Goal: Task Accomplishment & Management: Complete application form

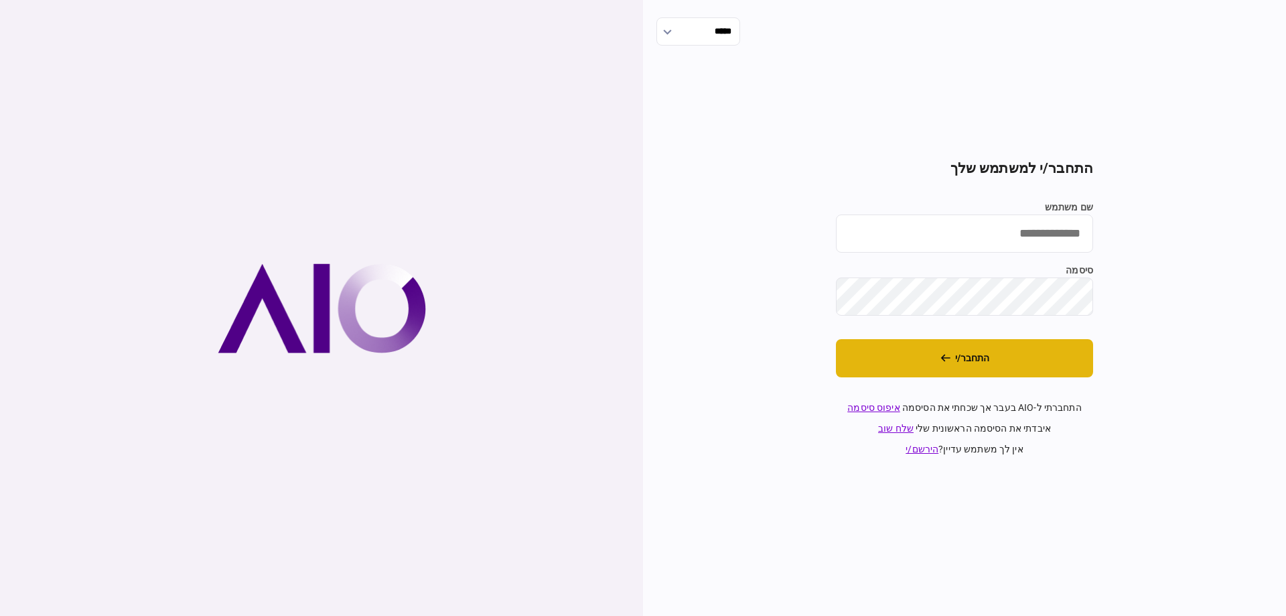
type input "*********"
click at [1002, 352] on button "התחבר/י" at bounding box center [964, 358] width 257 height 38
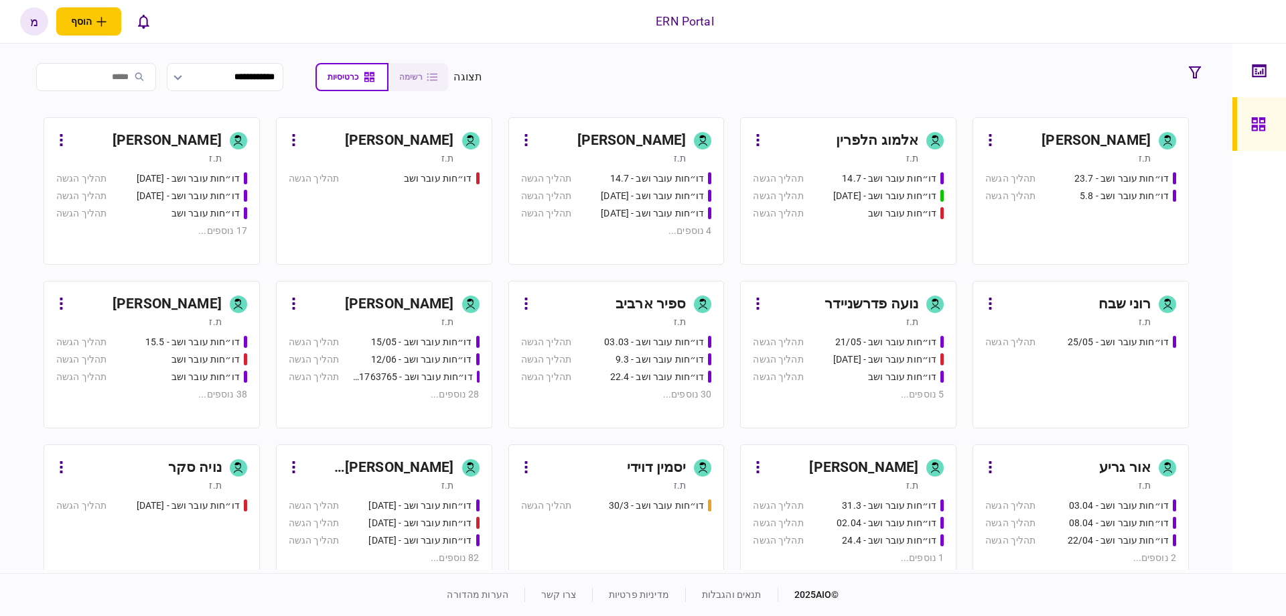
click at [348, 306] on div "[PERSON_NAME]" at bounding box center [379, 303] width 150 height 21
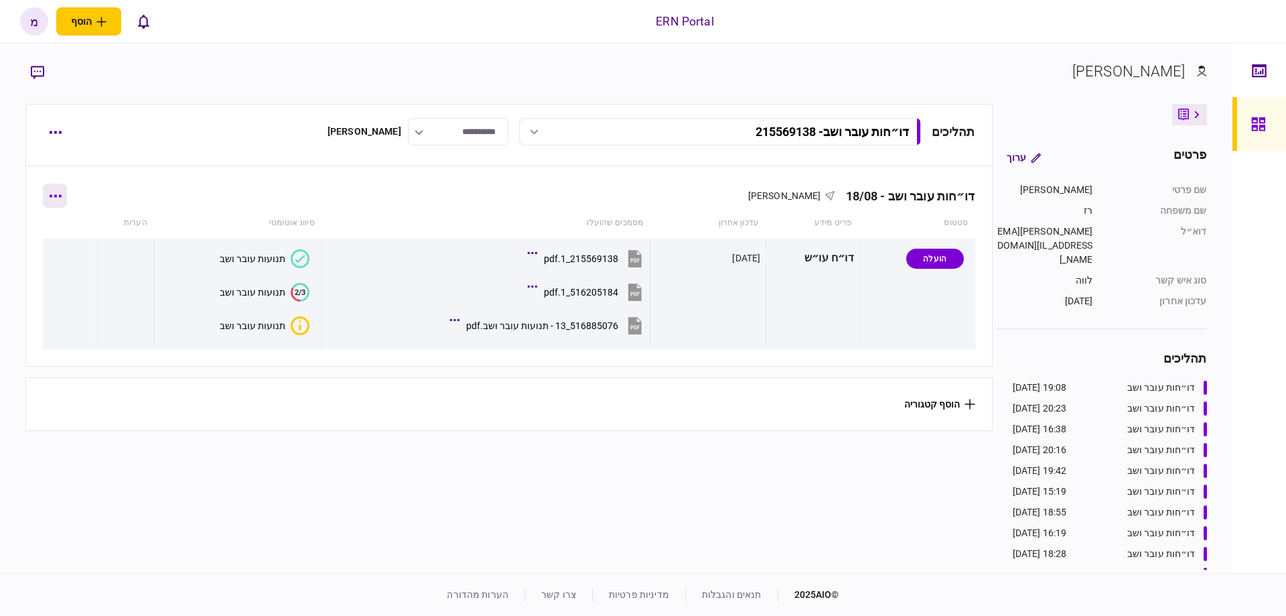
click at [60, 185] on button "button" at bounding box center [55, 196] width 24 height 24
click at [60, 129] on div at bounding box center [643, 308] width 1286 height 616
click at [55, 136] on button "button" at bounding box center [55, 132] width 24 height 24
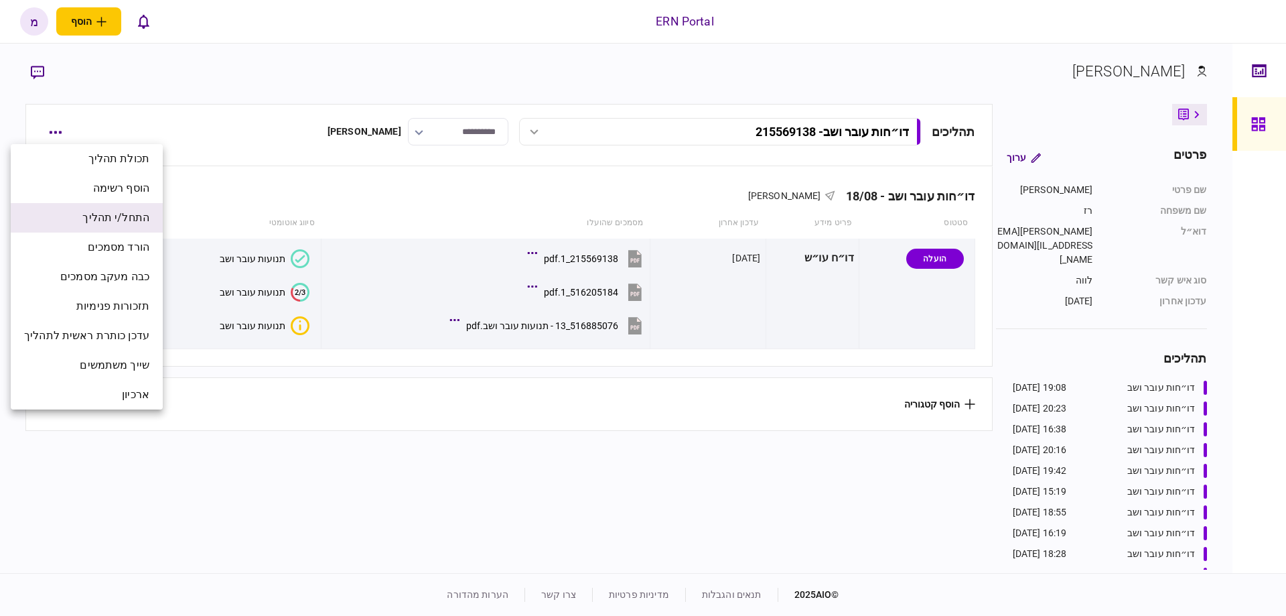
click at [78, 220] on li "התחל/י תהליך" at bounding box center [87, 217] width 152 height 29
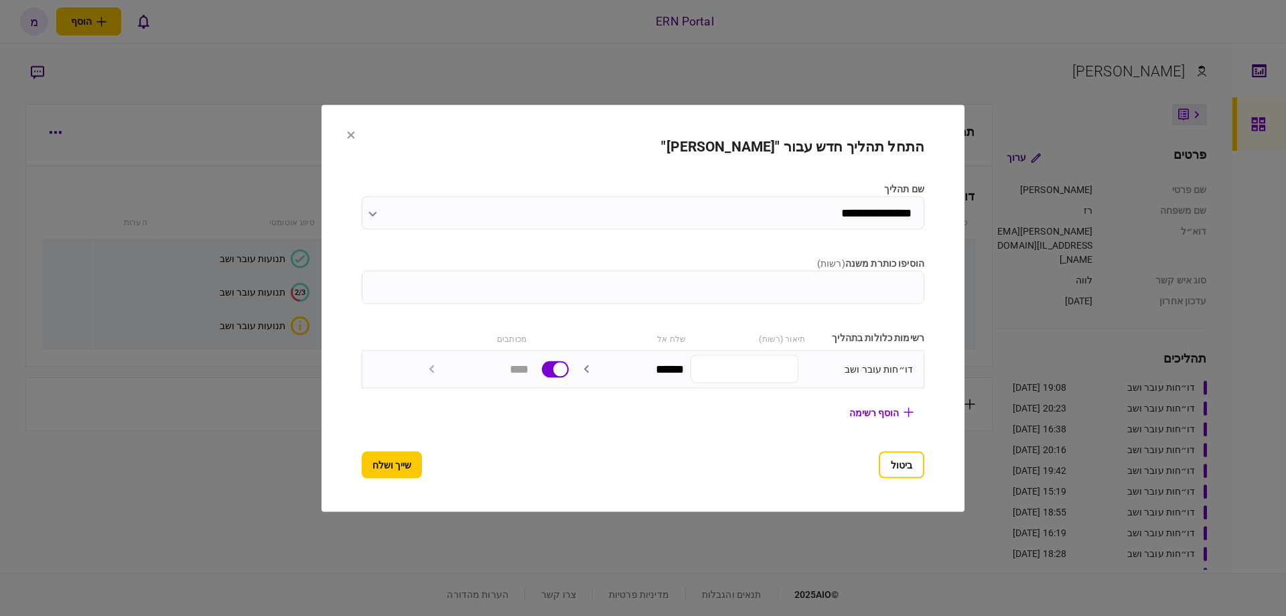
click at [662, 295] on input "הוסיפו כותרת משנה ( רשות )" at bounding box center [643, 286] width 563 height 33
paste input "********"
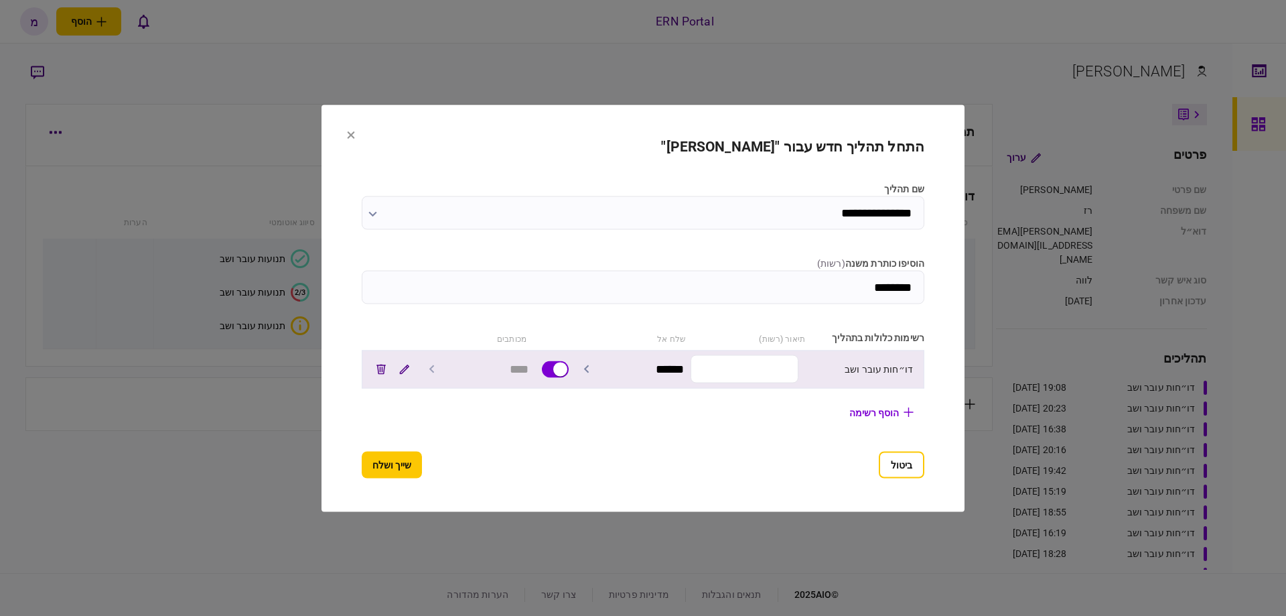
type input "********"
click at [724, 356] on input "text" at bounding box center [745, 369] width 108 height 28
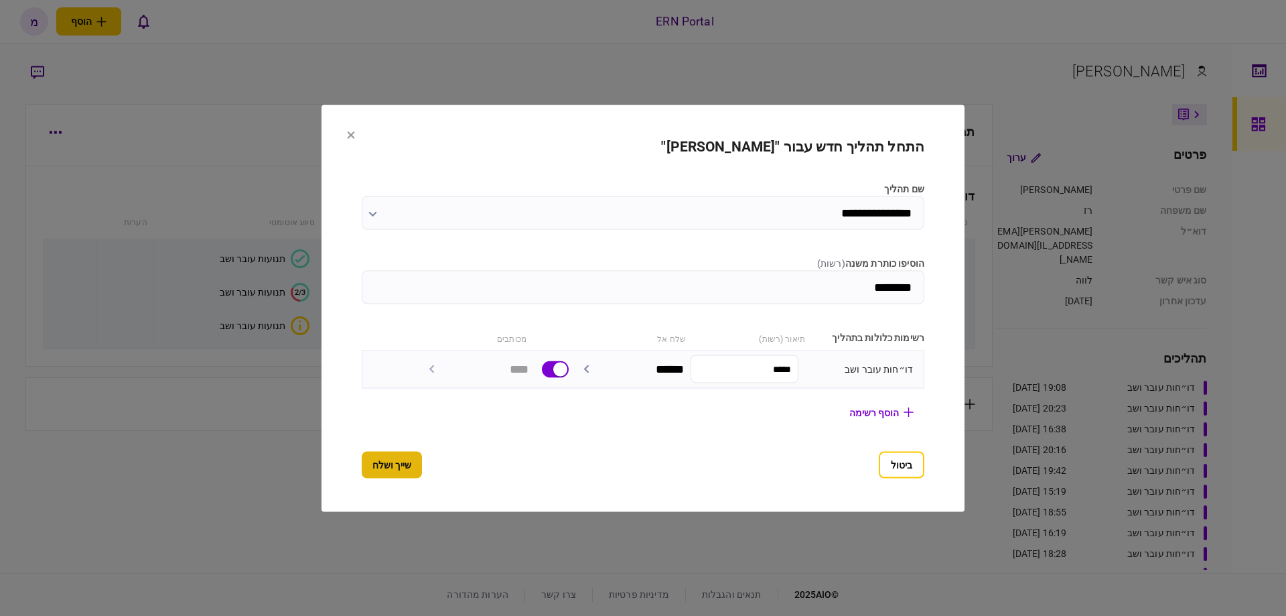
type input "*****"
click at [366, 463] on button "שייך ושלח" at bounding box center [392, 464] width 60 height 27
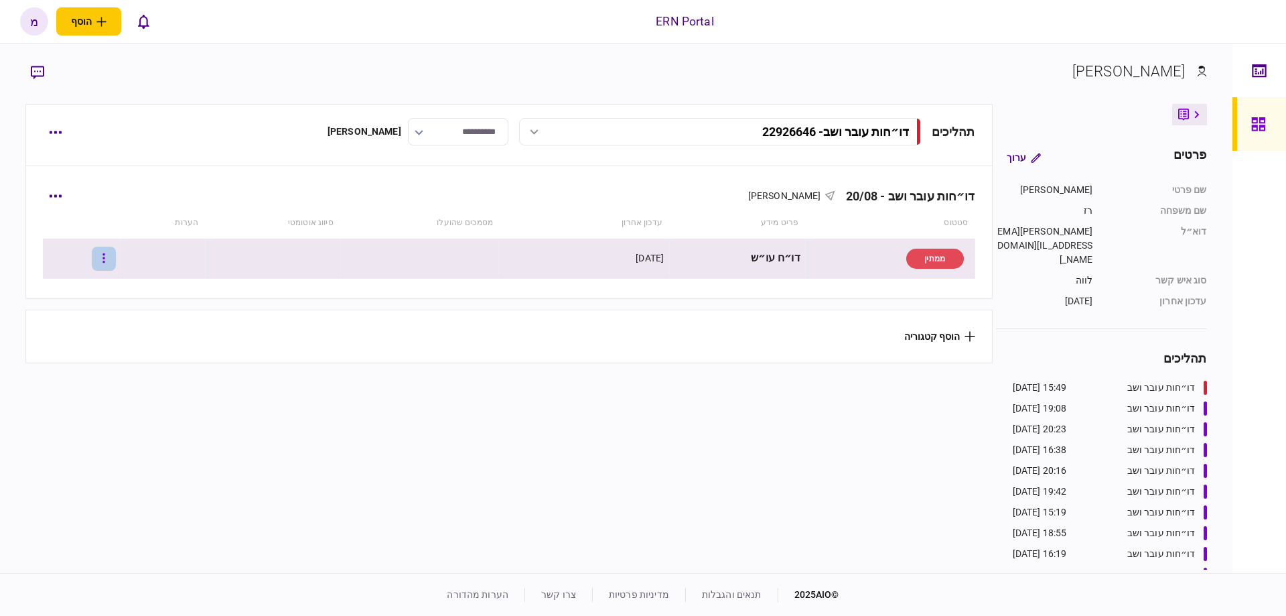
click at [116, 263] on button "button" at bounding box center [104, 258] width 24 height 24
click at [106, 397] on span "העלה קובץ" at bounding box center [90, 403] width 52 height 16
click at [329, 252] on icon at bounding box center [337, 258] width 17 height 19
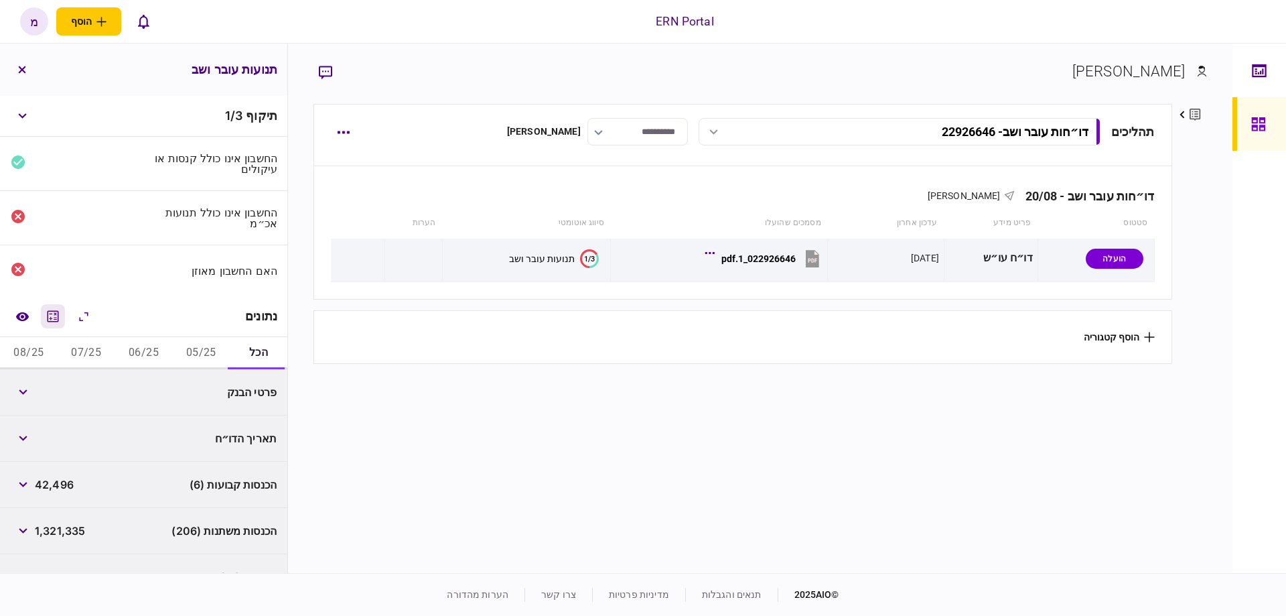
click at [58, 311] on icon "מחשבון" at bounding box center [53, 315] width 11 height 11
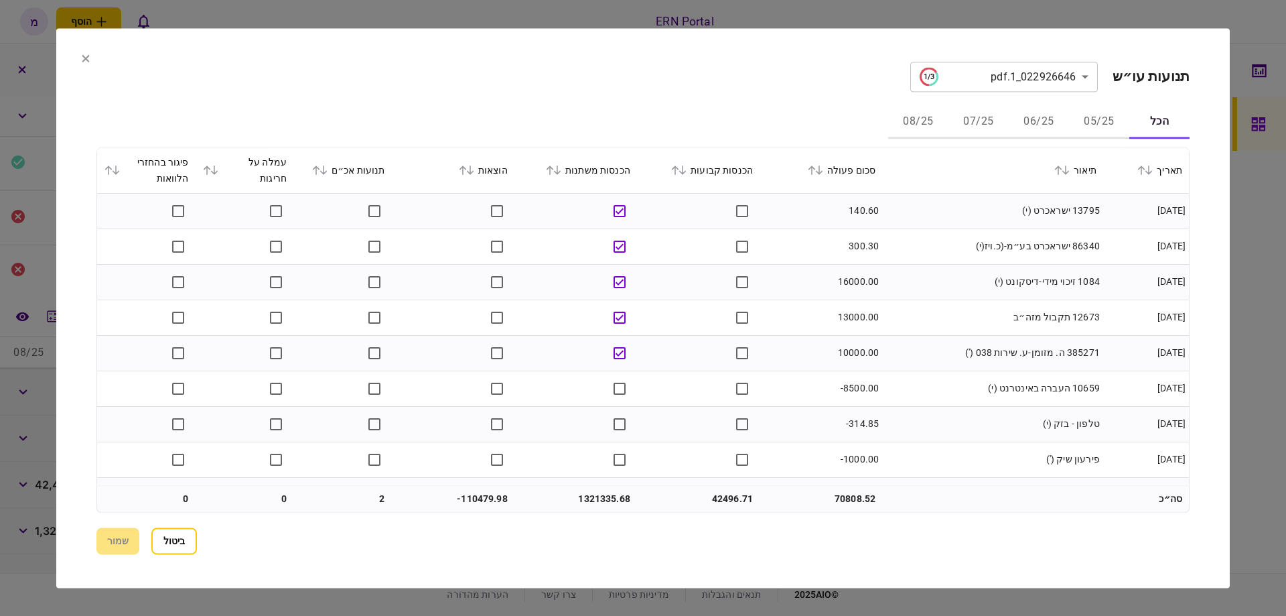
click at [320, 169] on icon at bounding box center [316, 169] width 8 height 9
click at [320, 168] on icon at bounding box center [316, 169] width 7 height 9
click at [679, 169] on icon at bounding box center [675, 169] width 7 height 9
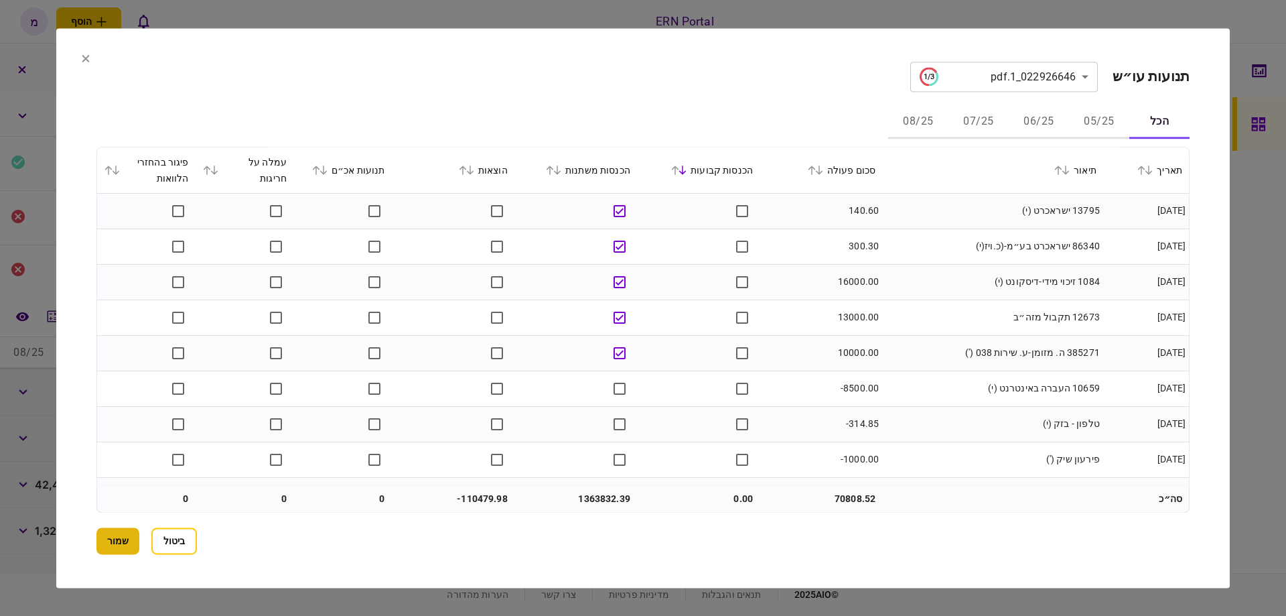
click at [123, 535] on button "שמור" at bounding box center [117, 540] width 43 height 27
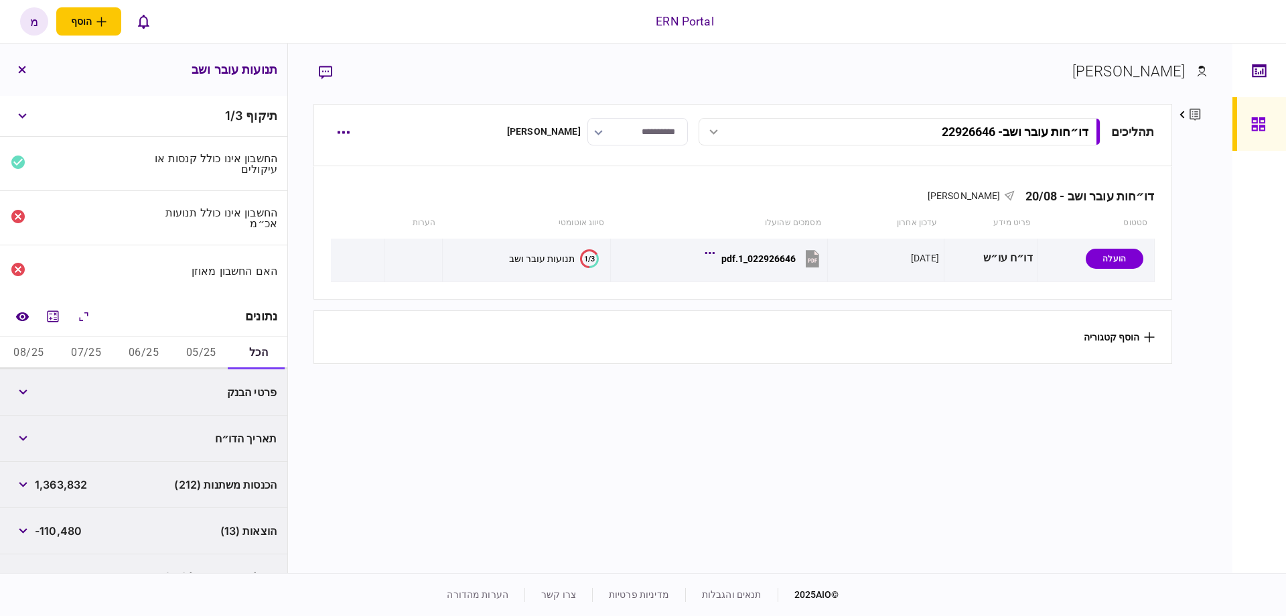
click at [767, 447] on section "תהליכים דו״חות עובר ושב - 22926646 דו״חות עובר ושב - 22926646 15:51 20/08/2025 …" at bounding box center [742, 337] width 858 height 466
click at [57, 314] on icon "מחשבון" at bounding box center [53, 316] width 16 height 16
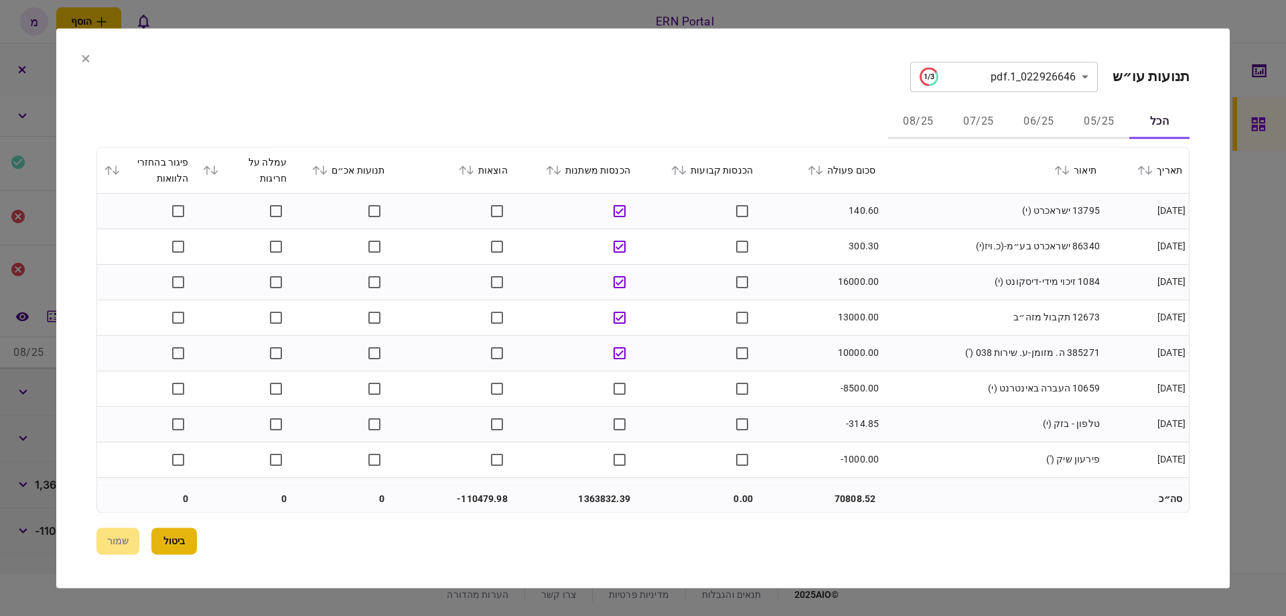
click at [163, 539] on button "ביטול" at bounding box center [174, 540] width 46 height 27
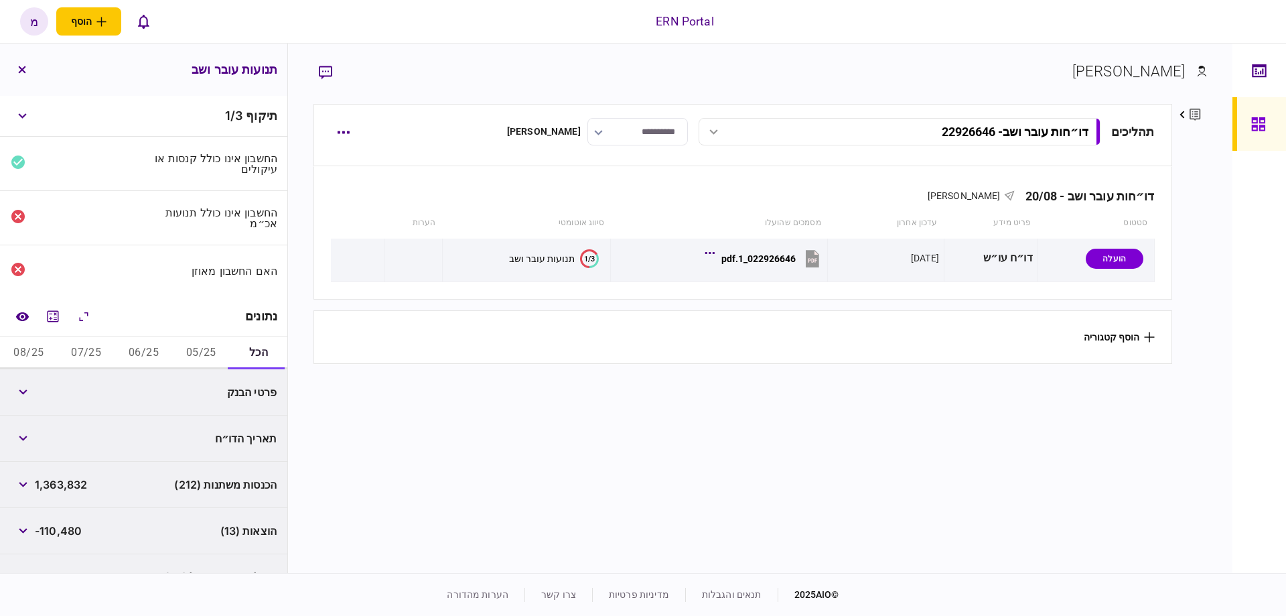
click at [208, 350] on button "05/25" at bounding box center [201, 353] width 58 height 32
click at [159, 350] on button "06/25" at bounding box center [144, 353] width 58 height 32
click at [206, 348] on button "05/25" at bounding box center [201, 353] width 58 height 32
click at [21, 390] on icon "button" at bounding box center [23, 391] width 9 height 5
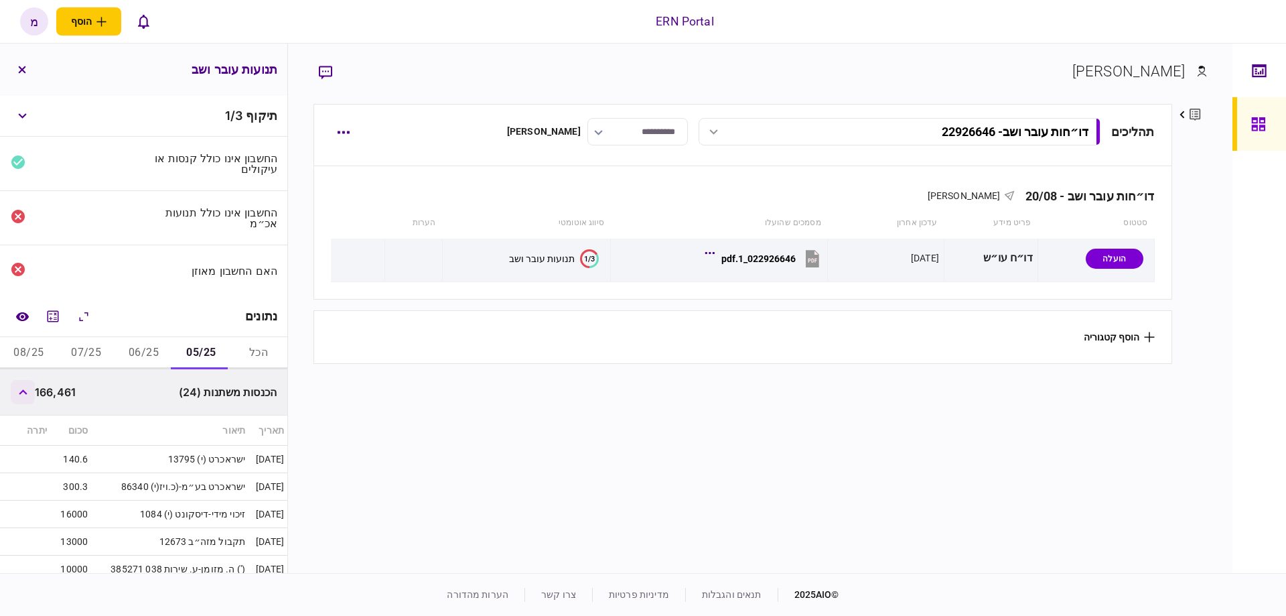
click at [21, 390] on icon "button" at bounding box center [23, 391] width 9 height 5
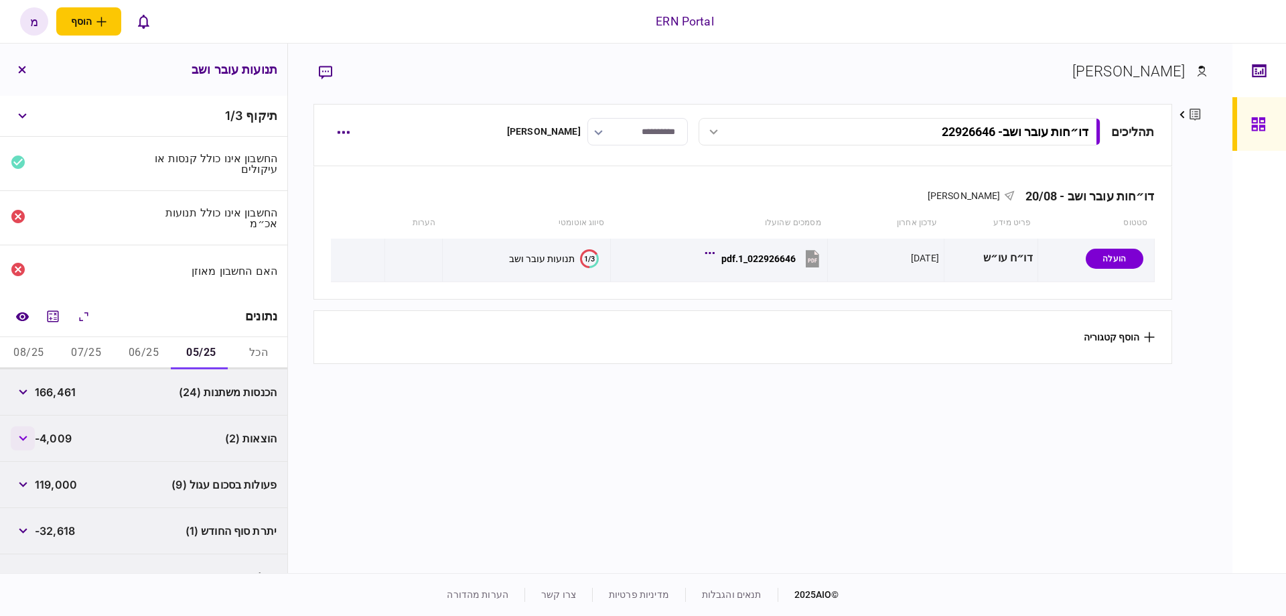
click at [25, 435] on icon "button" at bounding box center [23, 437] width 9 height 5
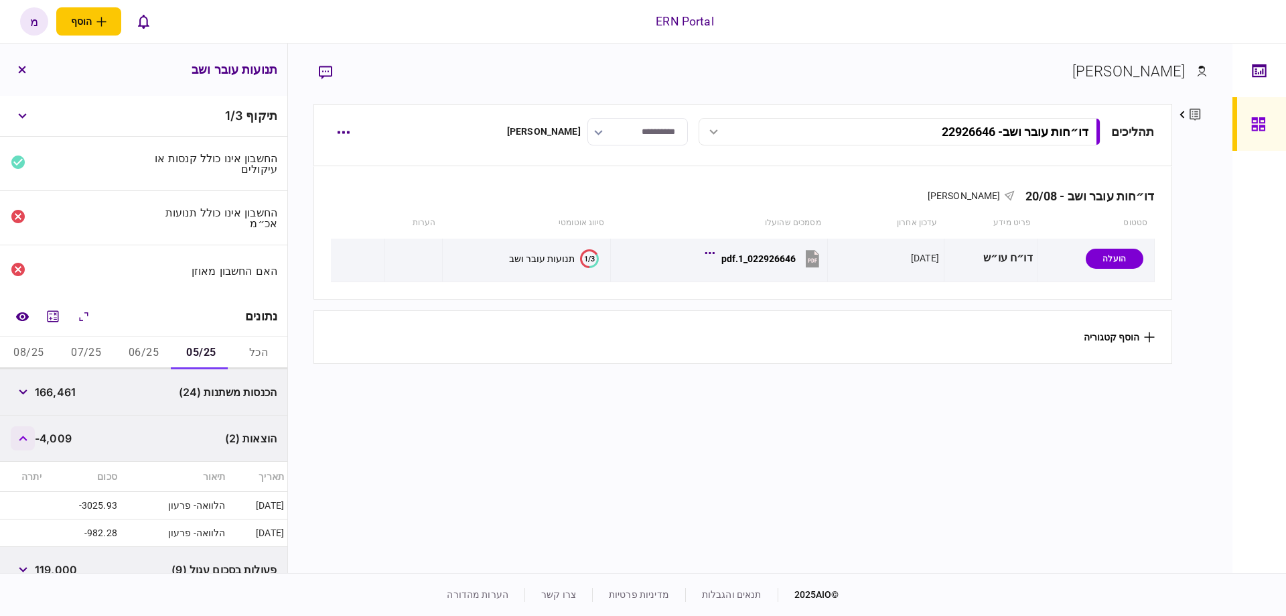
click at [25, 435] on icon "button" at bounding box center [23, 437] width 8 height 5
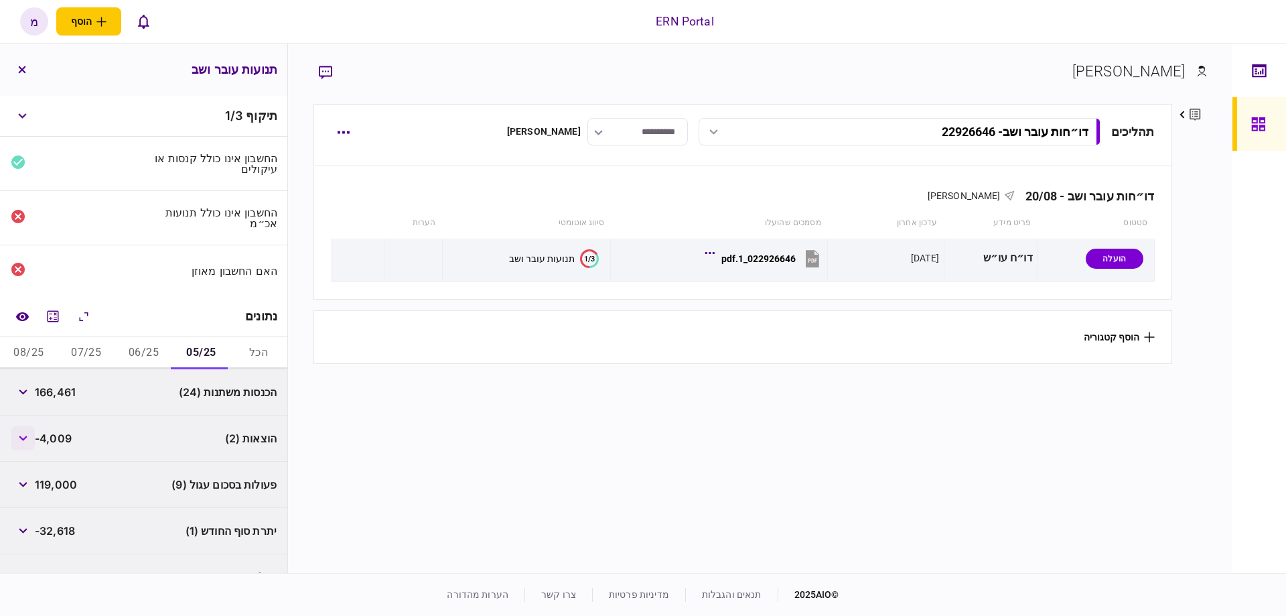
click at [21, 435] on icon "button" at bounding box center [23, 437] width 9 height 5
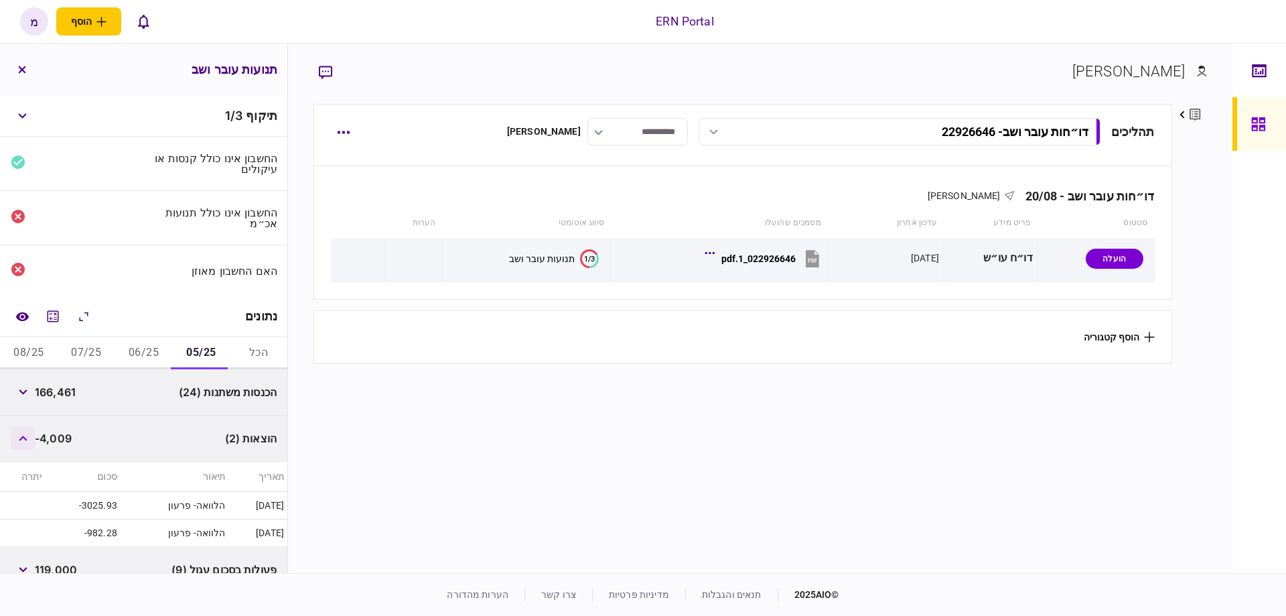
click at [21, 435] on icon "button" at bounding box center [23, 437] width 9 height 5
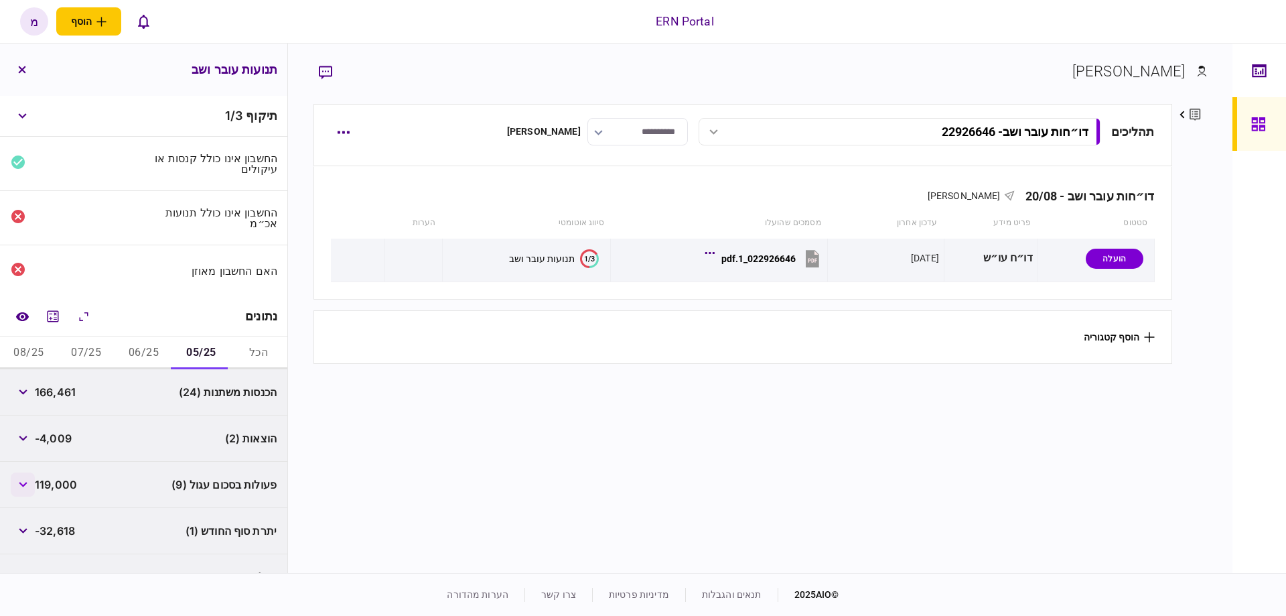
click at [21, 482] on icon "button" at bounding box center [23, 484] width 9 height 5
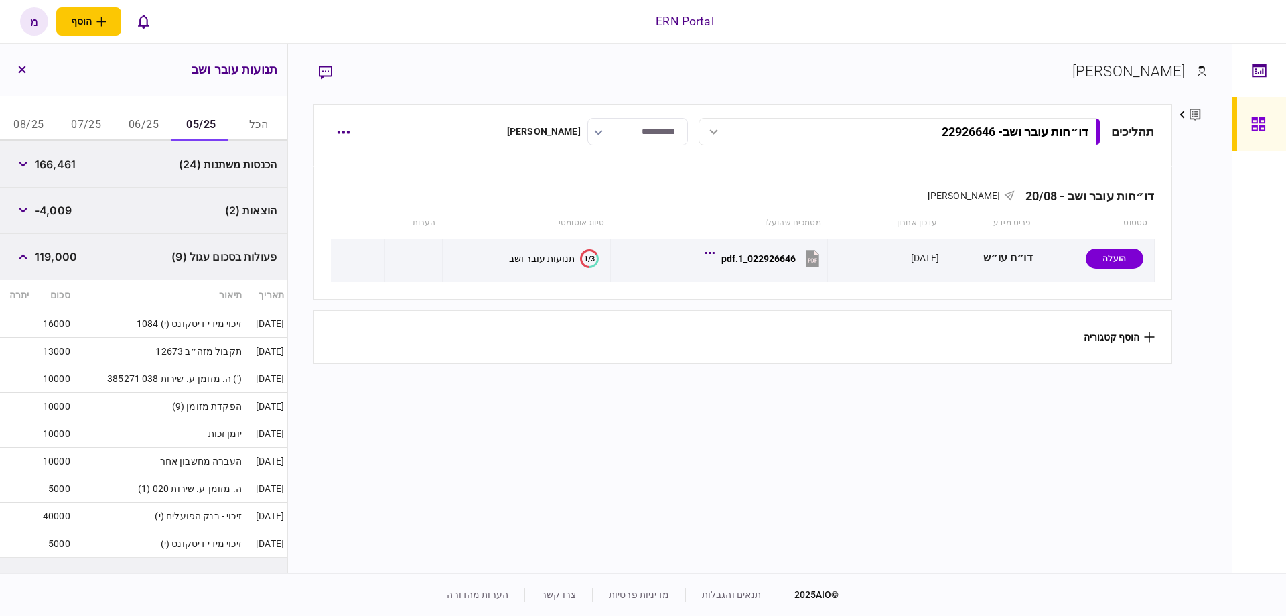
scroll to position [302, 0]
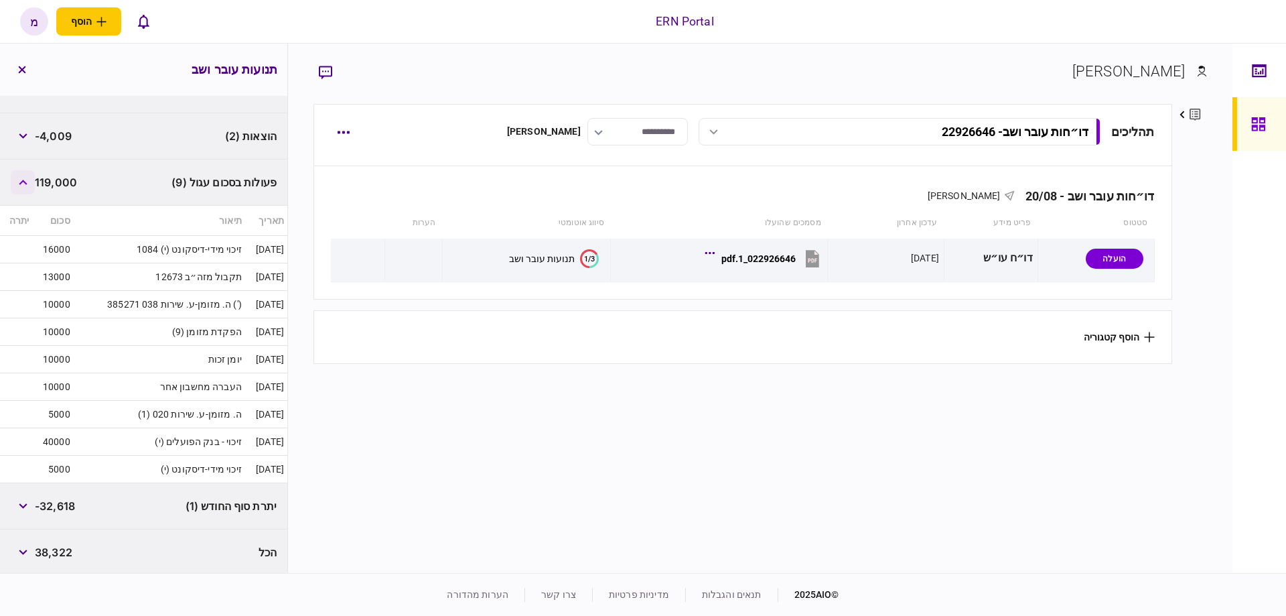
click at [21, 170] on button "button" at bounding box center [23, 182] width 24 height 24
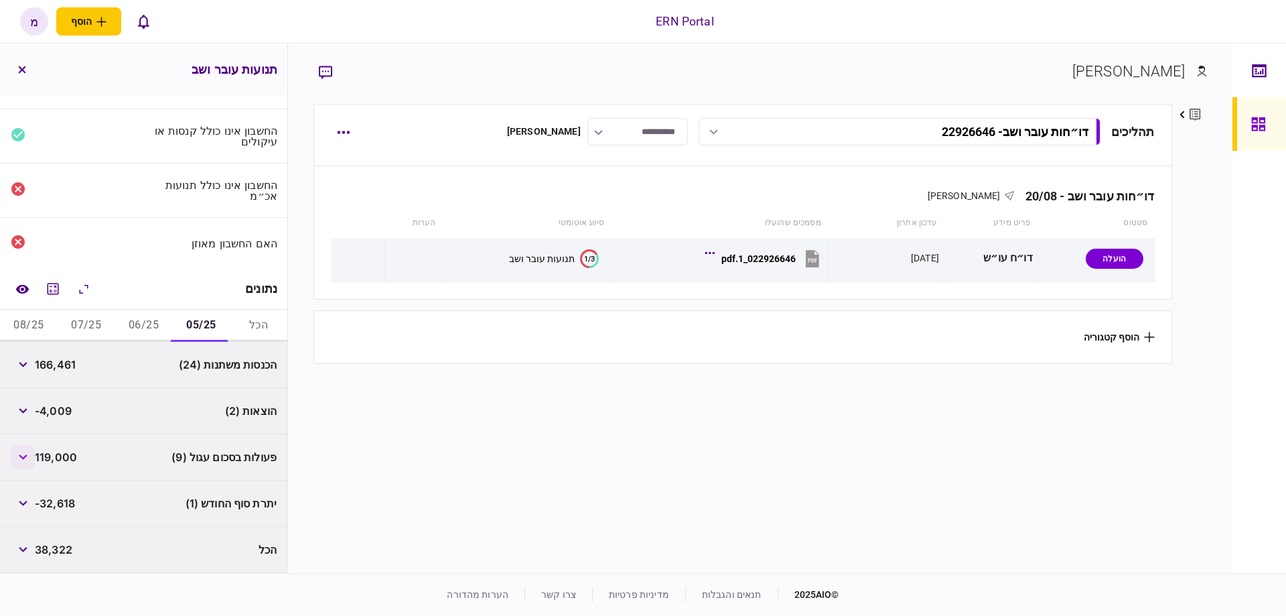
scroll to position [25, 0]
click at [147, 313] on button "06/25" at bounding box center [144, 328] width 58 height 32
click at [529, 423] on section "תהליכים דו״חות עובר ושב - 22926646 דו״חות עובר ושב - 22926646 15:51 20/08/2025 …" at bounding box center [742, 337] width 858 height 466
click at [514, 480] on section "תהליכים דו״חות עובר ושב - 22926646 דו״חות עובר ושב - 22926646 15:51 20/08/2025 …" at bounding box center [742, 337] width 858 height 466
click at [543, 453] on section "תהליכים דו״חות עובר ושב - 22926646 דו״חות עובר ושב - 22926646 15:51 20/08/2025 …" at bounding box center [742, 337] width 858 height 466
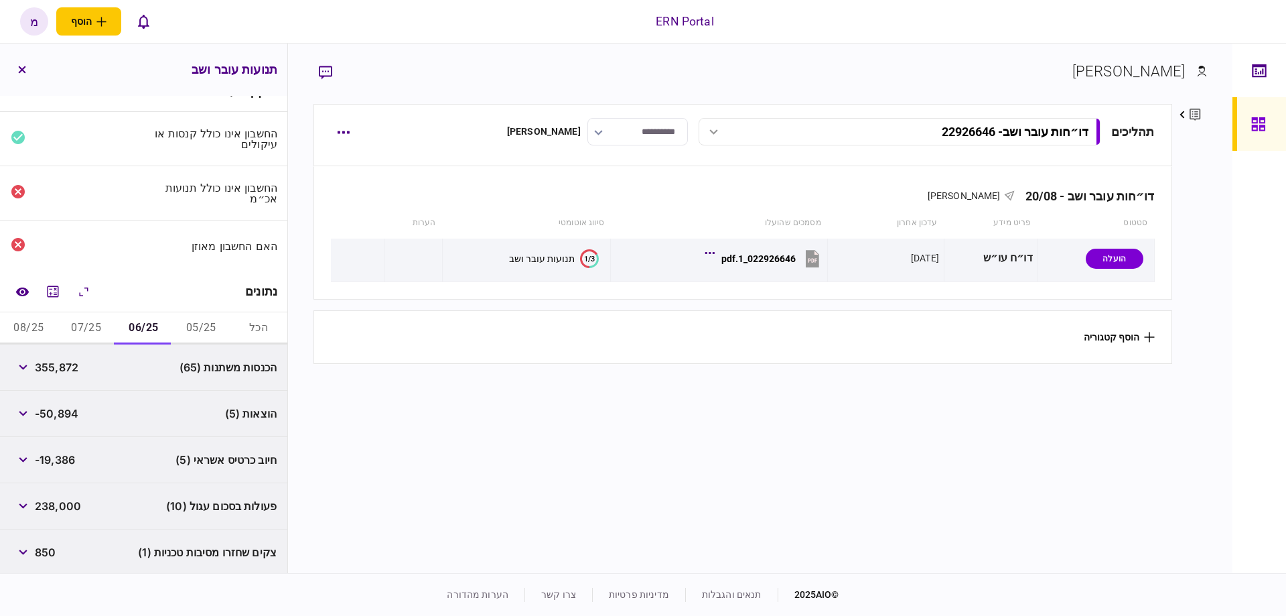
click at [543, 453] on section "תהליכים דו״חות עובר ושב - 22926646 דו״חות עובר ושב - 22926646 15:51 20/08/2025 …" at bounding box center [742, 337] width 858 height 466
click at [579, 78] on section "[PERSON_NAME]" at bounding box center [759, 82] width 893 height 44
click at [488, 63] on section "[PERSON_NAME]" at bounding box center [759, 82] width 893 height 44
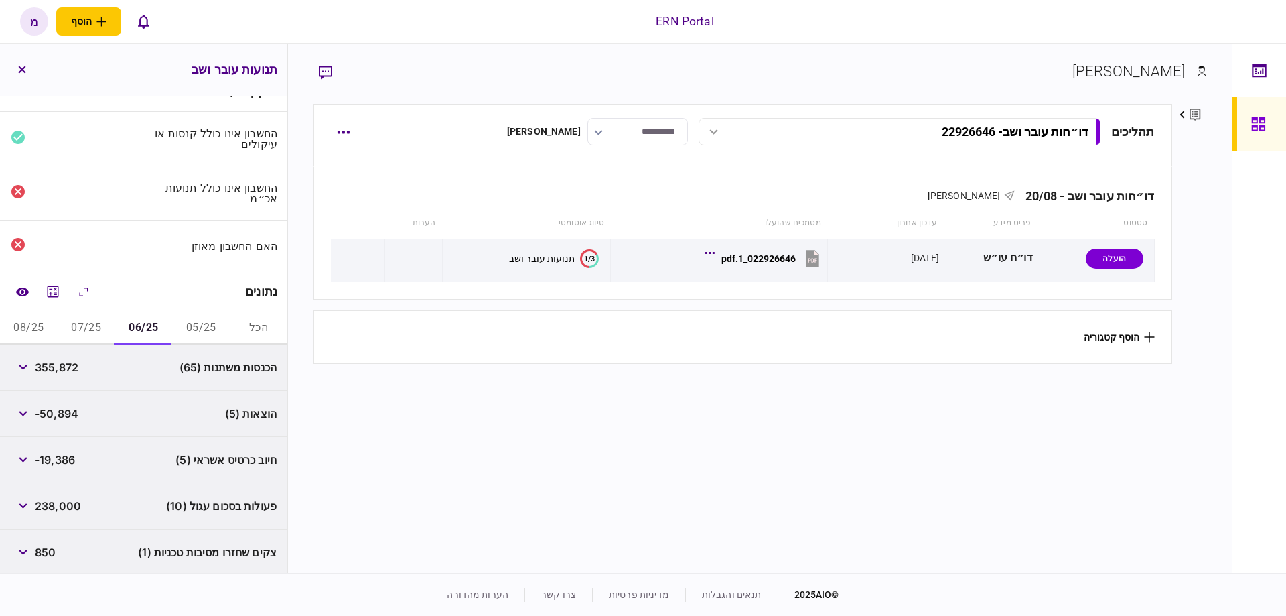
click at [711, 474] on section "תהליכים דו״חות עובר ושב - 22926646 דו״חות עובר ושב - 22926646 15:51 20/08/2025 …" at bounding box center [742, 337] width 858 height 466
drag, startPoint x: 648, startPoint y: 423, endPoint x: 612, endPoint y: 405, distance: 40.4
click at [640, 424] on section "תהליכים דו״חות עובר ושב - 22926646 דו״חות עובר ושב - 22926646 15:51 20/08/2025 …" at bounding box center [742, 337] width 858 height 466
click at [190, 321] on button "05/25" at bounding box center [201, 328] width 58 height 32
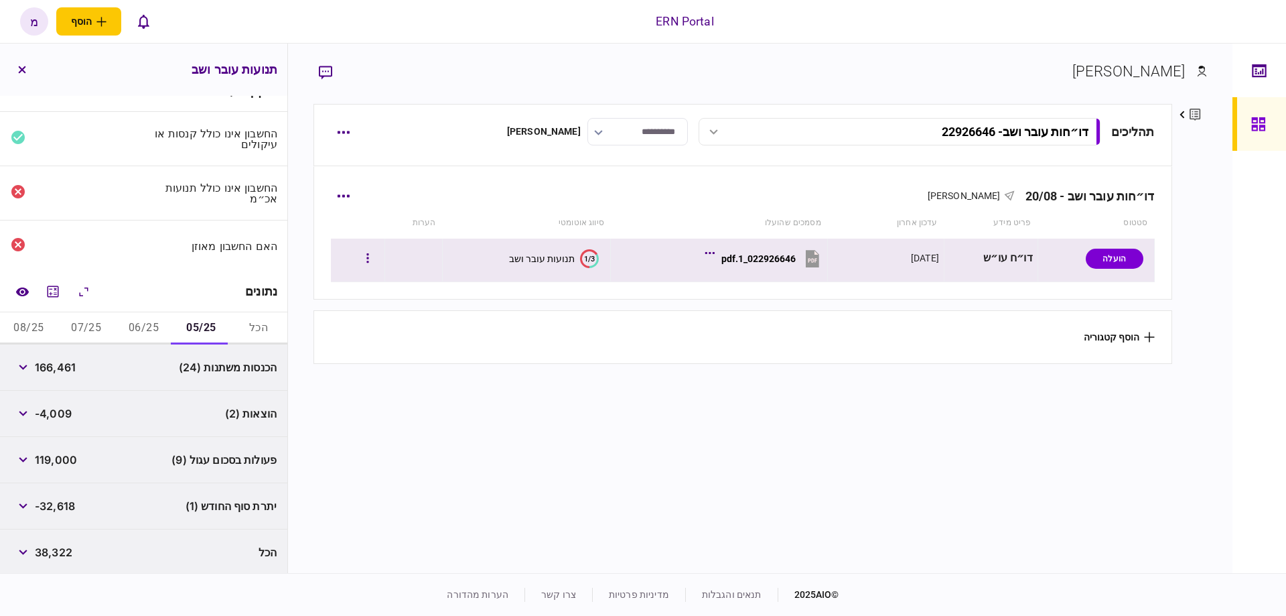
click at [760, 253] on div "022926646_1.pdf" at bounding box center [758, 258] width 74 height 11
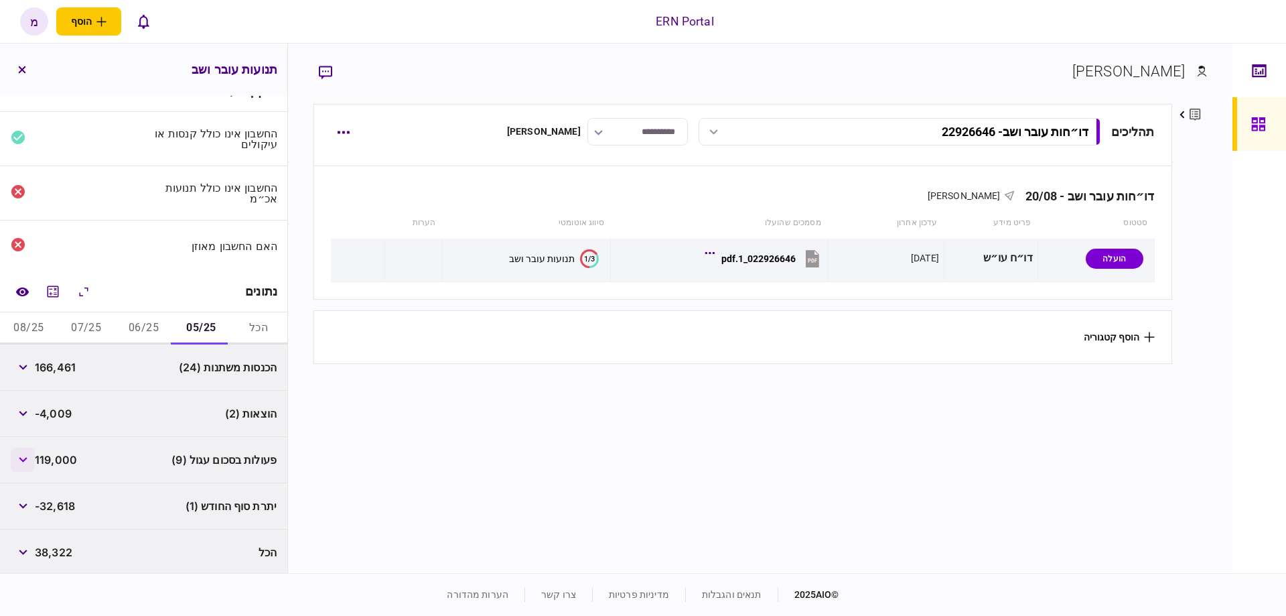
click at [19, 451] on button "button" at bounding box center [23, 459] width 24 height 24
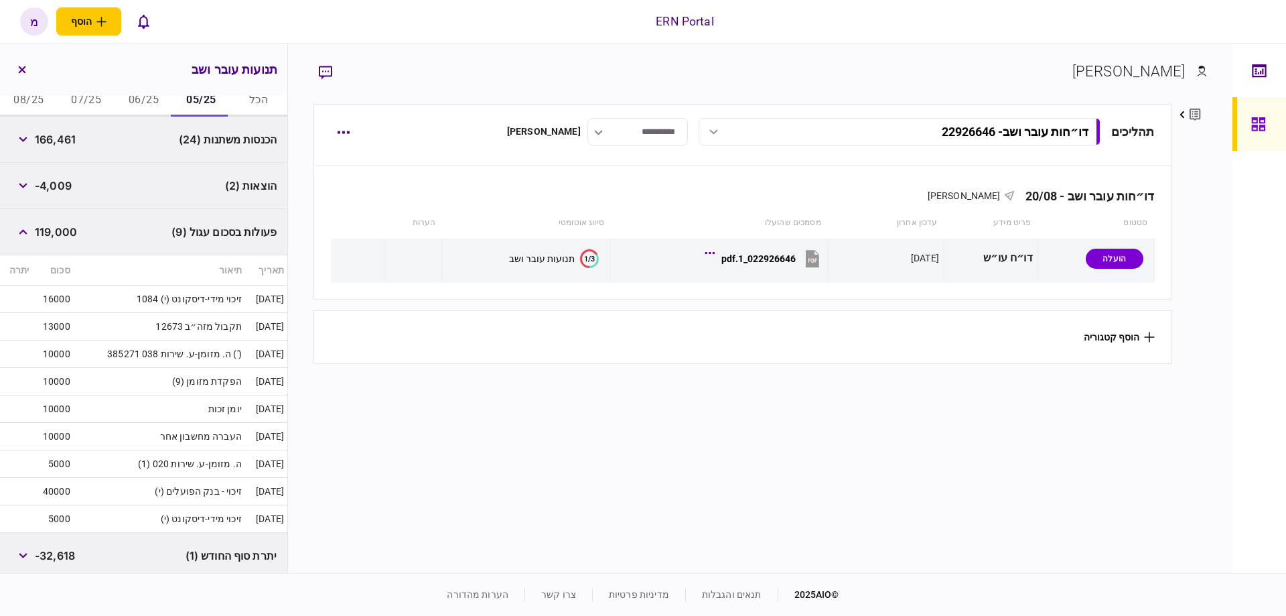
scroll to position [302, 0]
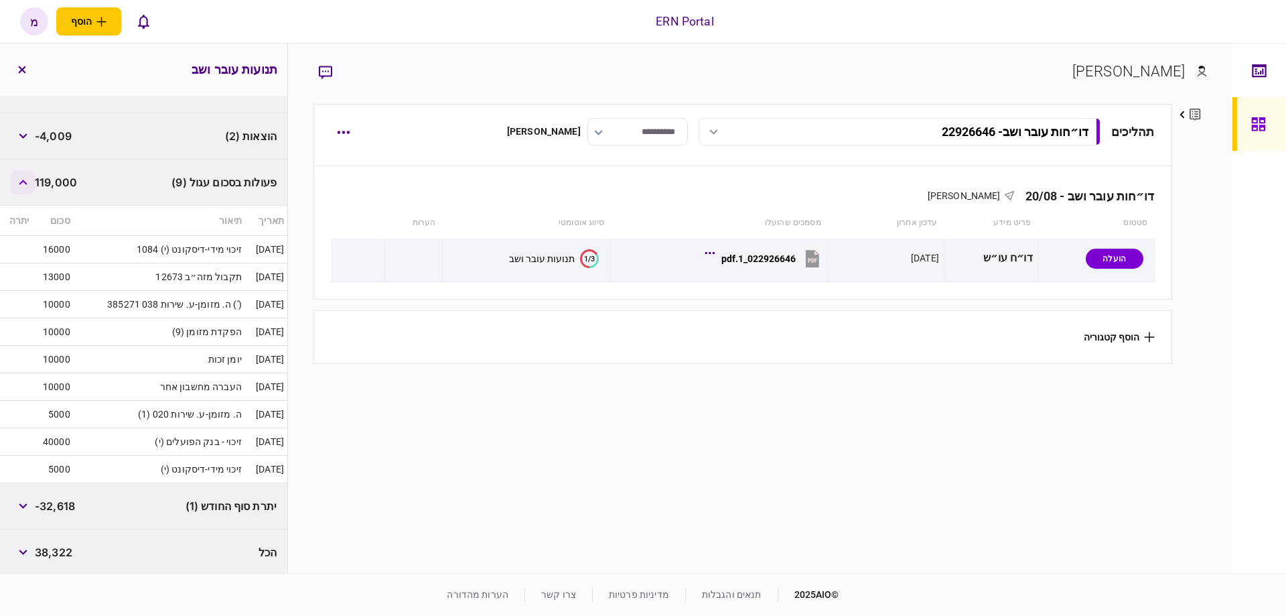
click at [20, 187] on button "button" at bounding box center [23, 182] width 24 height 24
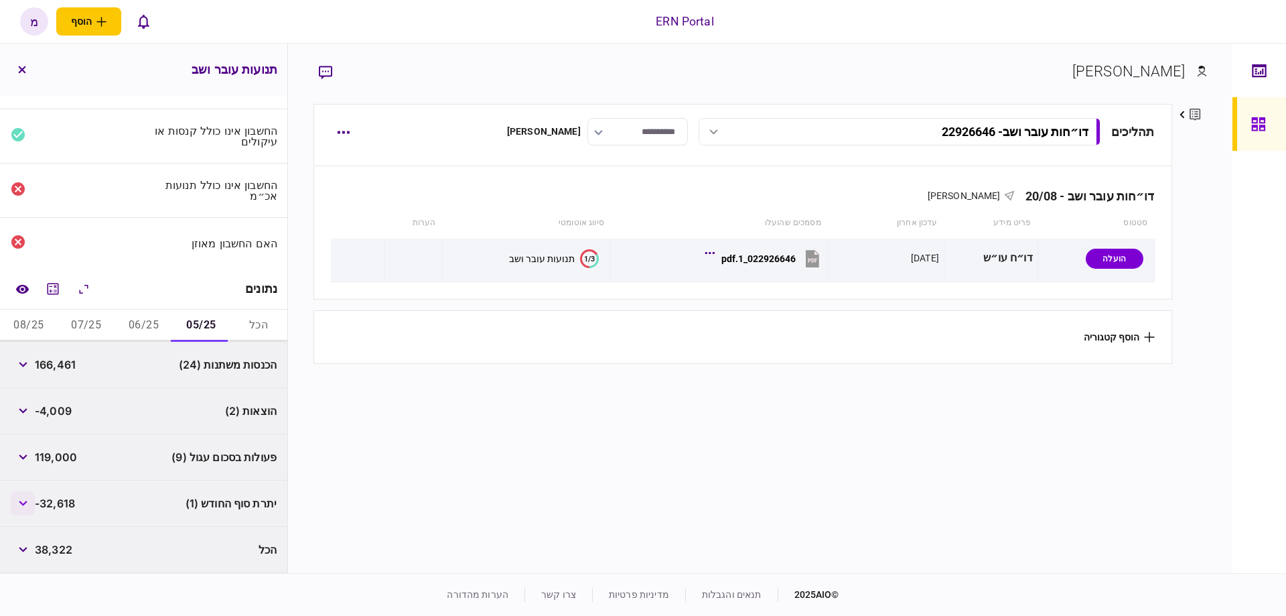
scroll to position [25, 0]
click at [136, 323] on button "06/25" at bounding box center [144, 328] width 58 height 32
click at [27, 453] on button "button" at bounding box center [23, 459] width 24 height 24
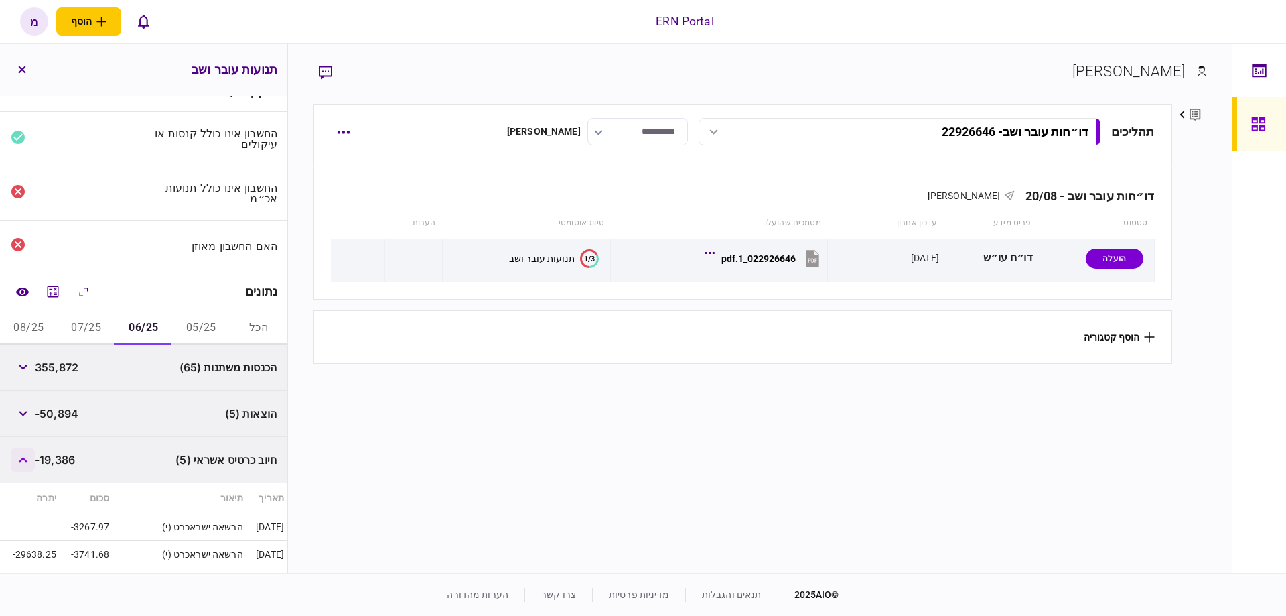
click at [27, 453] on button "button" at bounding box center [23, 459] width 24 height 24
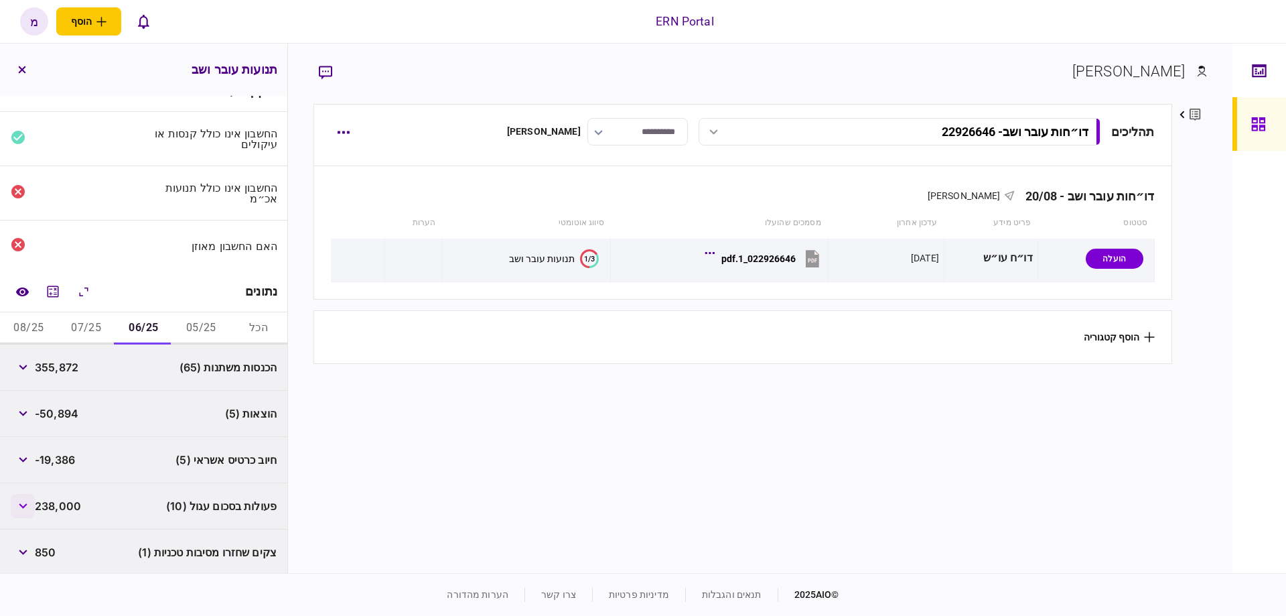
click at [27, 504] on icon "button" at bounding box center [23, 505] width 9 height 5
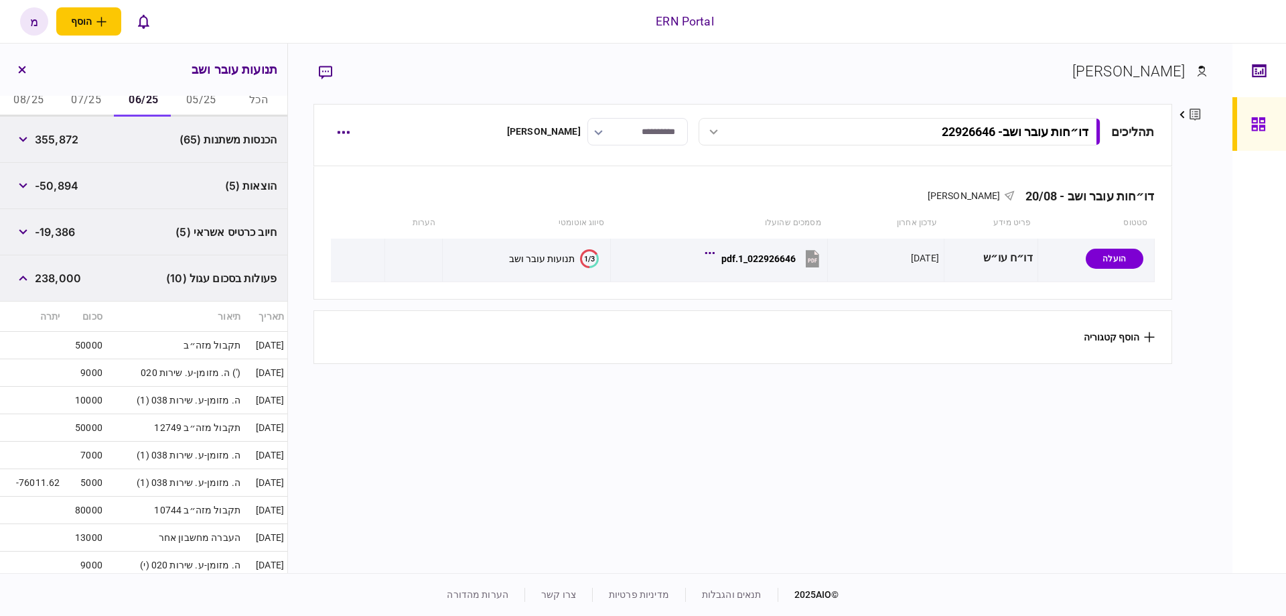
scroll to position [328, 0]
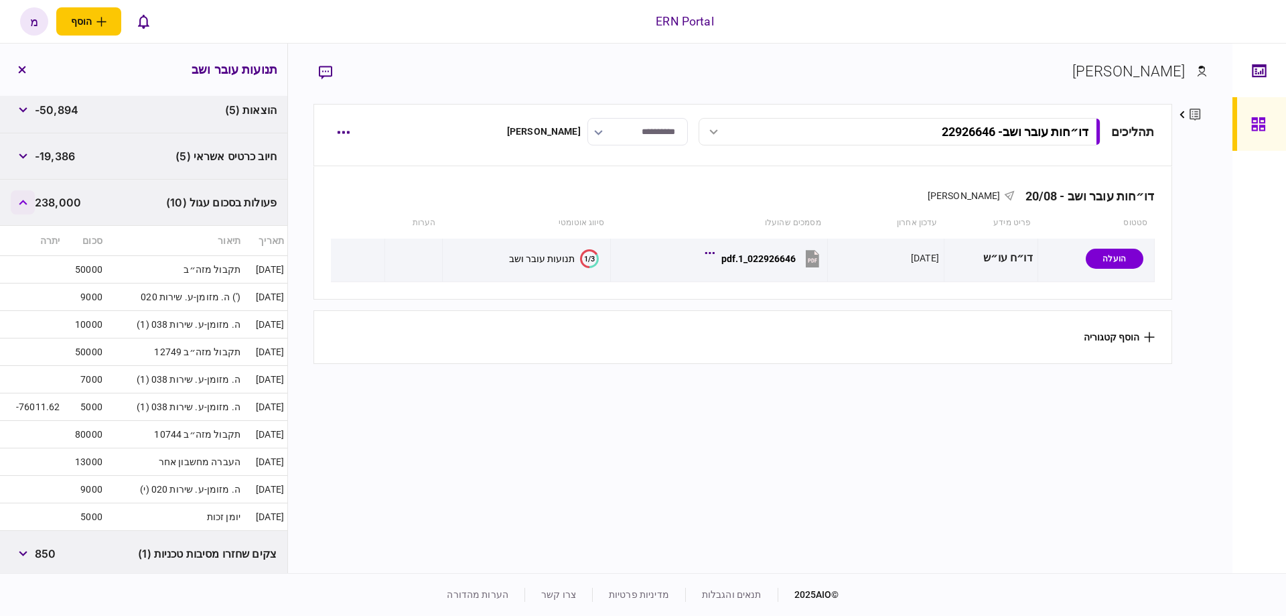
click at [33, 208] on button "button" at bounding box center [23, 202] width 24 height 24
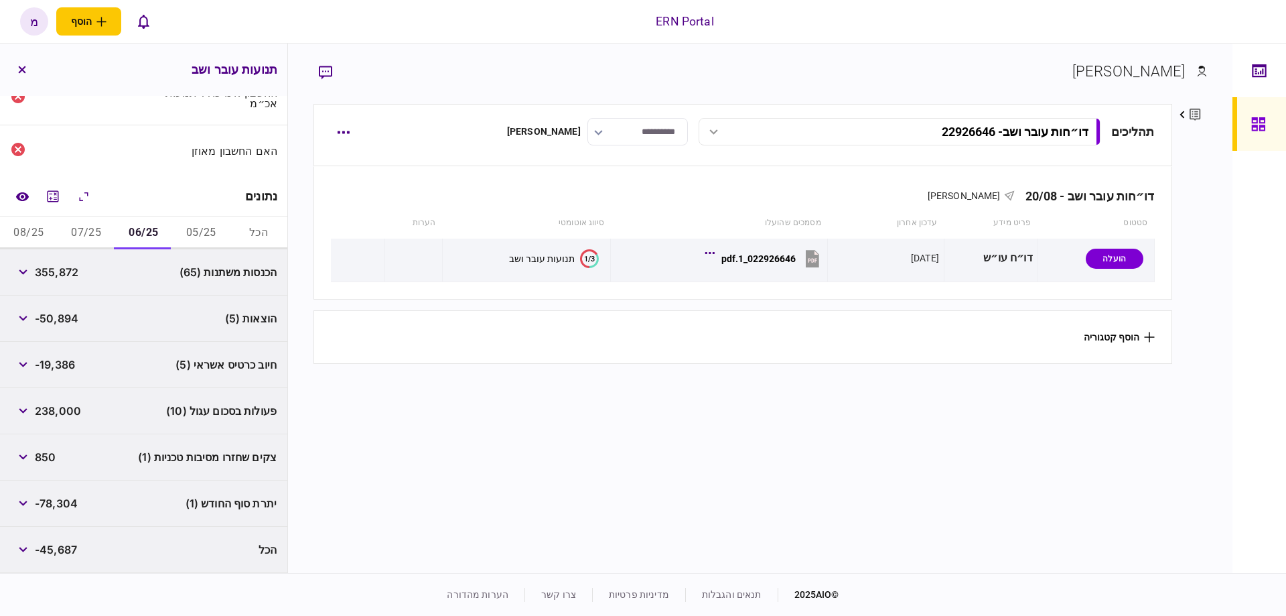
scroll to position [117, 0]
click at [29, 453] on button "button" at bounding box center [23, 459] width 24 height 24
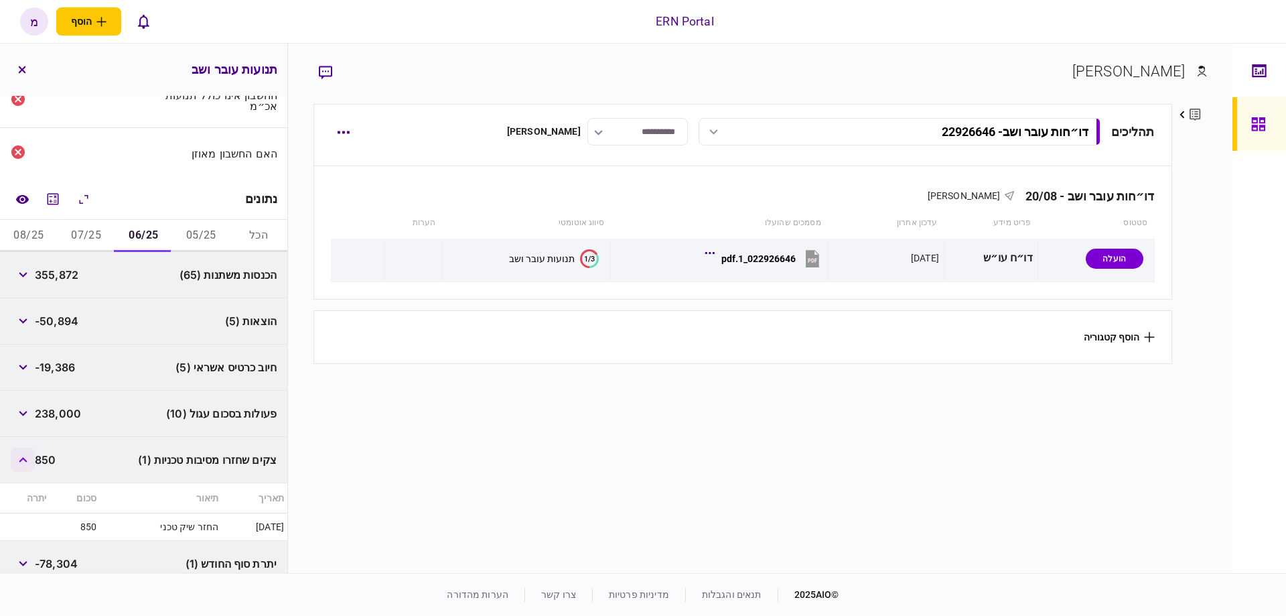
click at [27, 457] on icon "button" at bounding box center [23, 459] width 9 height 5
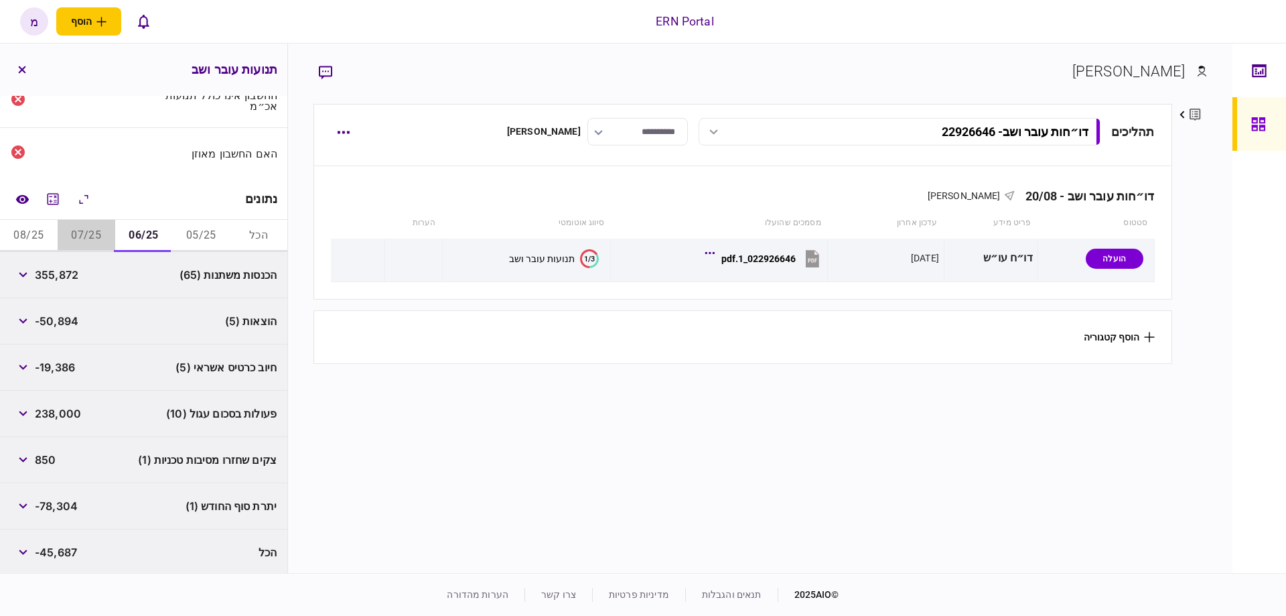
click at [70, 232] on button "07/25" at bounding box center [87, 236] width 58 height 32
click at [31, 321] on button "button" at bounding box center [23, 321] width 24 height 24
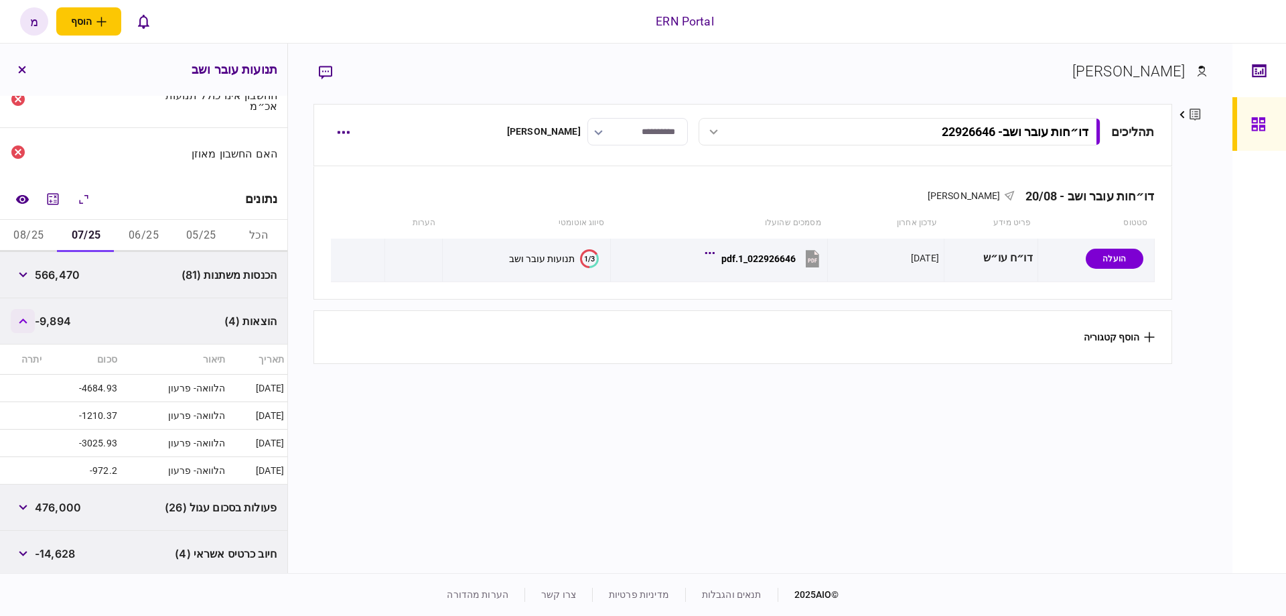
click at [31, 321] on button "button" at bounding box center [23, 321] width 24 height 24
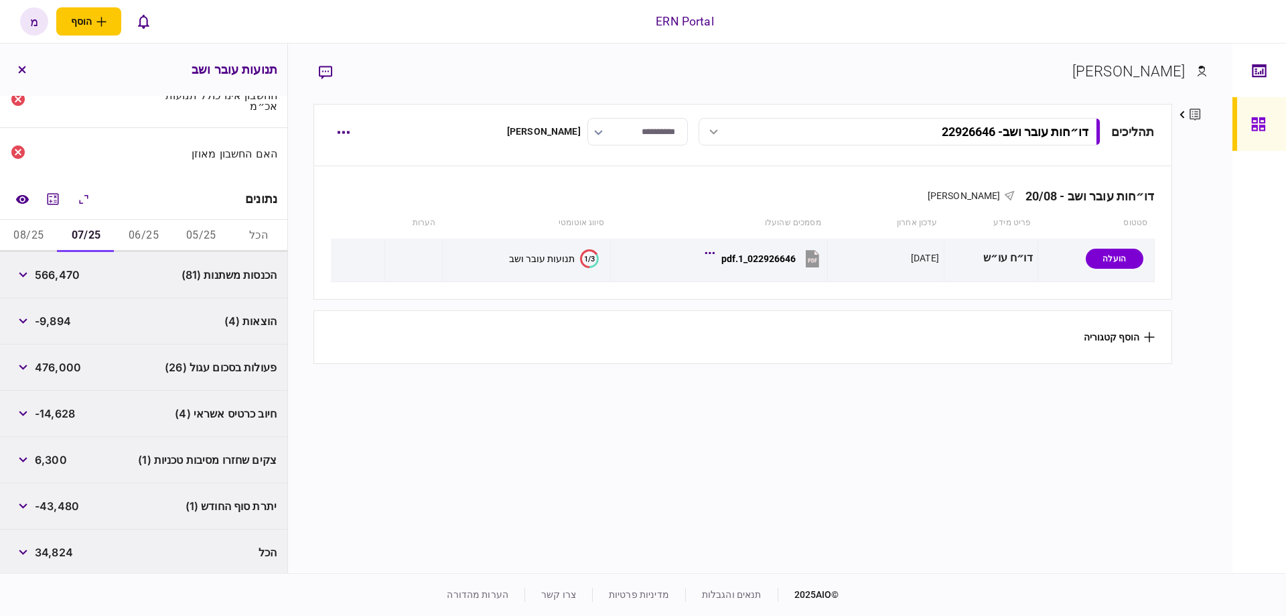
click at [157, 242] on button "06/25" at bounding box center [144, 236] width 58 height 32
click at [208, 242] on button "05/25" at bounding box center [201, 236] width 58 height 32
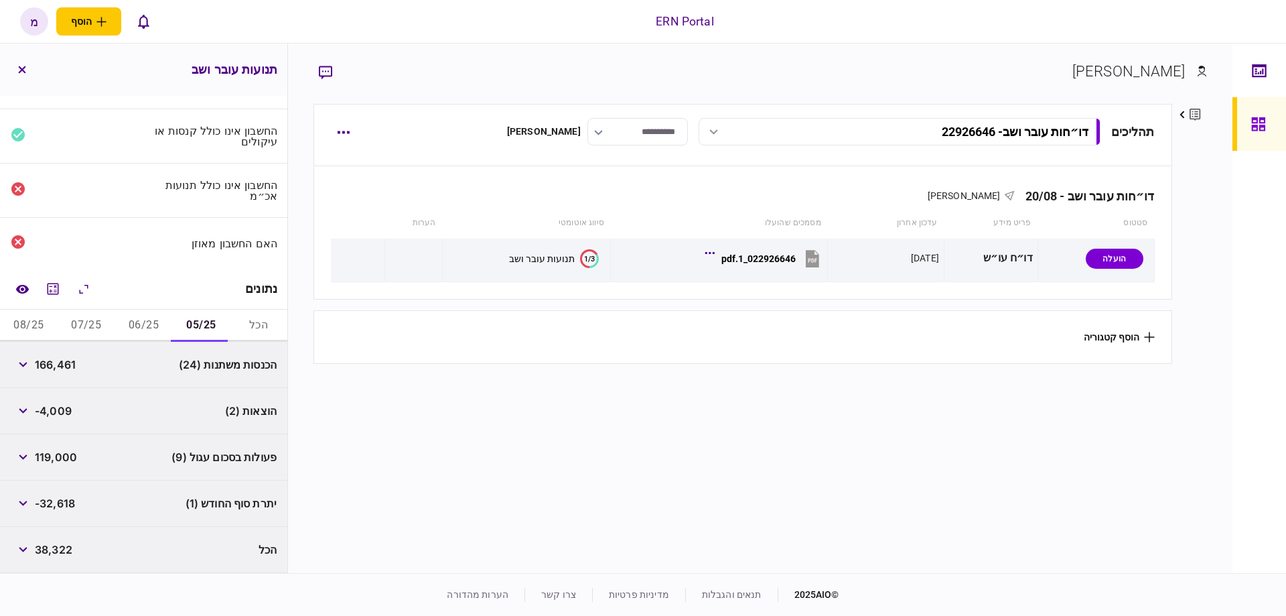
scroll to position [25, 0]
click at [19, 403] on button "button" at bounding box center [23, 413] width 24 height 24
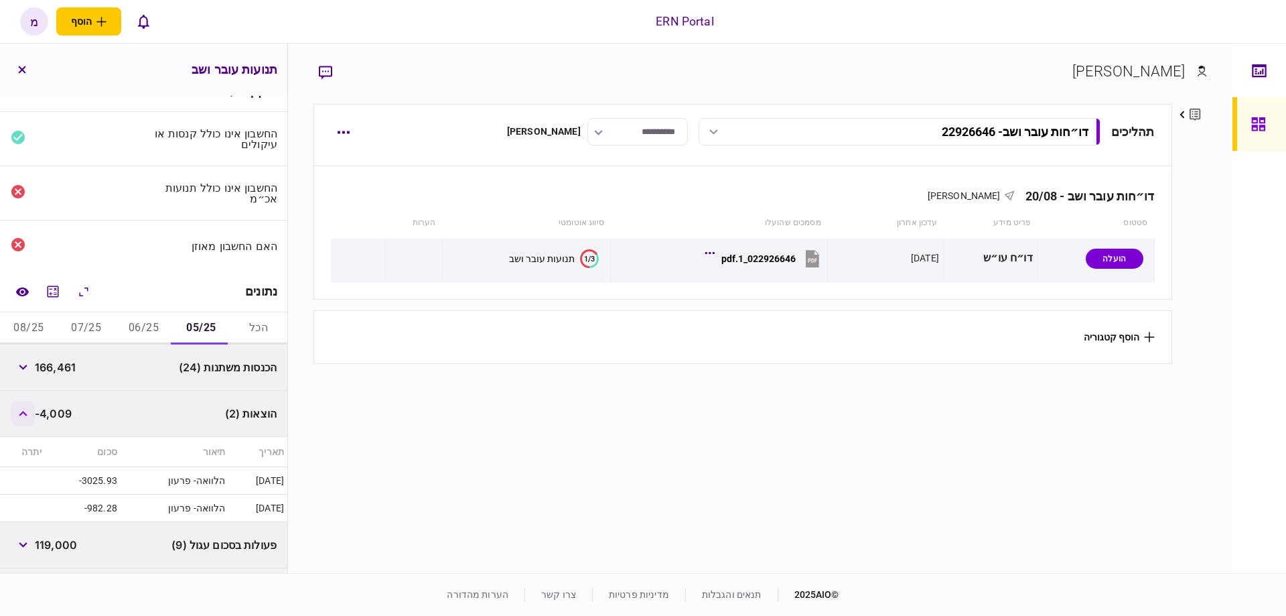
click at [25, 411] on icon "button" at bounding box center [23, 413] width 8 height 5
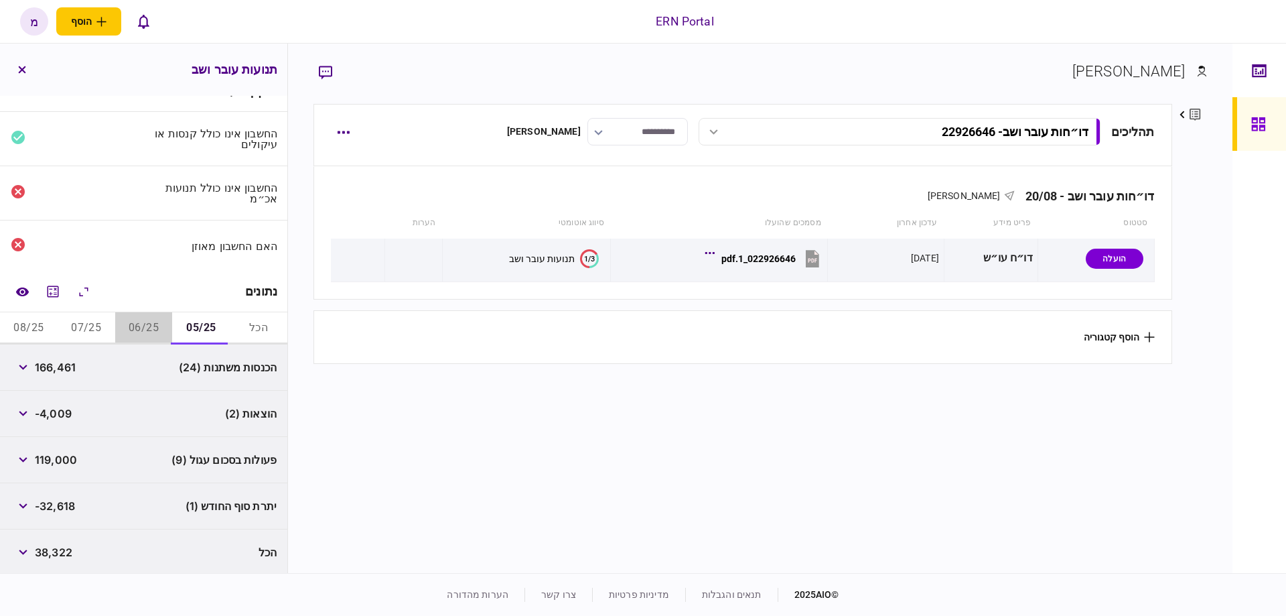
click at [157, 313] on button "06/25" at bounding box center [144, 328] width 58 height 32
click at [29, 404] on button "button" at bounding box center [23, 413] width 24 height 24
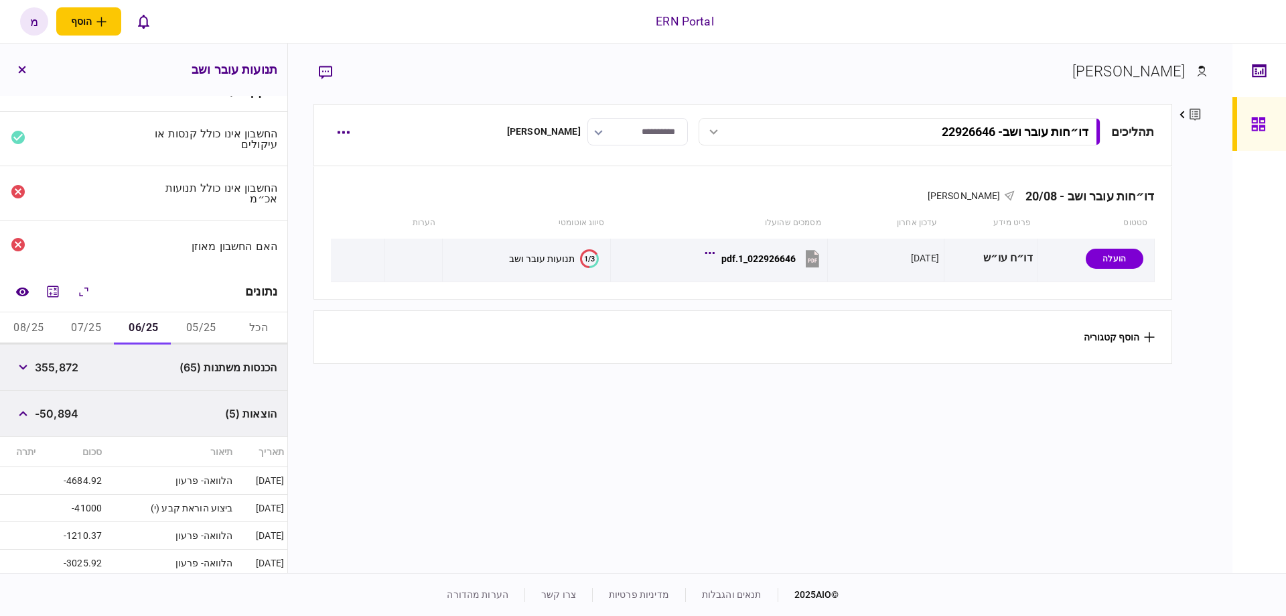
scroll to position [101, 0]
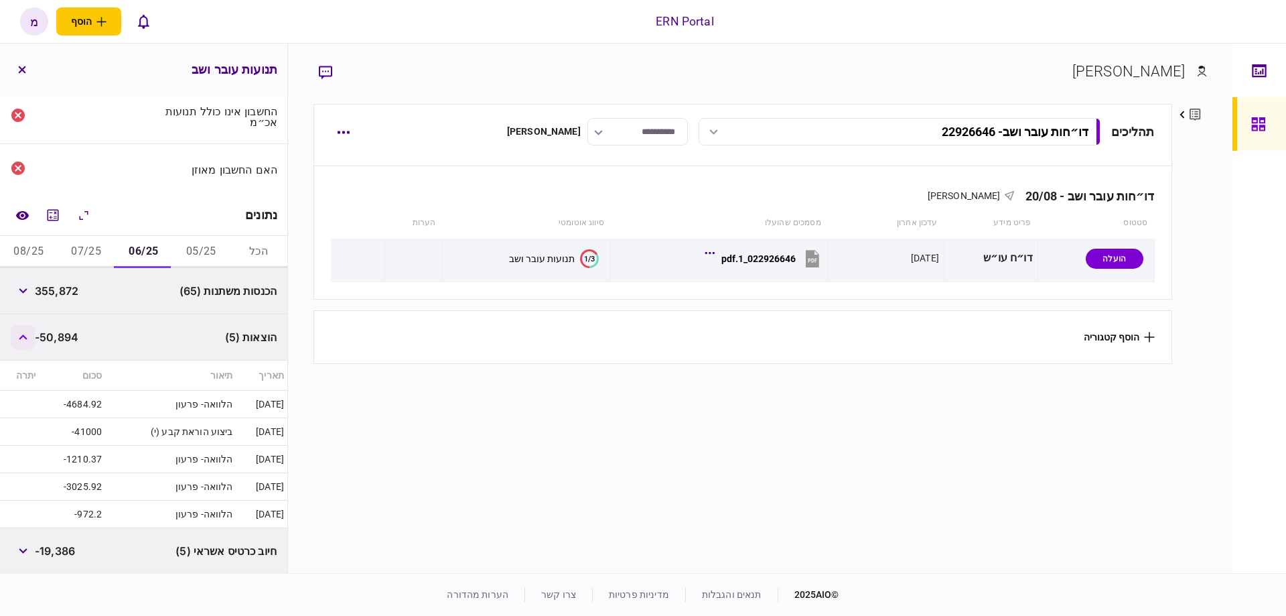
click at [30, 334] on button "button" at bounding box center [23, 337] width 24 height 24
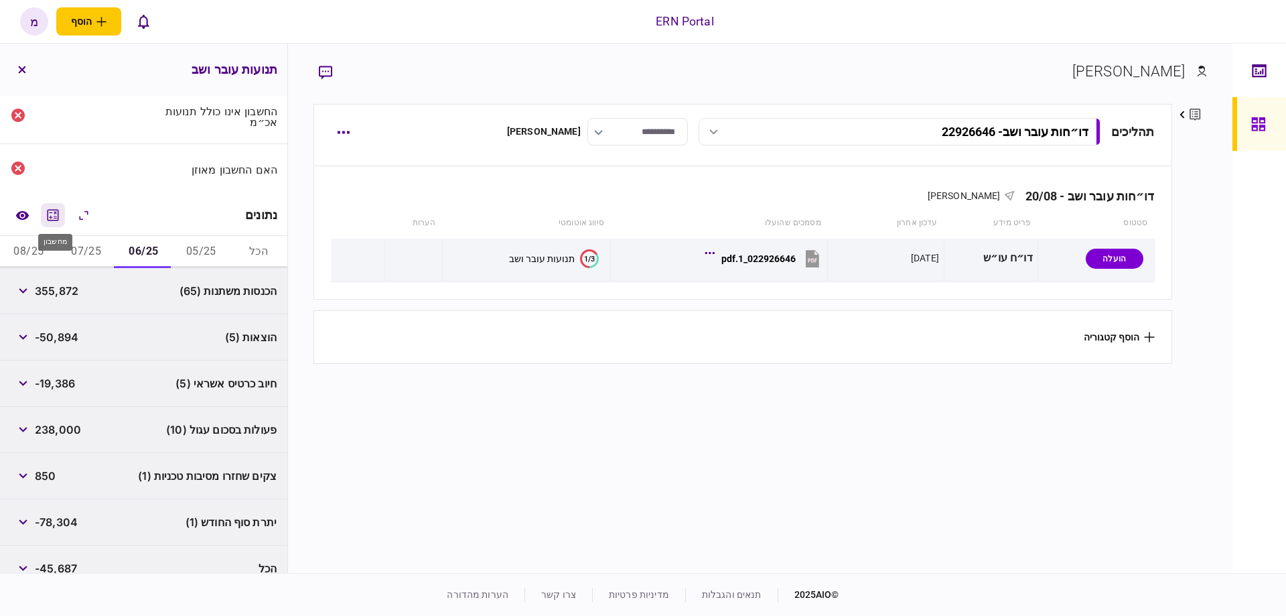
click at [50, 207] on icon "מחשבון" at bounding box center [53, 215] width 16 height 16
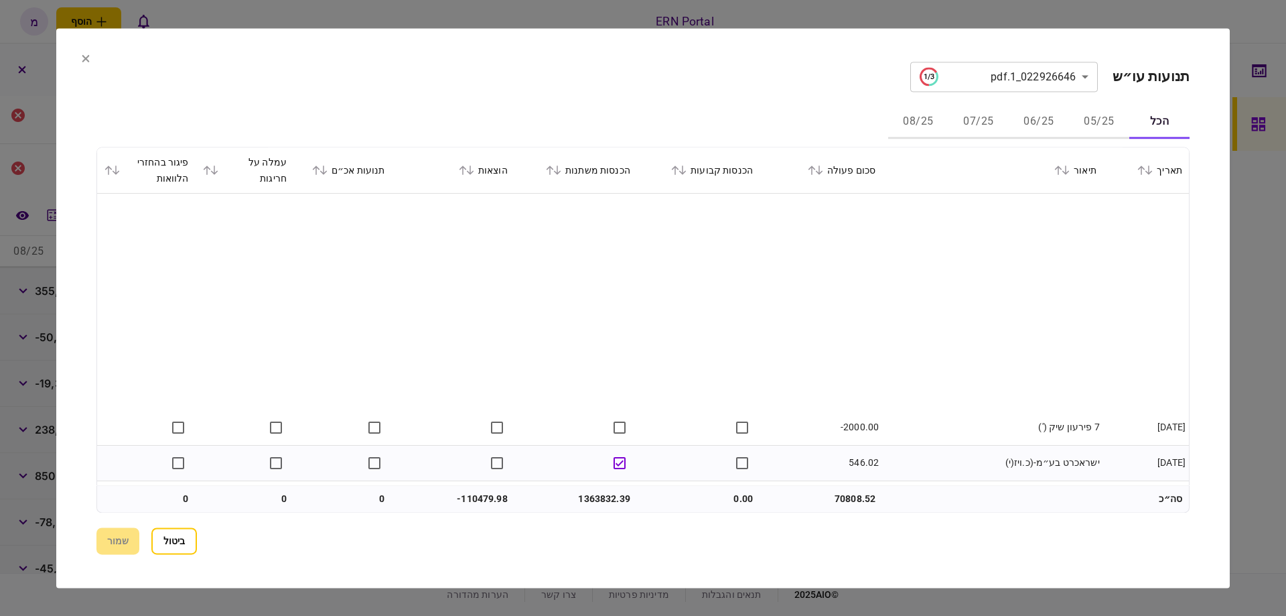
scroll to position [1822, 0]
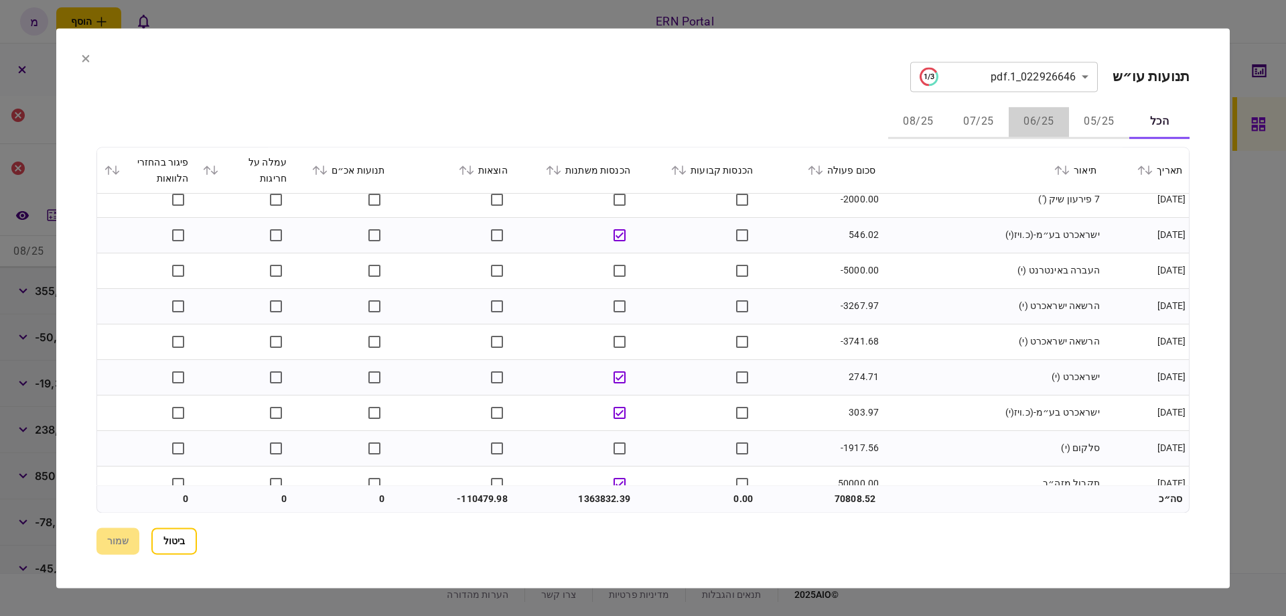
click at [1044, 131] on button "06/25" at bounding box center [1039, 122] width 60 height 32
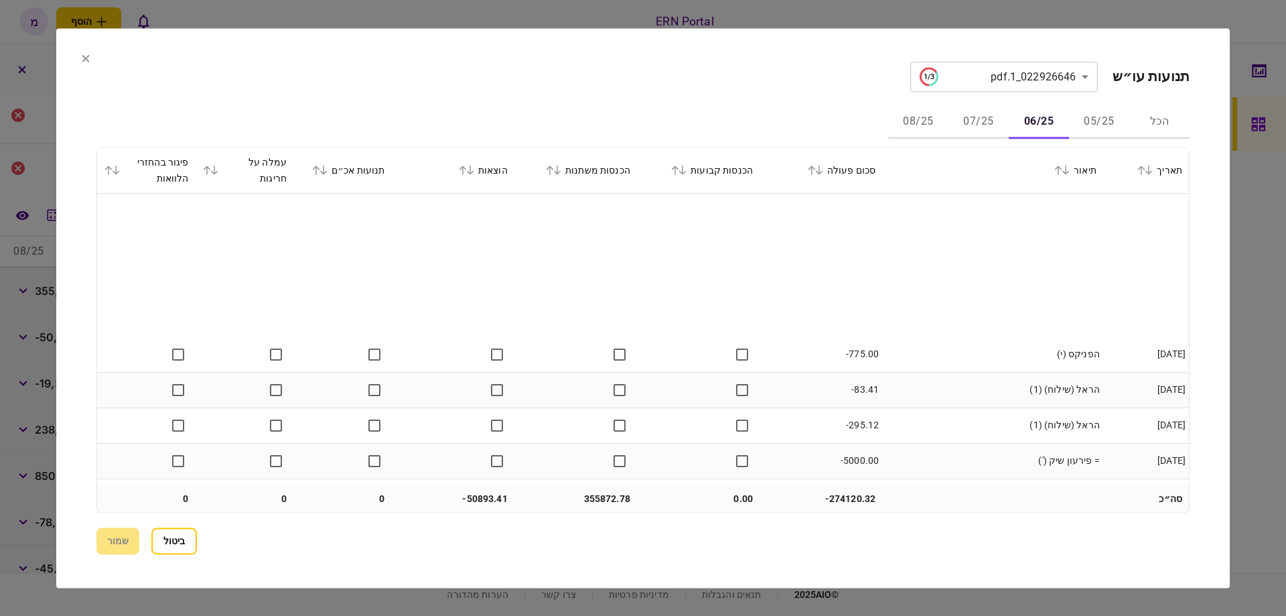
scroll to position [683, 0]
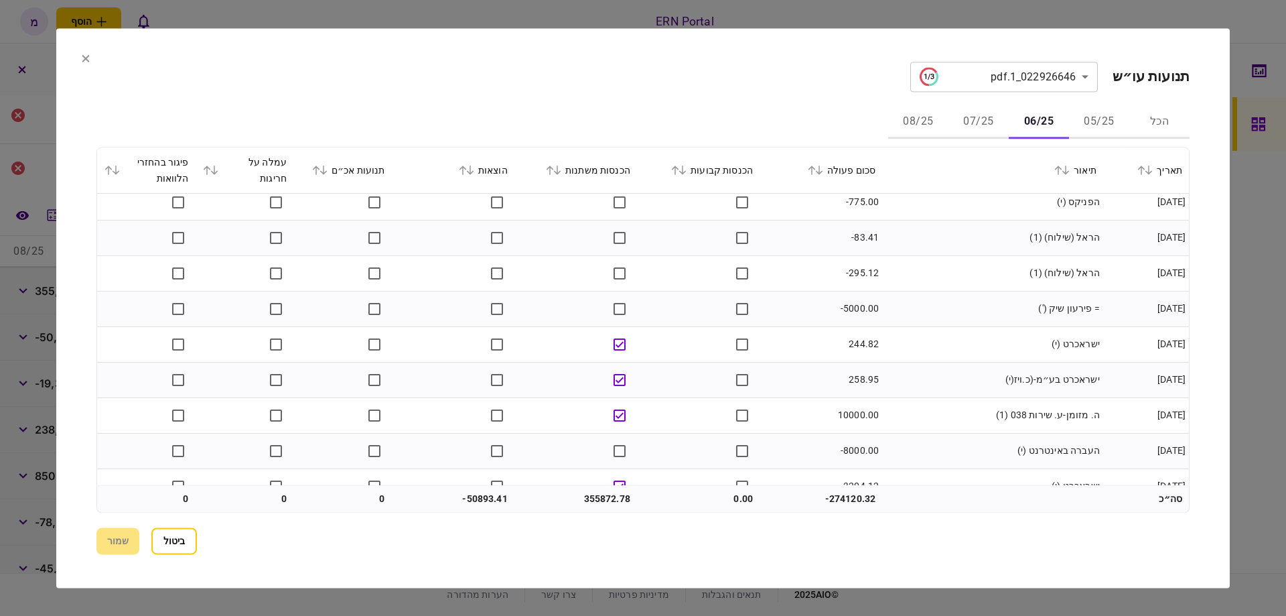
click at [980, 123] on button "07/25" at bounding box center [978, 122] width 60 height 32
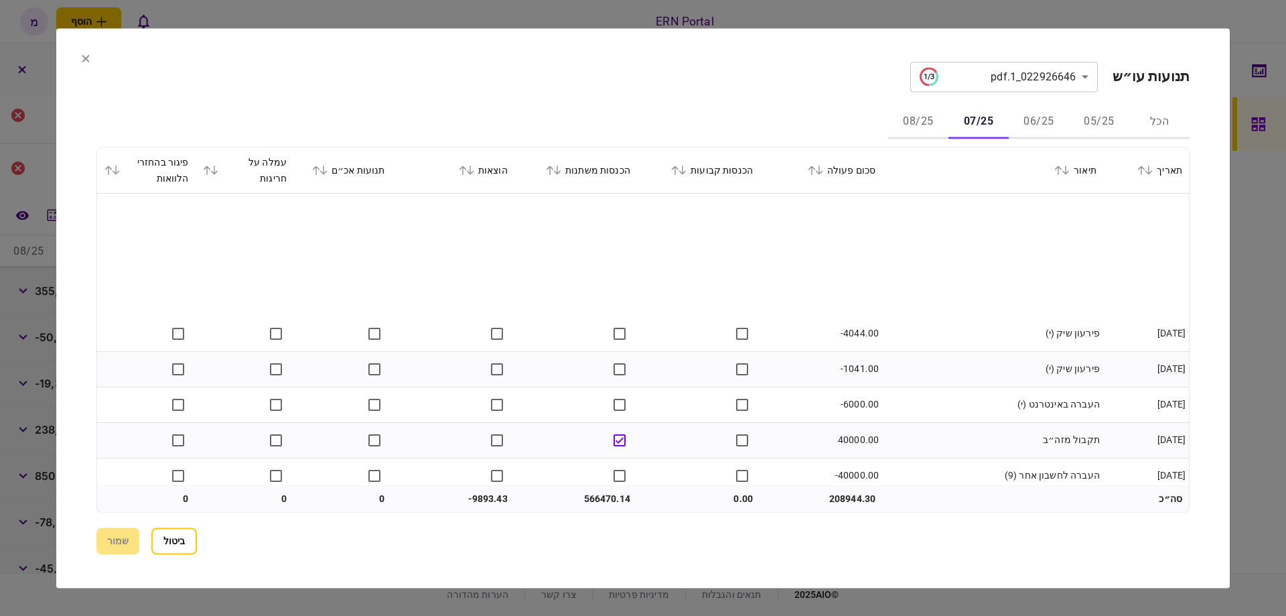
scroll to position [5461, 0]
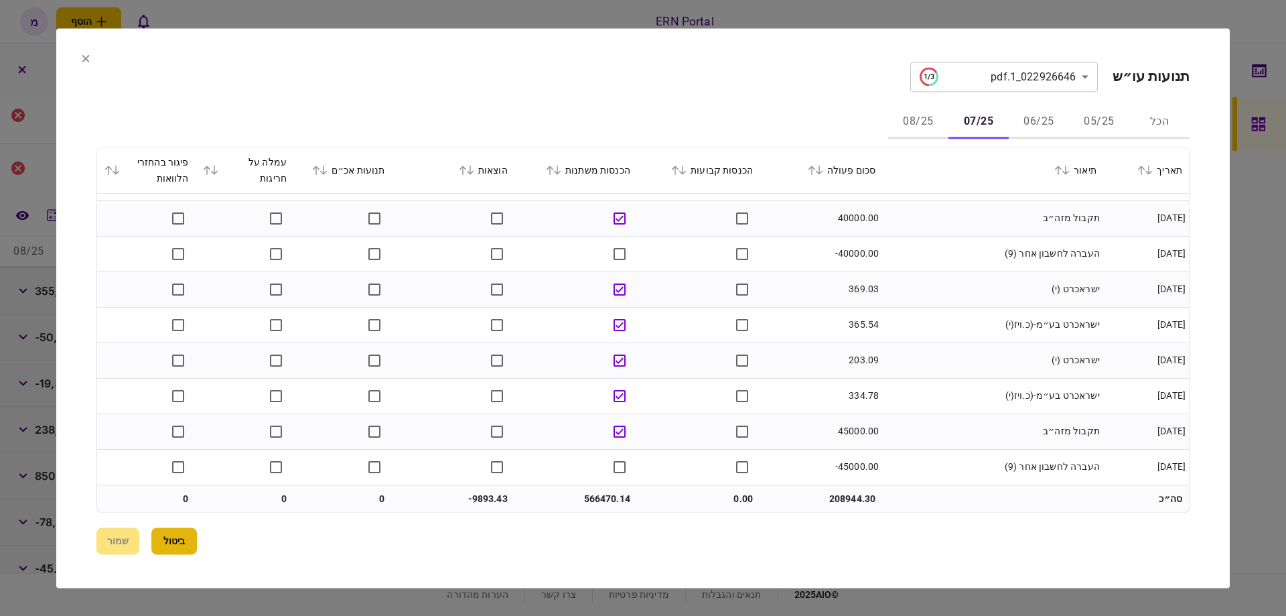
click at [184, 543] on button "ביטול" at bounding box center [174, 540] width 46 height 27
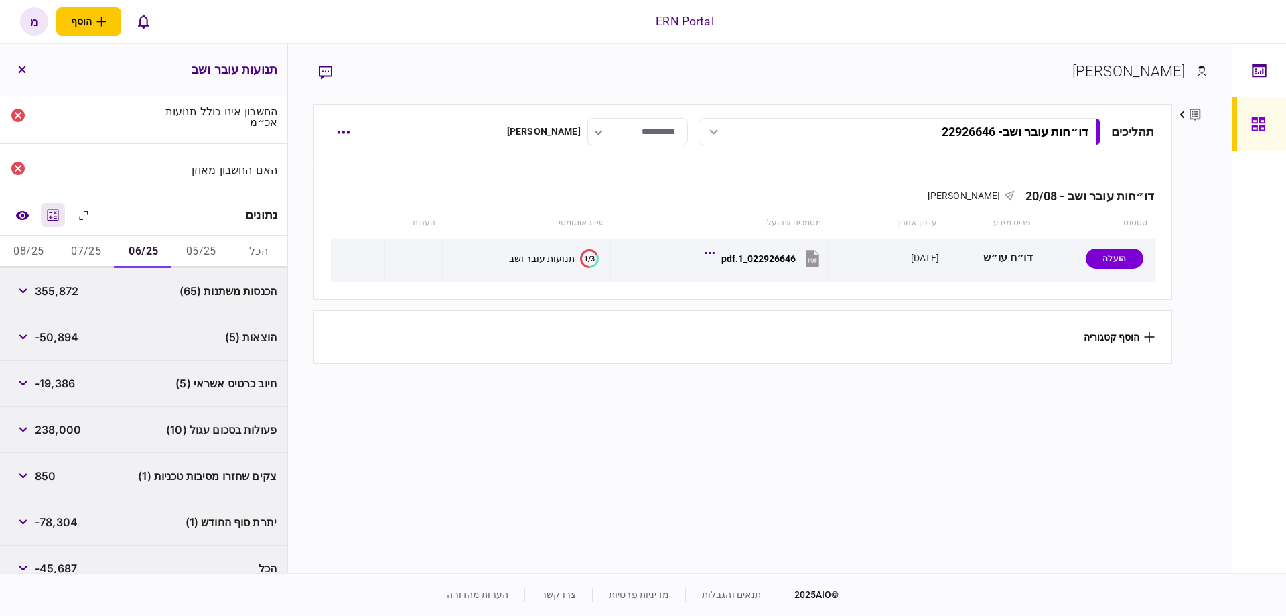
click at [60, 212] on icon "מחשבון" at bounding box center [53, 215] width 16 height 16
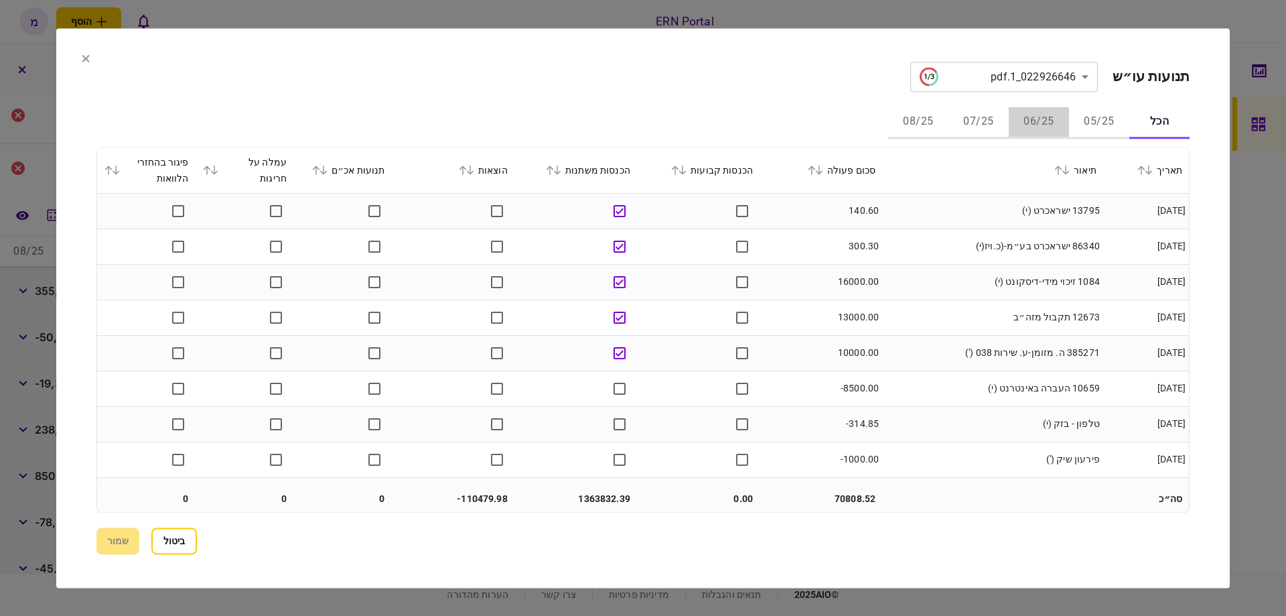
click at [1042, 126] on button "06/25" at bounding box center [1039, 122] width 60 height 32
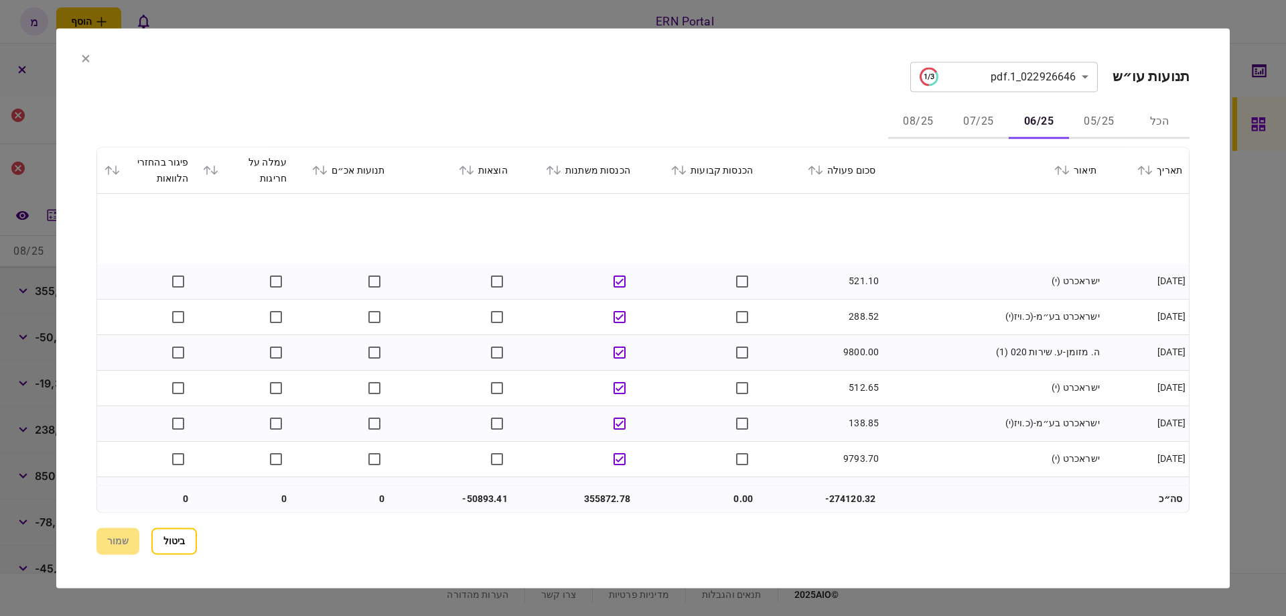
scroll to position [2505, 0]
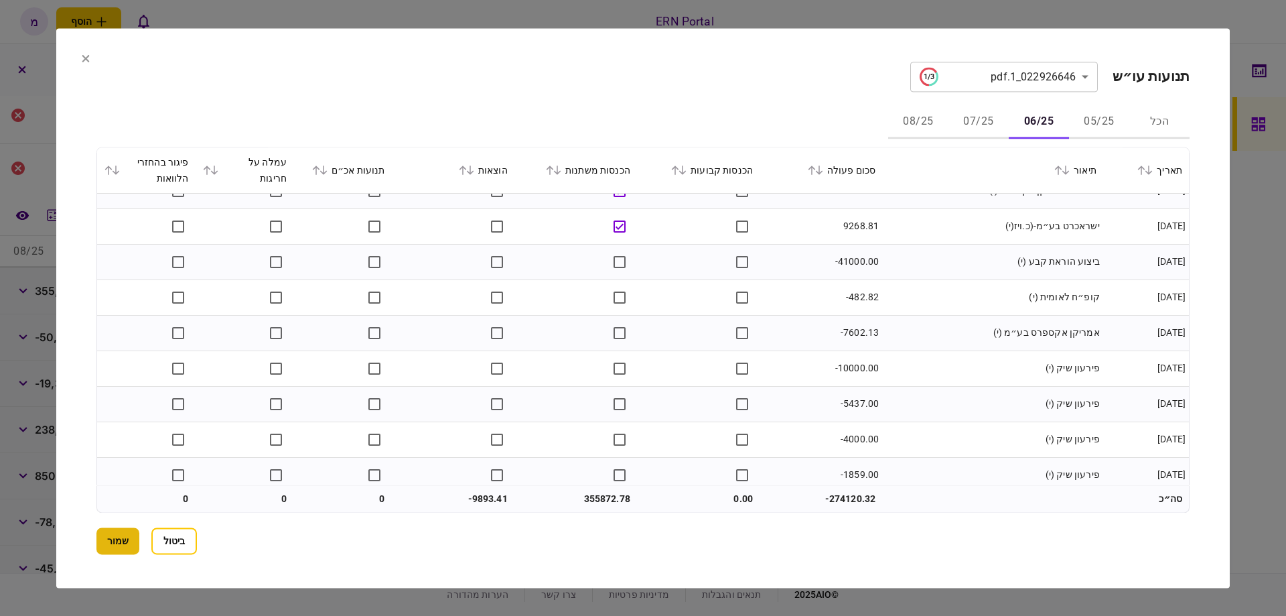
click at [107, 540] on button "שמור" at bounding box center [117, 540] width 43 height 27
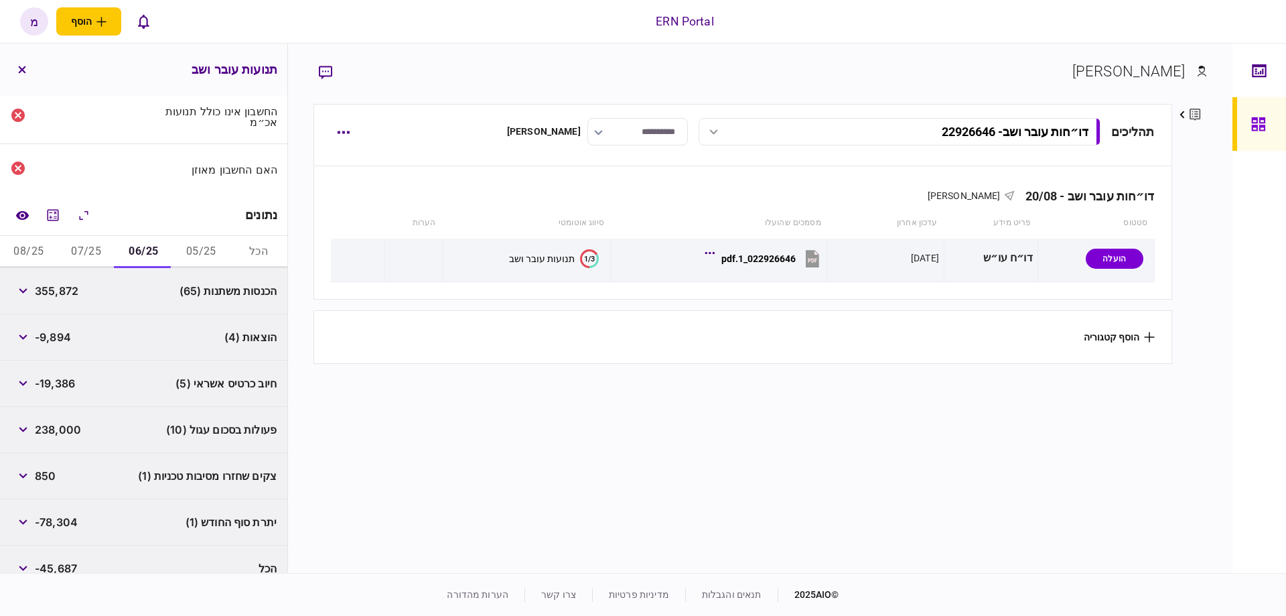
click at [179, 240] on button "05/25" at bounding box center [201, 252] width 58 height 32
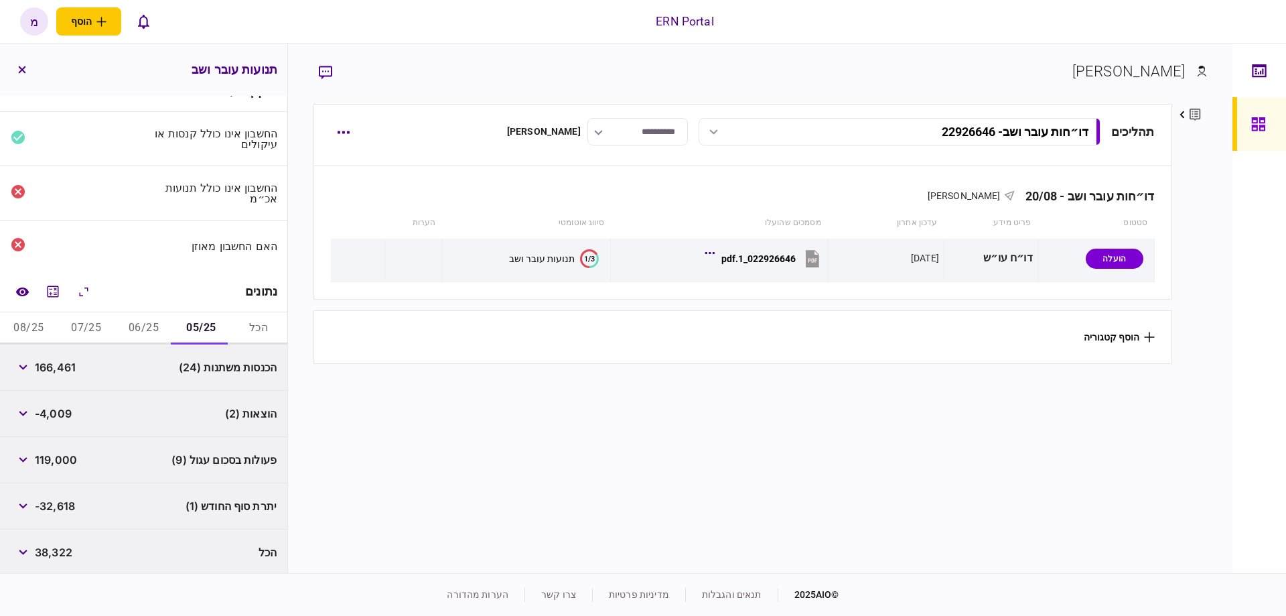
click at [142, 330] on button "06/25" at bounding box center [144, 328] width 58 height 32
click at [25, 407] on button "button" at bounding box center [23, 413] width 24 height 24
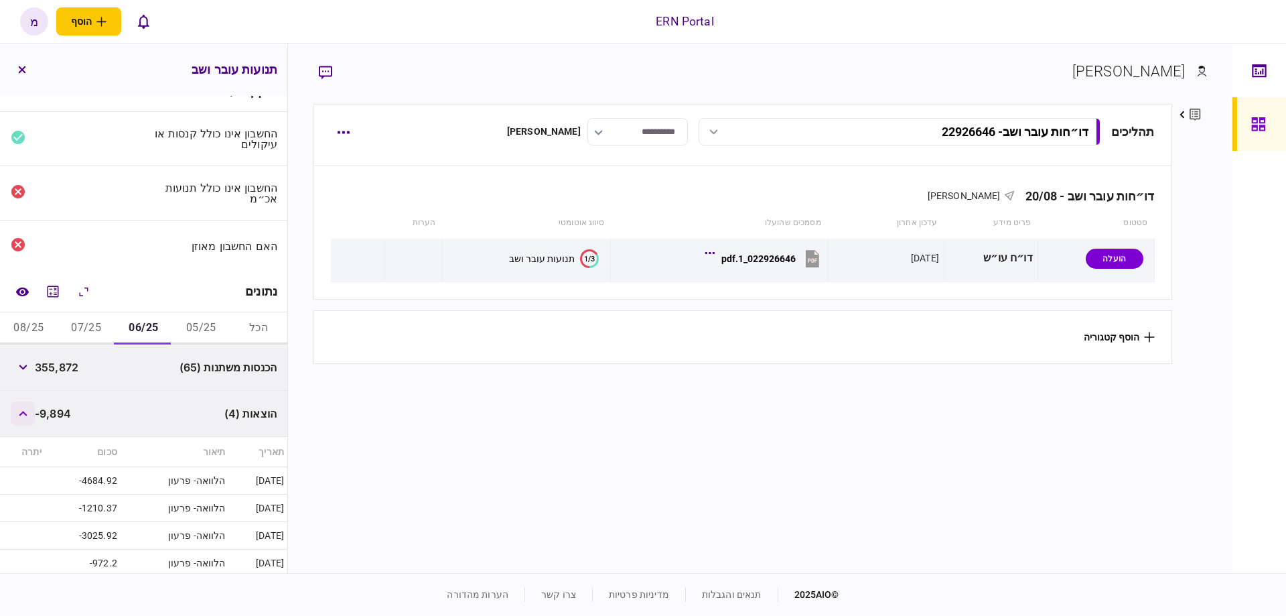
click at [23, 405] on button "button" at bounding box center [23, 413] width 24 height 24
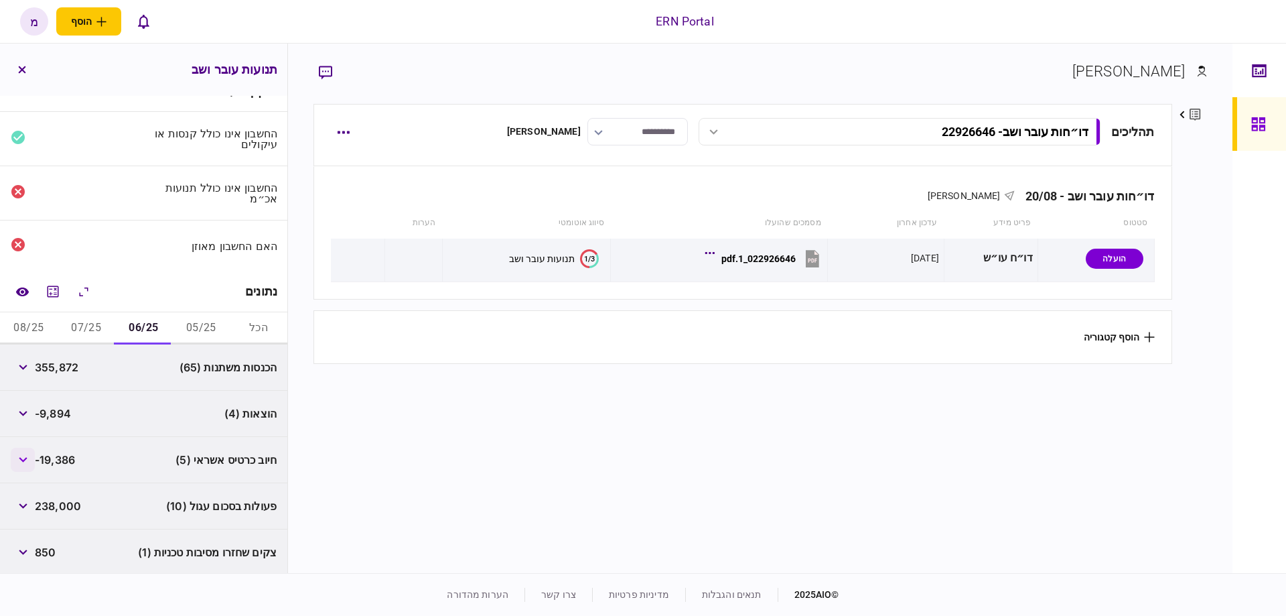
click at [22, 467] on button "button" at bounding box center [23, 459] width 24 height 24
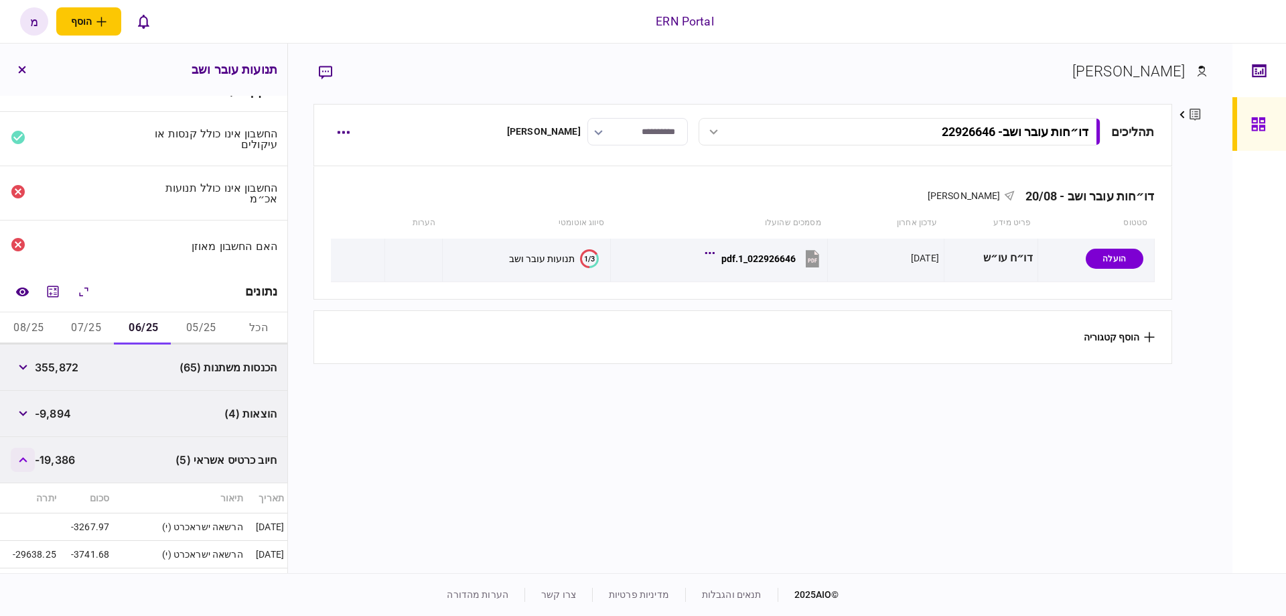
click at [23, 468] on button "button" at bounding box center [23, 459] width 24 height 24
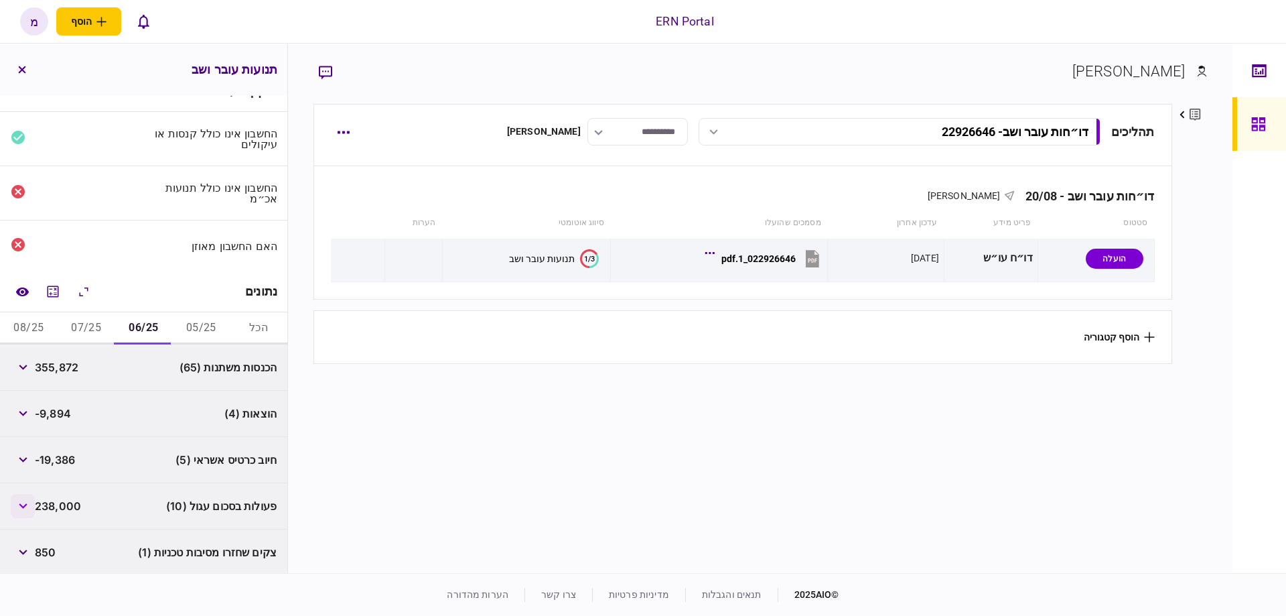
click at [27, 494] on button "button" at bounding box center [23, 506] width 24 height 24
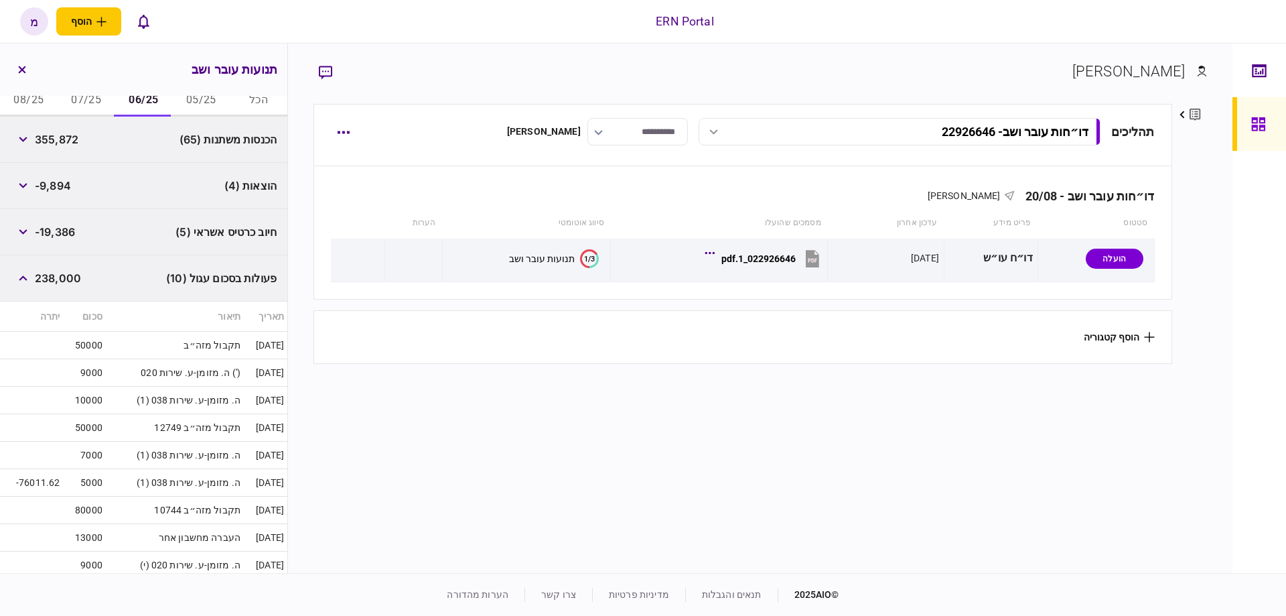
scroll to position [328, 0]
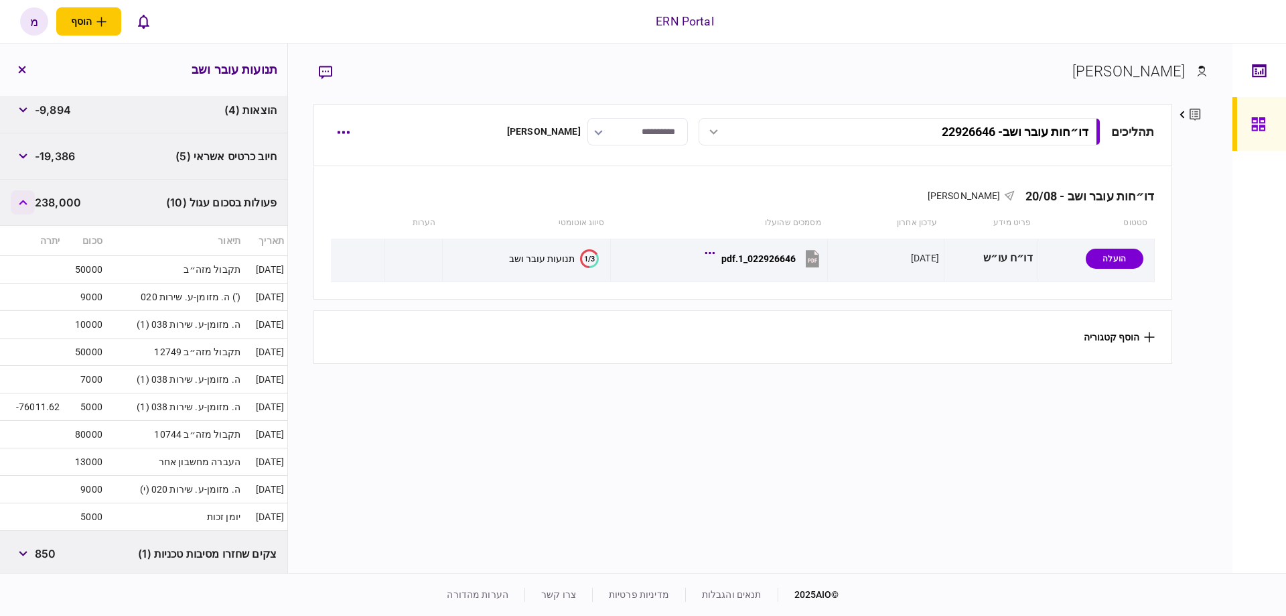
click at [32, 205] on button "button" at bounding box center [23, 202] width 24 height 24
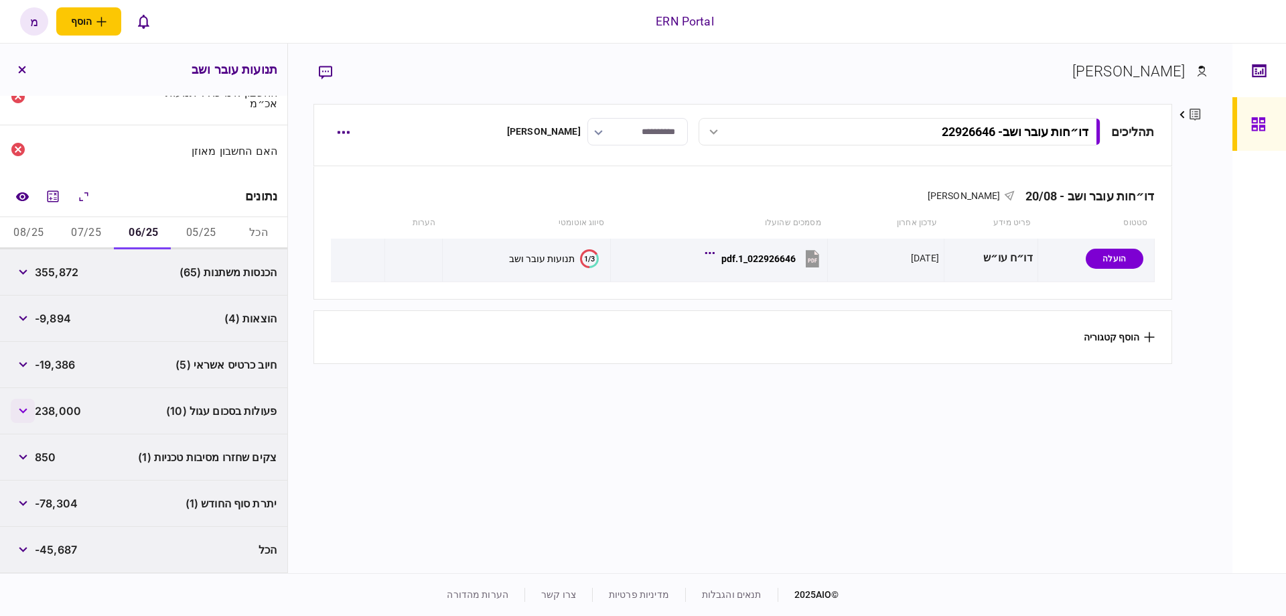
scroll to position [117, 0]
click at [35, 463] on button "button" at bounding box center [23, 459] width 24 height 24
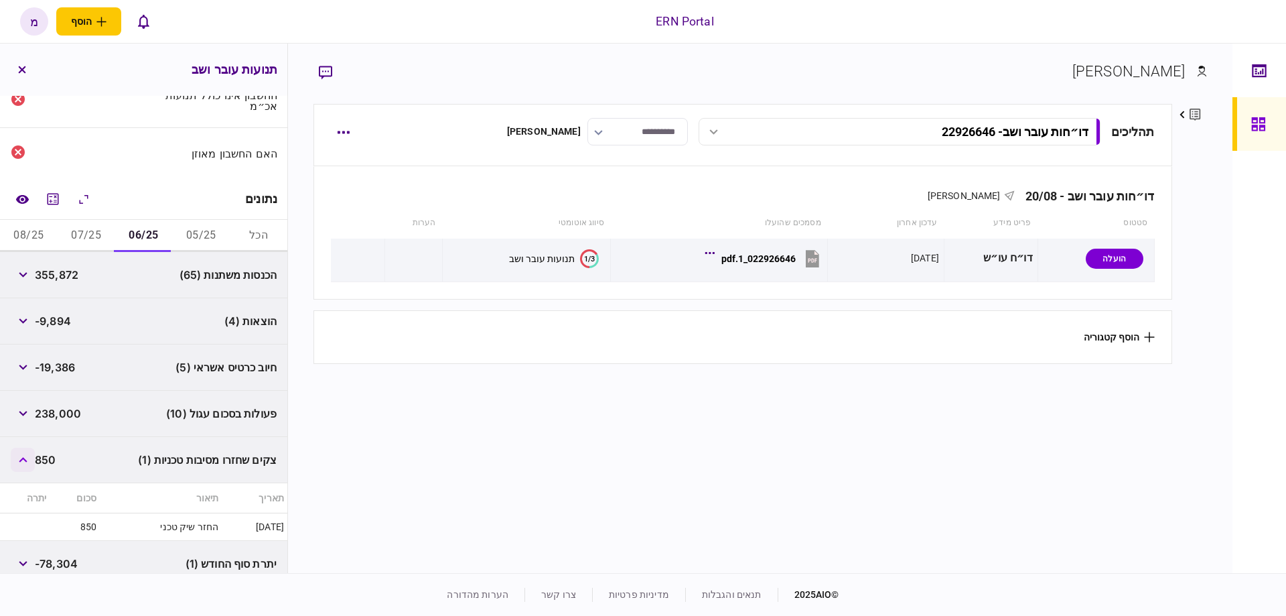
click at [32, 463] on button "button" at bounding box center [23, 459] width 24 height 24
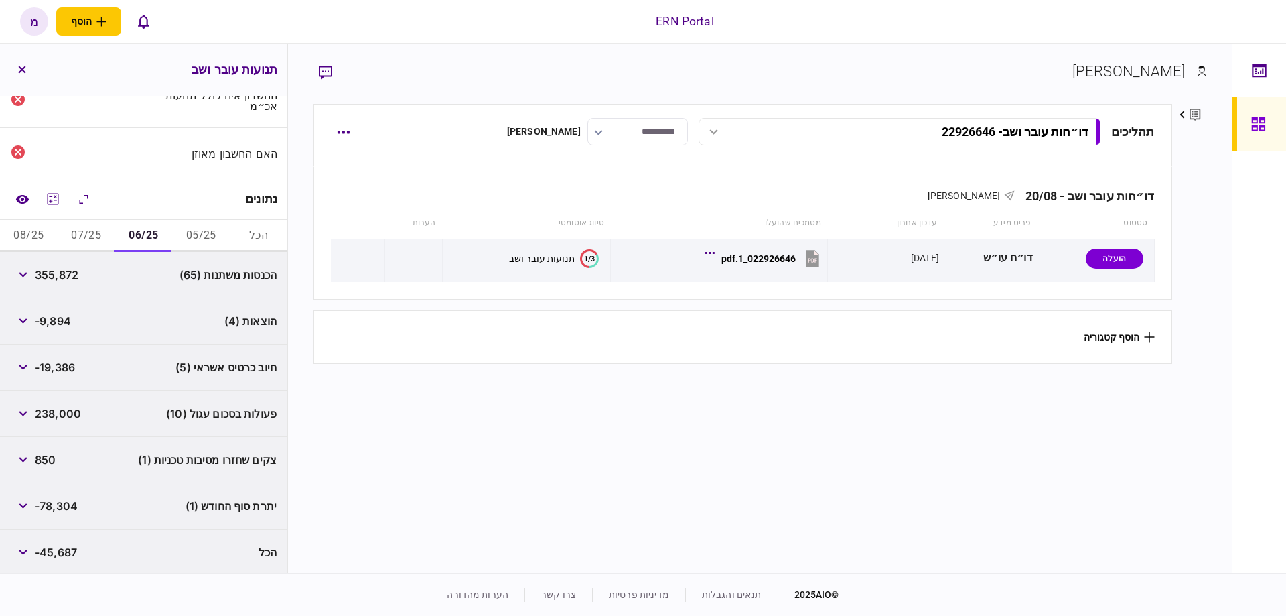
click at [74, 238] on button "07/25" at bounding box center [87, 236] width 58 height 32
click at [19, 364] on button "button" at bounding box center [23, 367] width 24 height 24
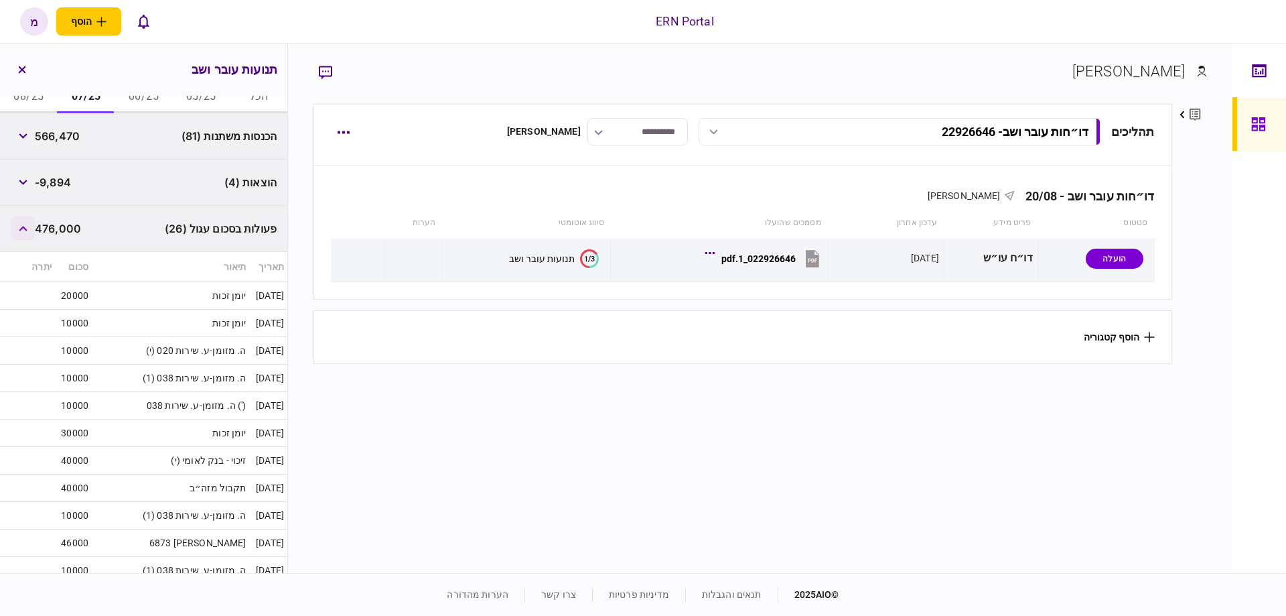
click at [34, 225] on button "button" at bounding box center [23, 228] width 24 height 24
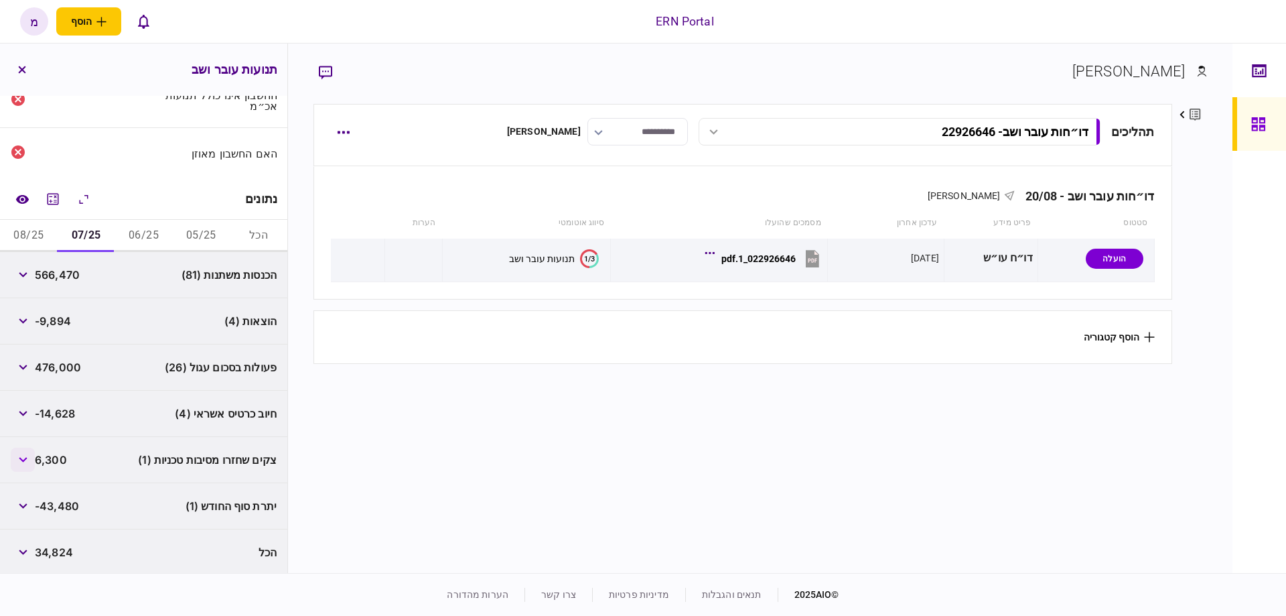
click at [23, 461] on button "button" at bounding box center [23, 459] width 24 height 24
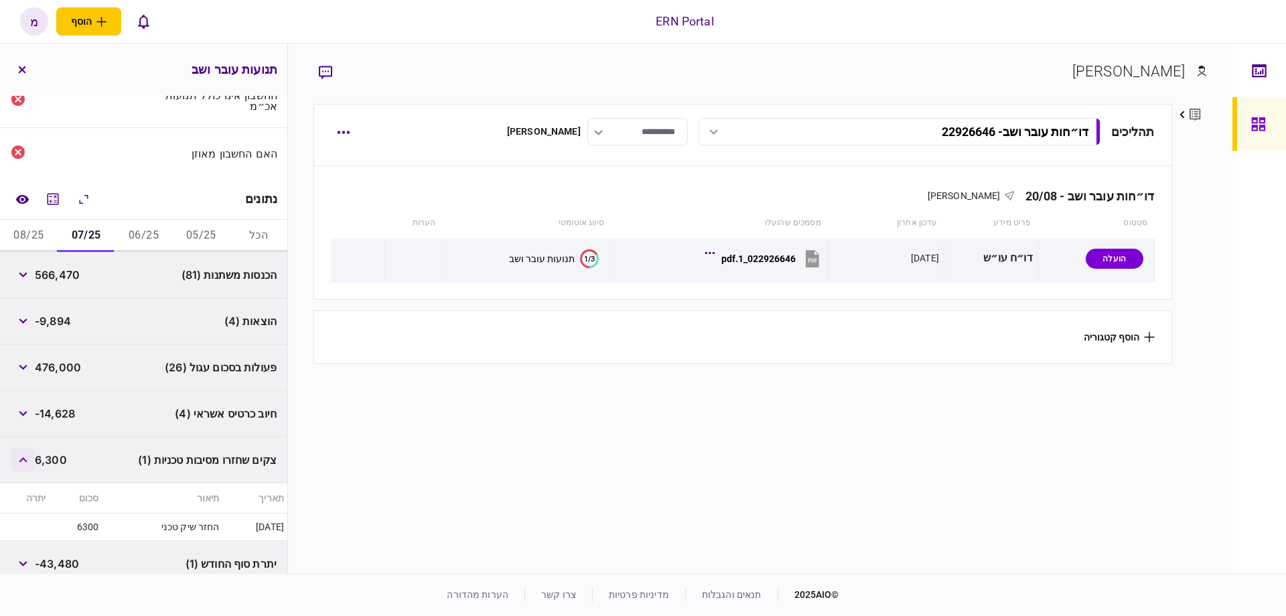
click at [23, 461] on button "button" at bounding box center [23, 459] width 24 height 24
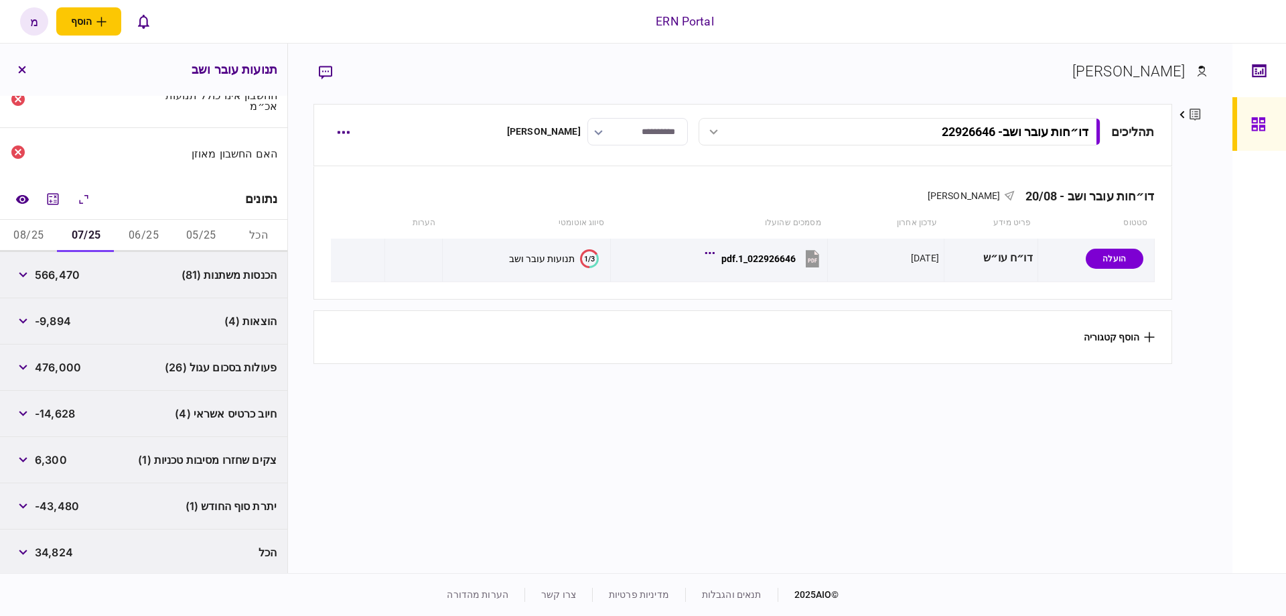
click at [139, 233] on button "06/25" at bounding box center [144, 236] width 58 height 32
click at [96, 232] on button "07/25" at bounding box center [87, 236] width 58 height 32
click at [200, 240] on button "05/25" at bounding box center [201, 236] width 58 height 32
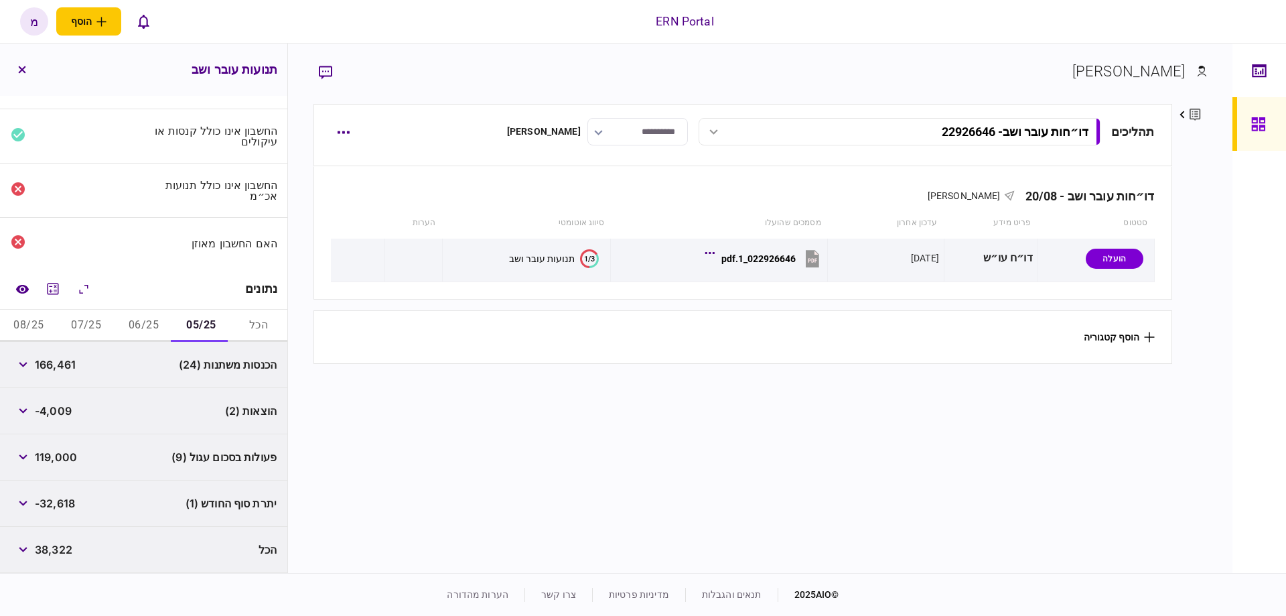
scroll to position [25, 0]
click at [96, 331] on button "07/25" at bounding box center [87, 328] width 58 height 32
click at [35, 329] on button "08/25" at bounding box center [29, 328] width 58 height 32
click at [67, 320] on button "07/25" at bounding box center [87, 328] width 58 height 32
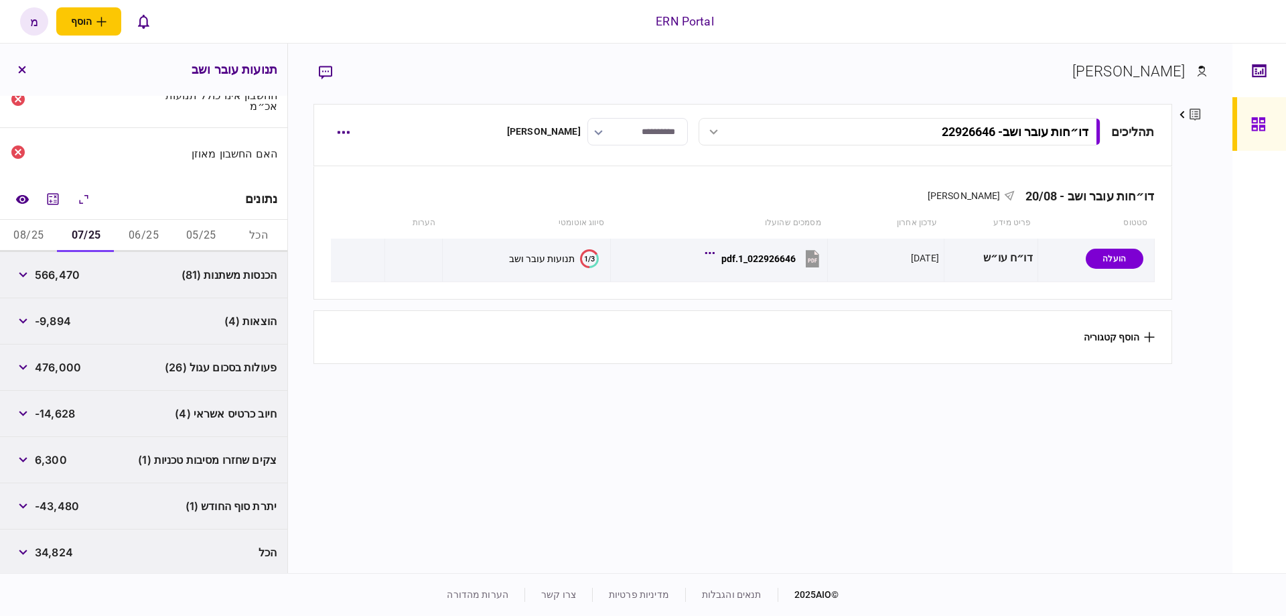
click at [35, 228] on button "08/25" at bounding box center [29, 236] width 58 height 32
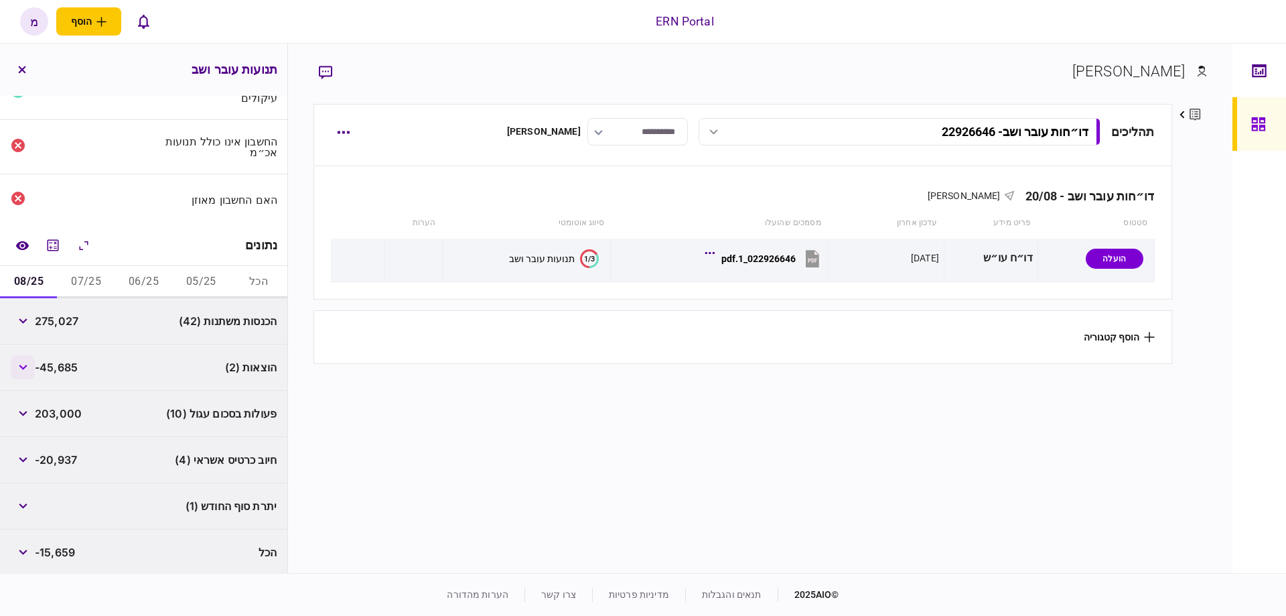
click at [21, 370] on button "button" at bounding box center [23, 367] width 24 height 24
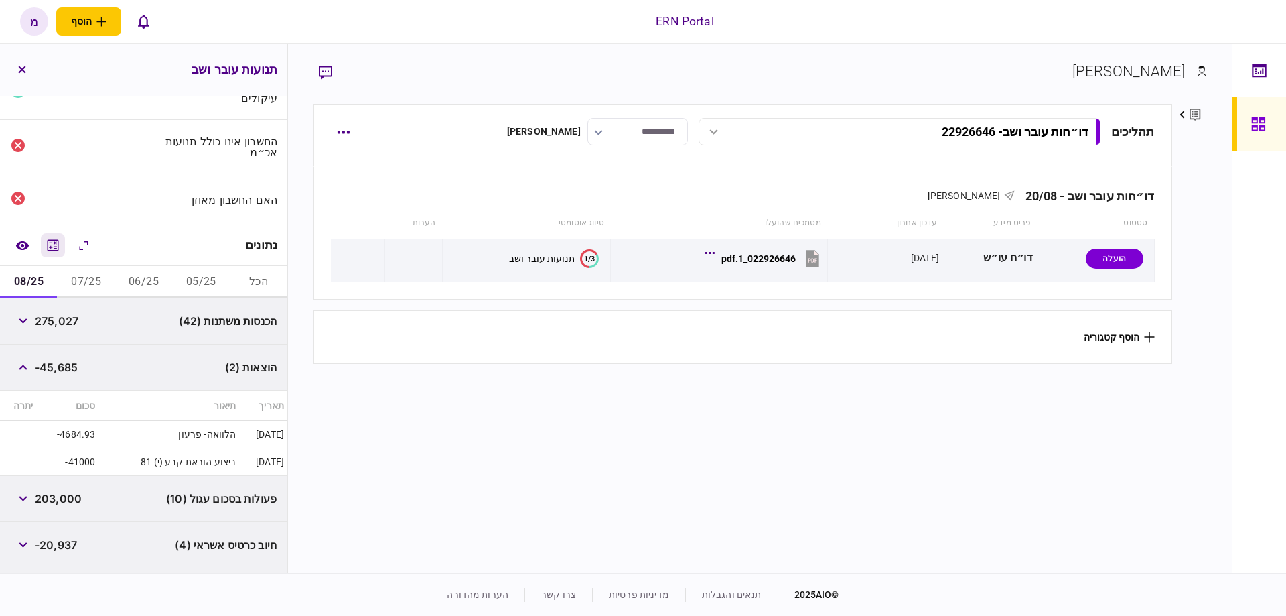
click at [58, 240] on icon "מחשבון" at bounding box center [53, 244] width 11 height 11
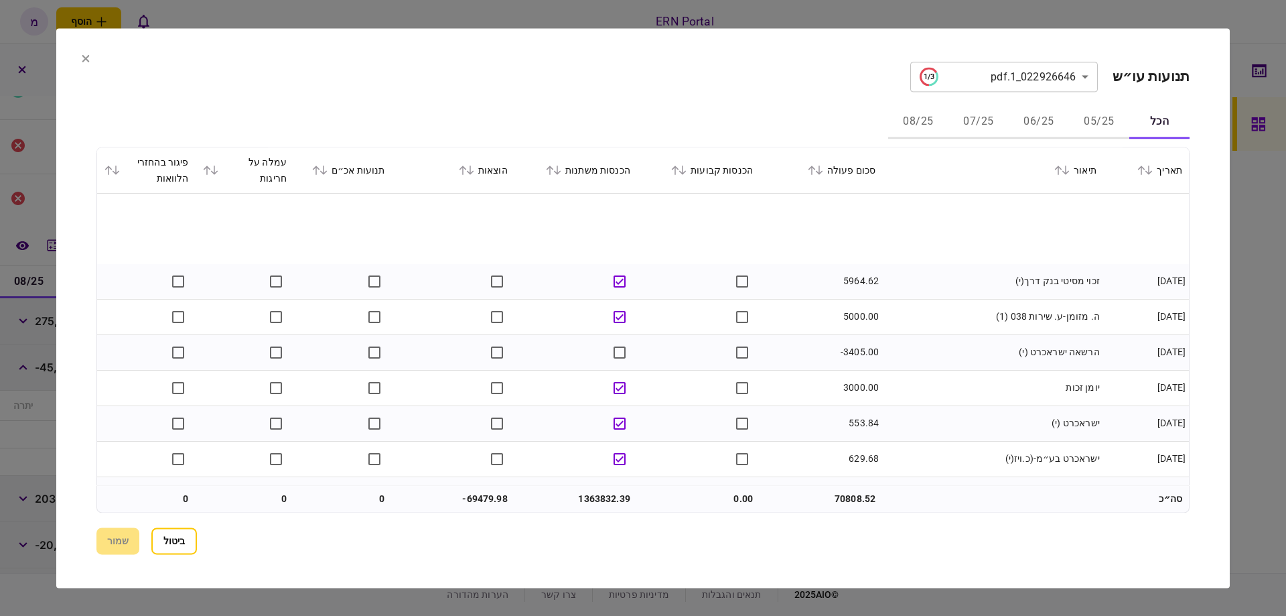
scroll to position [4479, 0]
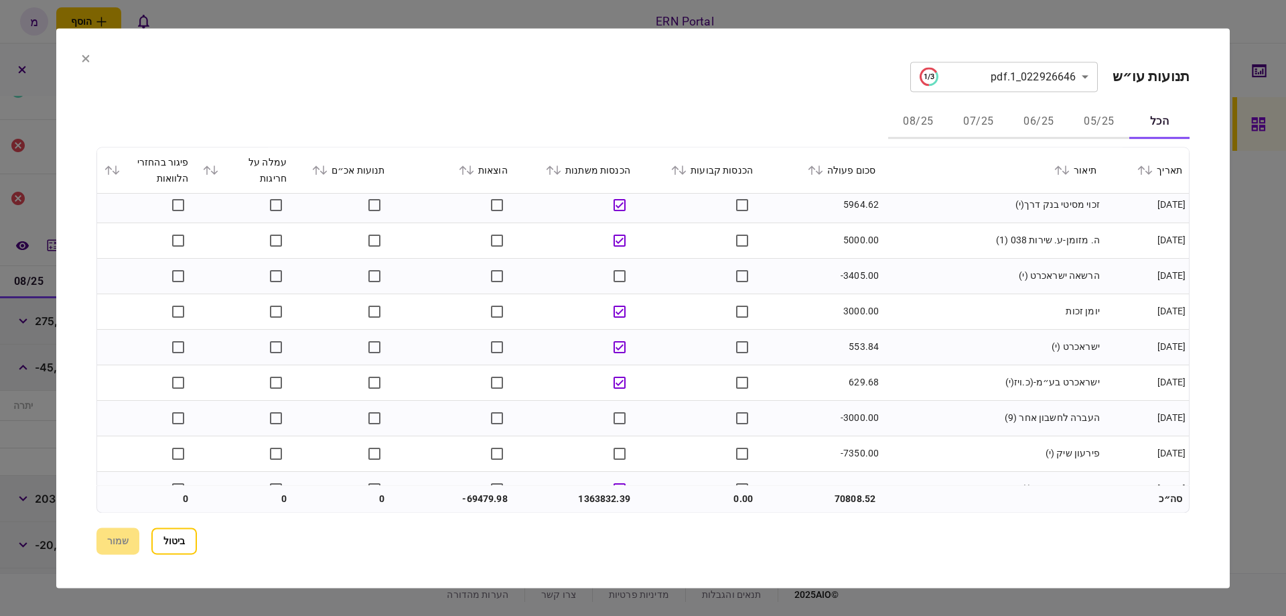
click at [474, 171] on icon at bounding box center [470, 169] width 8 height 9
click at [462, 170] on div "הוצאות" at bounding box center [453, 170] width 109 height 16
click at [467, 169] on icon at bounding box center [462, 169] width 7 height 9
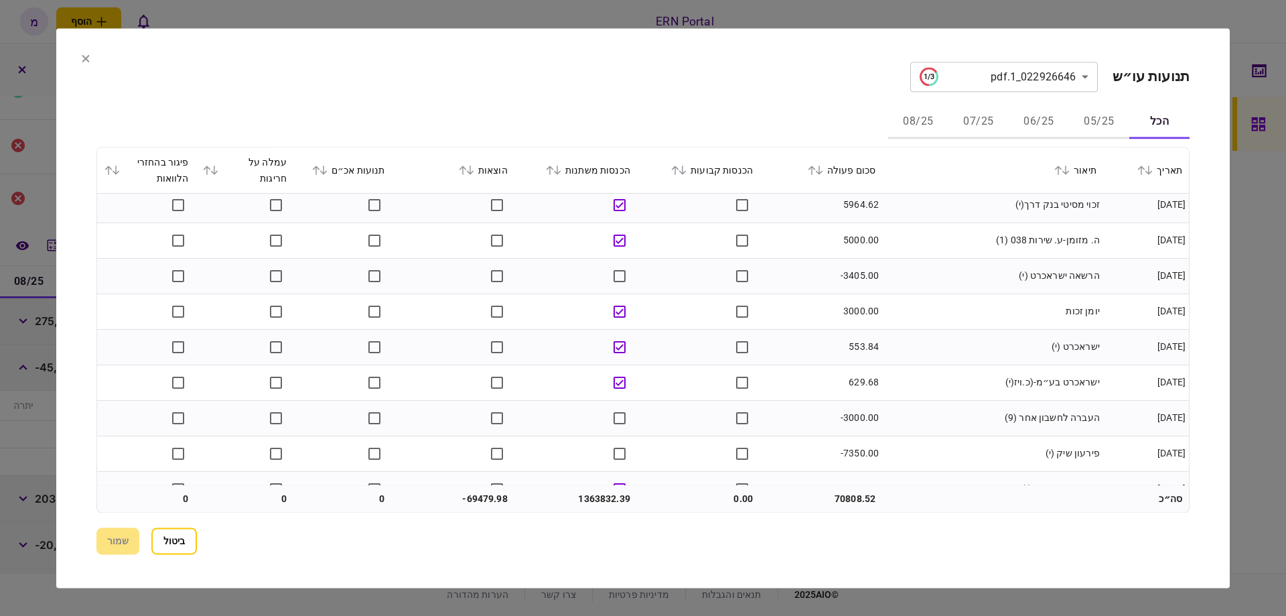
click at [472, 168] on icon at bounding box center [470, 169] width 8 height 9
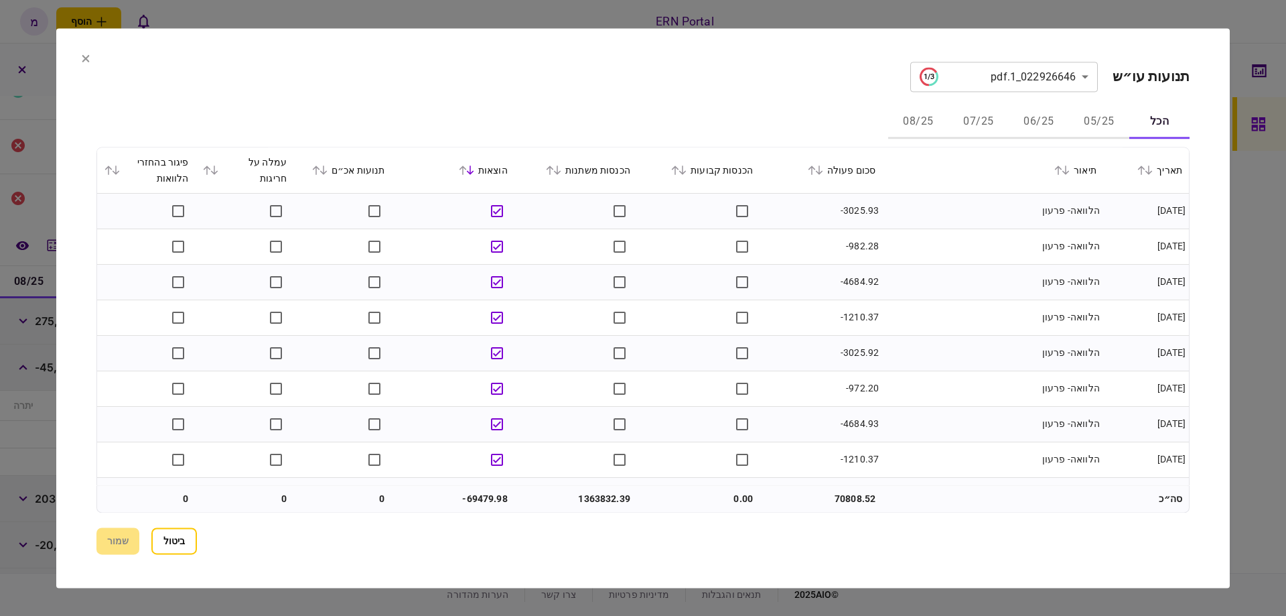
scroll to position [76, 0]
click at [992, 123] on button "07/25" at bounding box center [978, 122] width 60 height 32
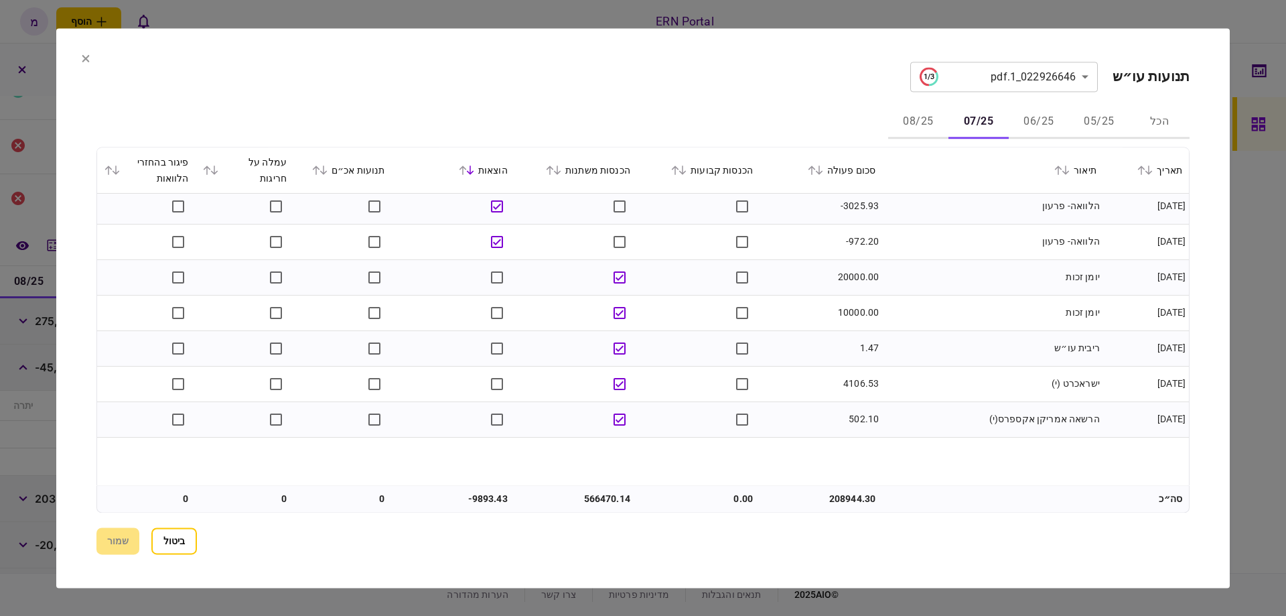
scroll to position [0, 0]
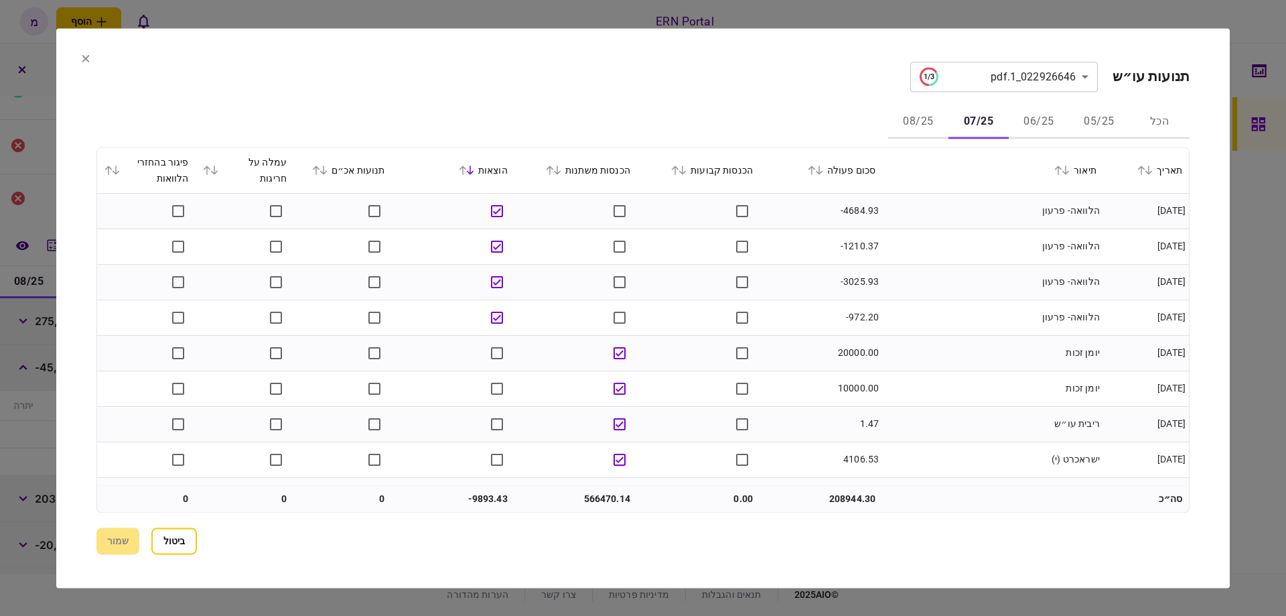
click at [1018, 125] on button "06/25" at bounding box center [1039, 122] width 60 height 32
click at [935, 125] on button "08/25" at bounding box center [918, 122] width 60 height 32
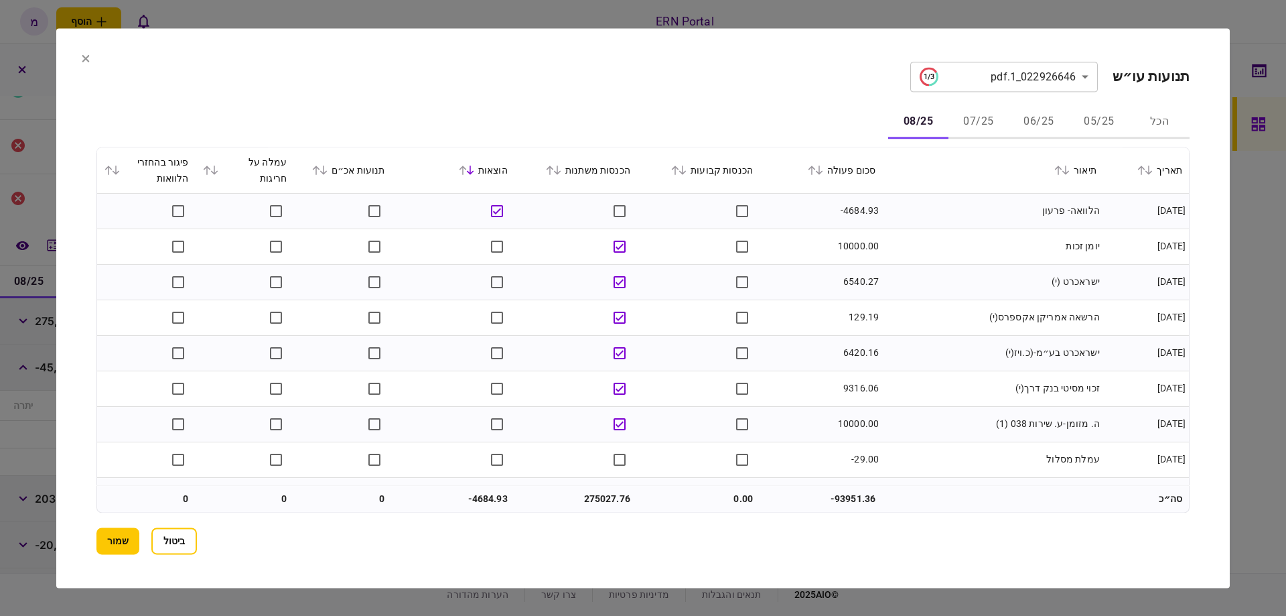
click at [973, 127] on button "07/25" at bounding box center [978, 122] width 60 height 32
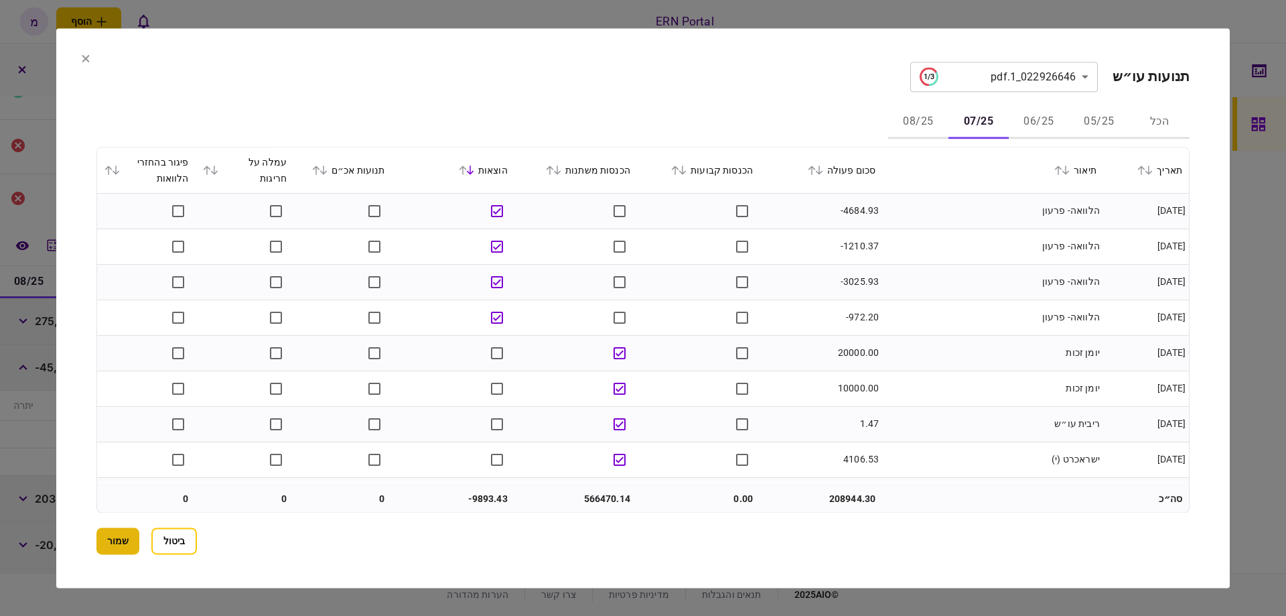
click at [112, 535] on button "שמור" at bounding box center [117, 540] width 43 height 27
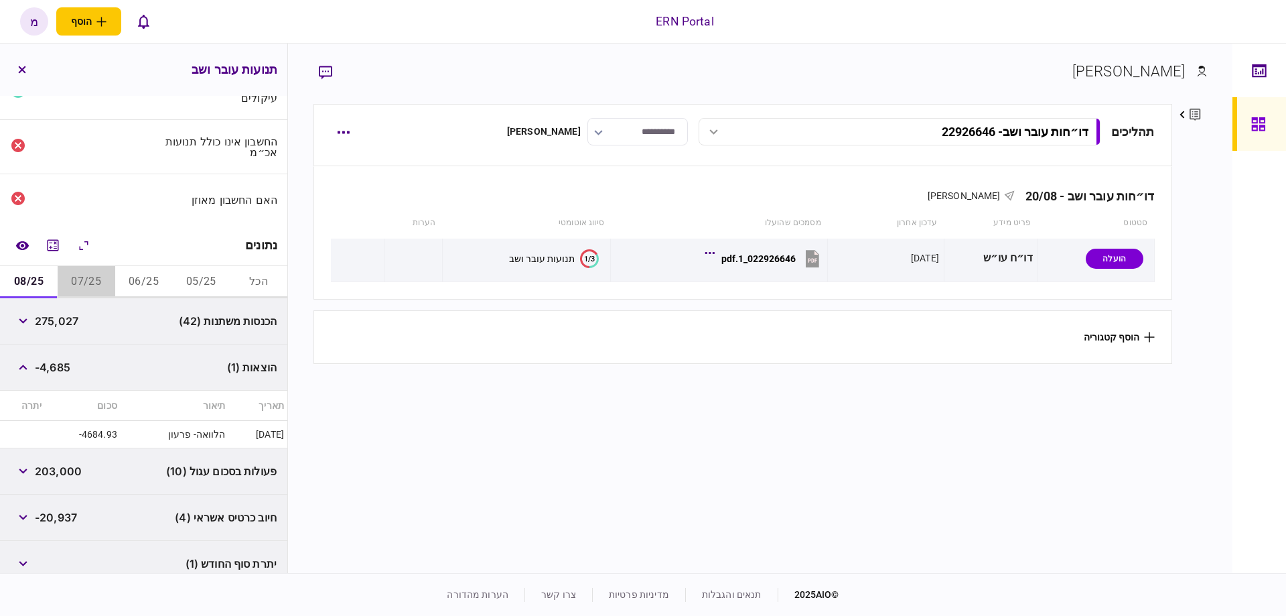
click at [102, 274] on button "07/25" at bounding box center [87, 282] width 58 height 32
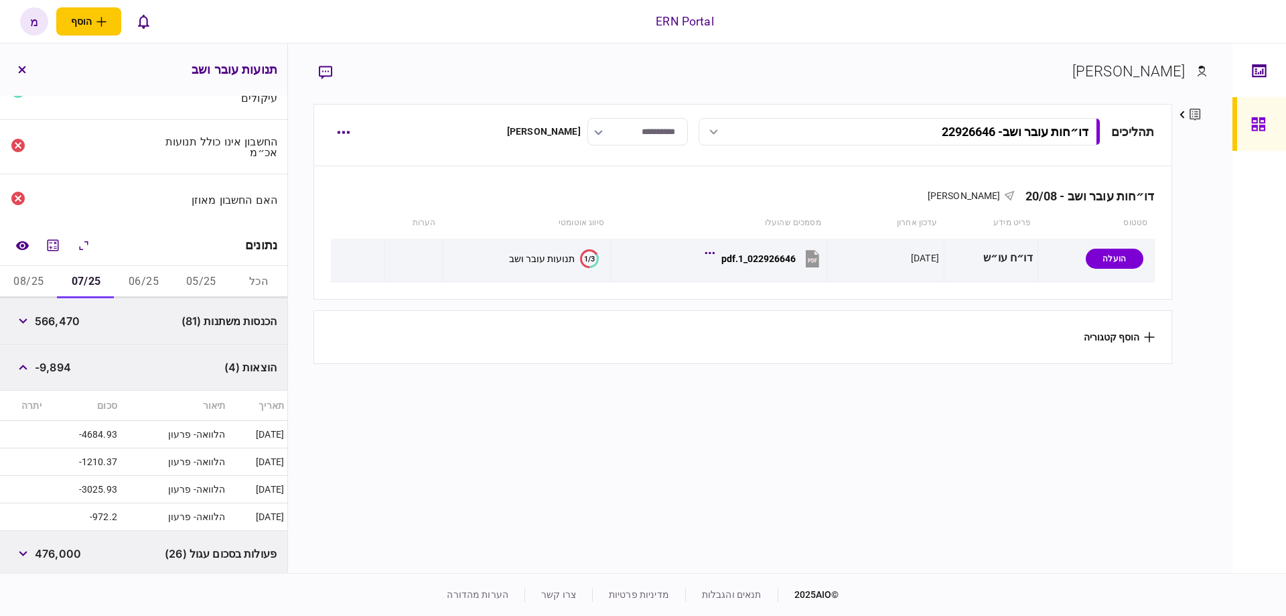
click at [37, 279] on button "08/25" at bounding box center [29, 282] width 58 height 32
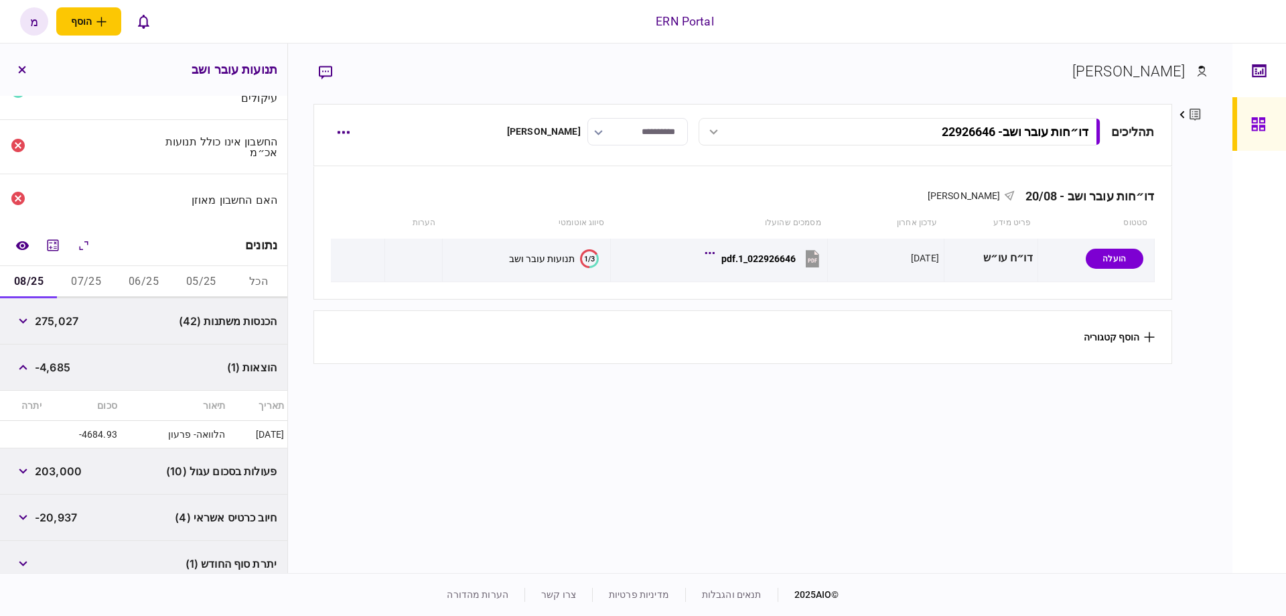
click at [109, 275] on button "07/25" at bounding box center [87, 282] width 58 height 32
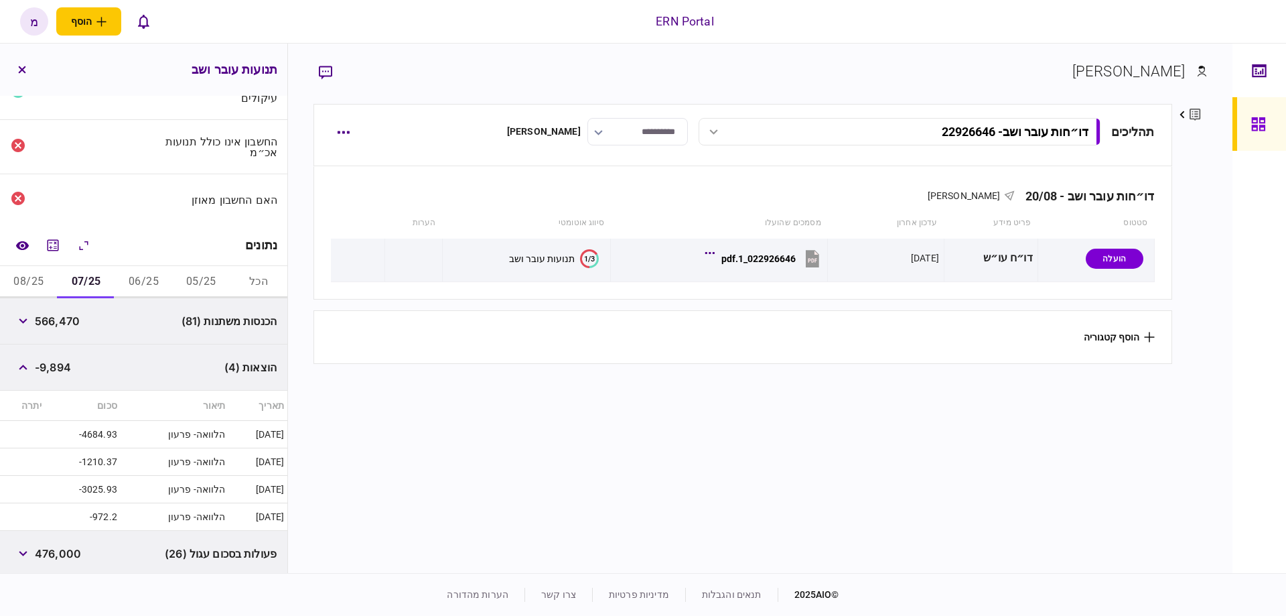
scroll to position [223, 0]
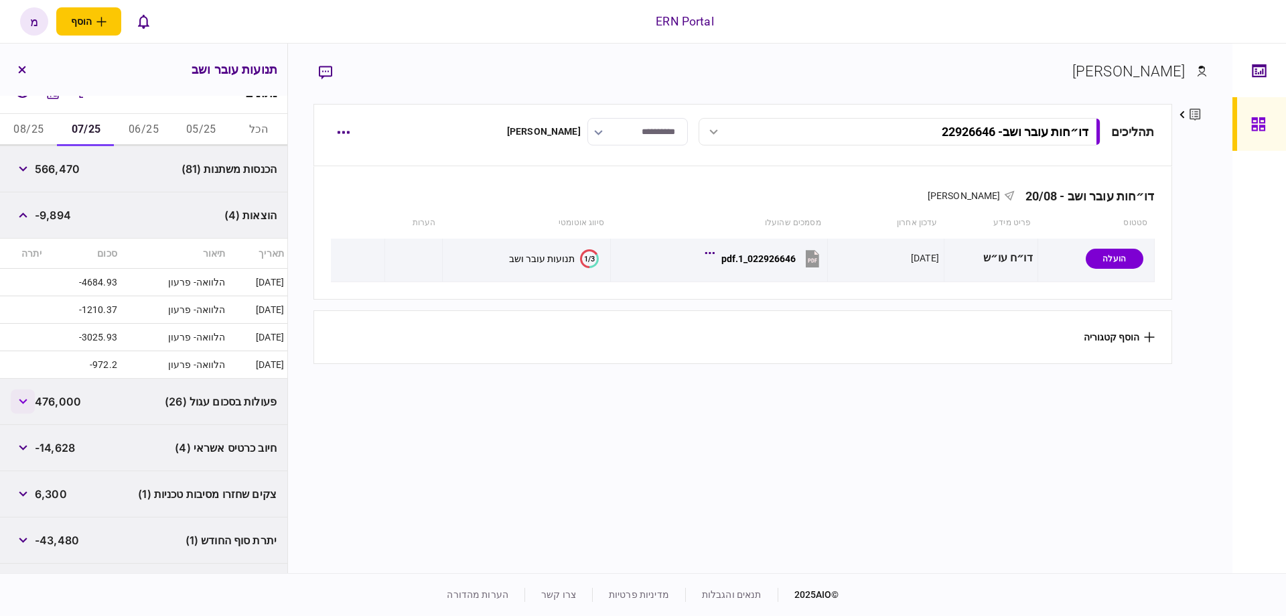
click at [28, 393] on button "button" at bounding box center [23, 401] width 24 height 24
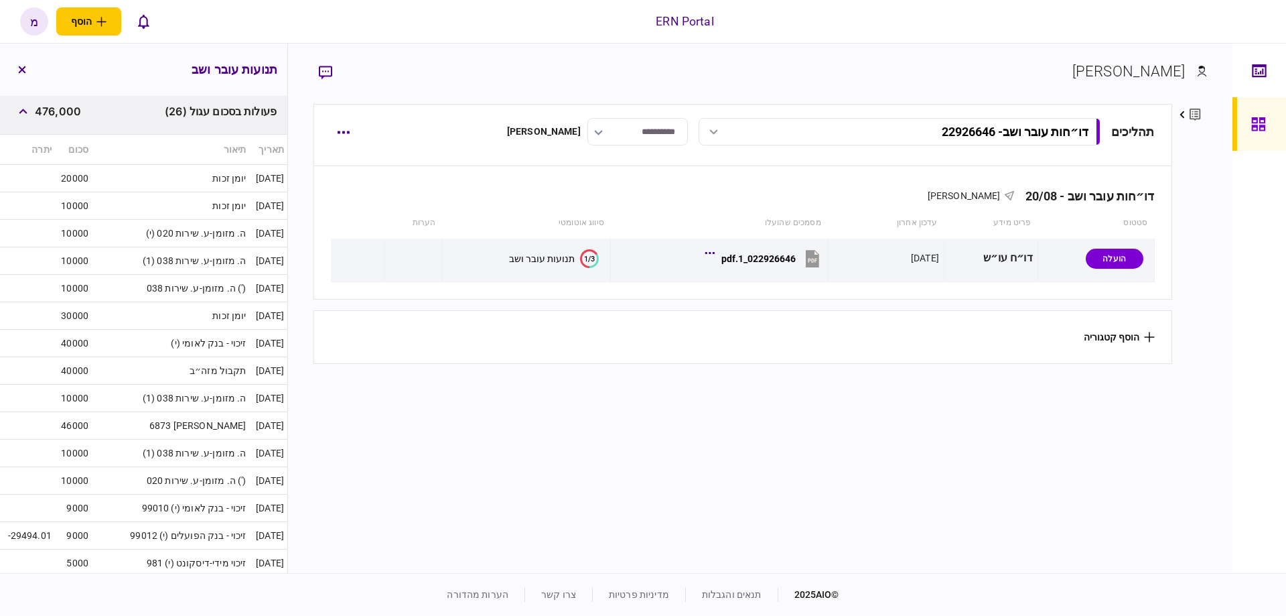
scroll to position [379, 0]
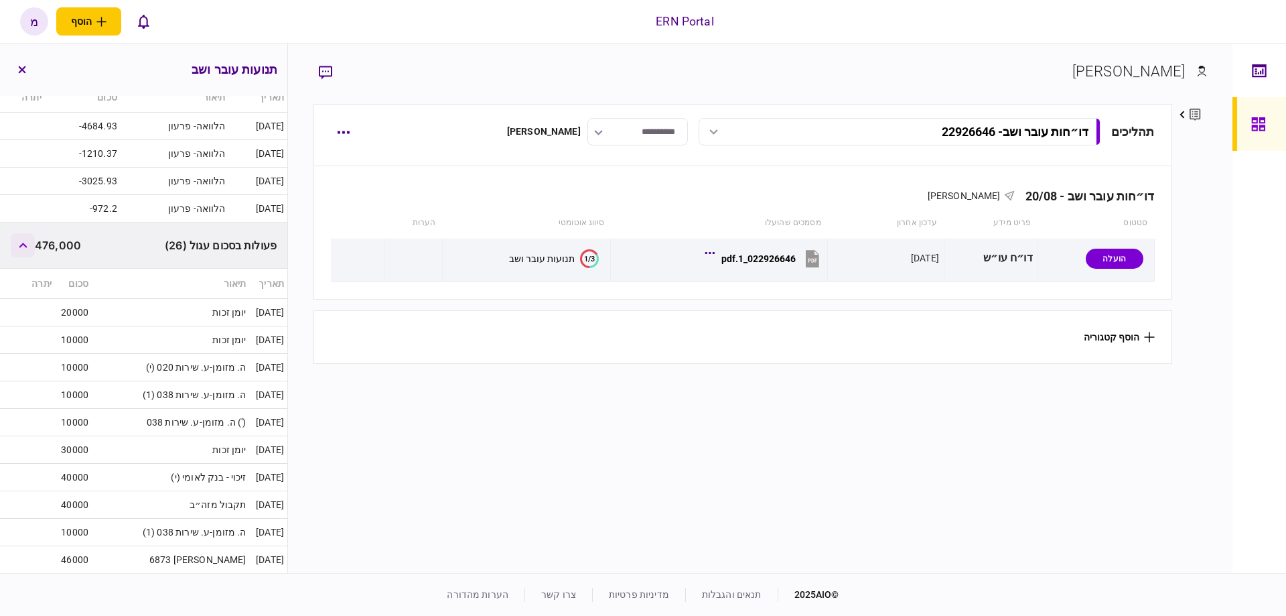
click at [22, 236] on button "button" at bounding box center [23, 245] width 24 height 24
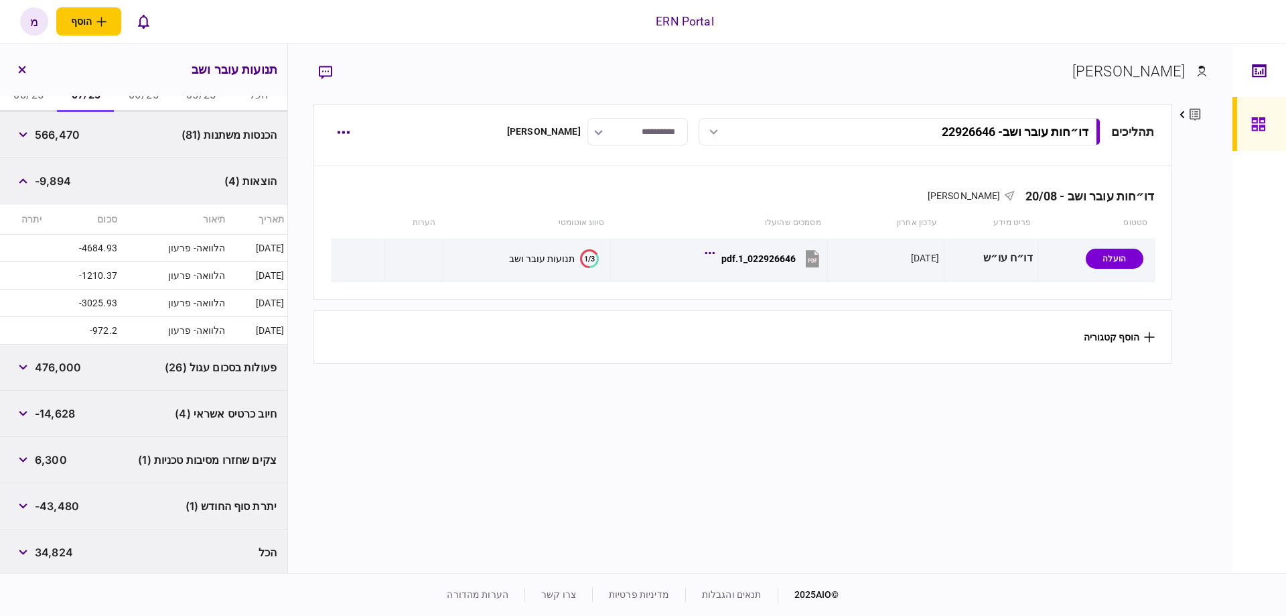
scroll to position [56, 0]
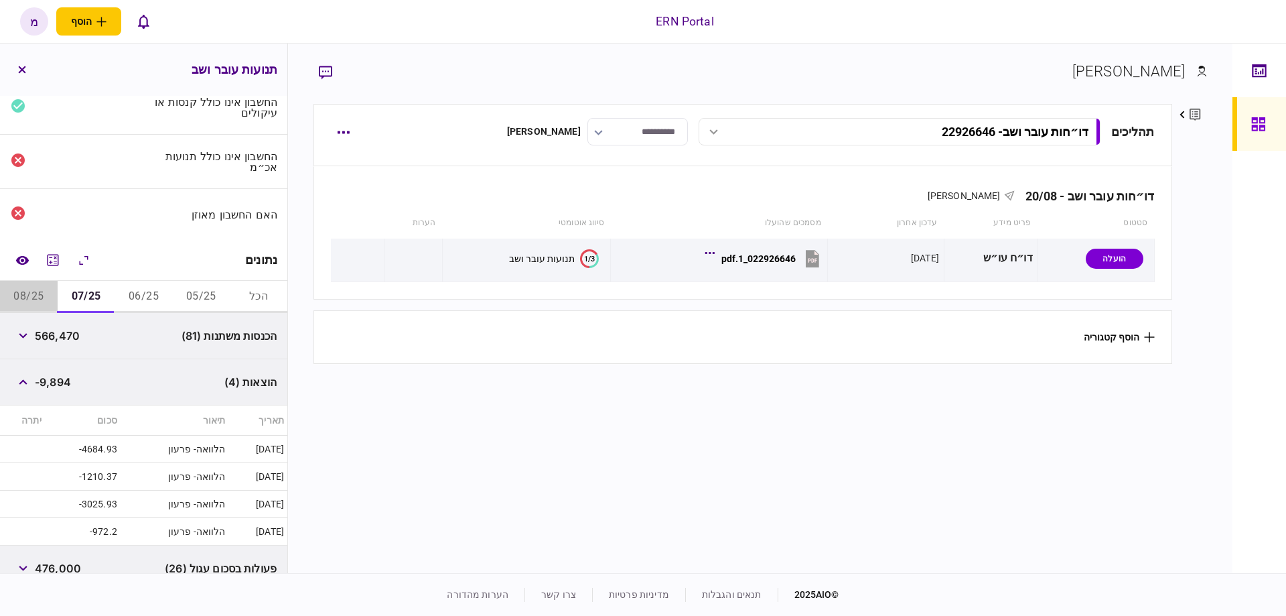
click at [44, 302] on button "08/25" at bounding box center [29, 297] width 58 height 32
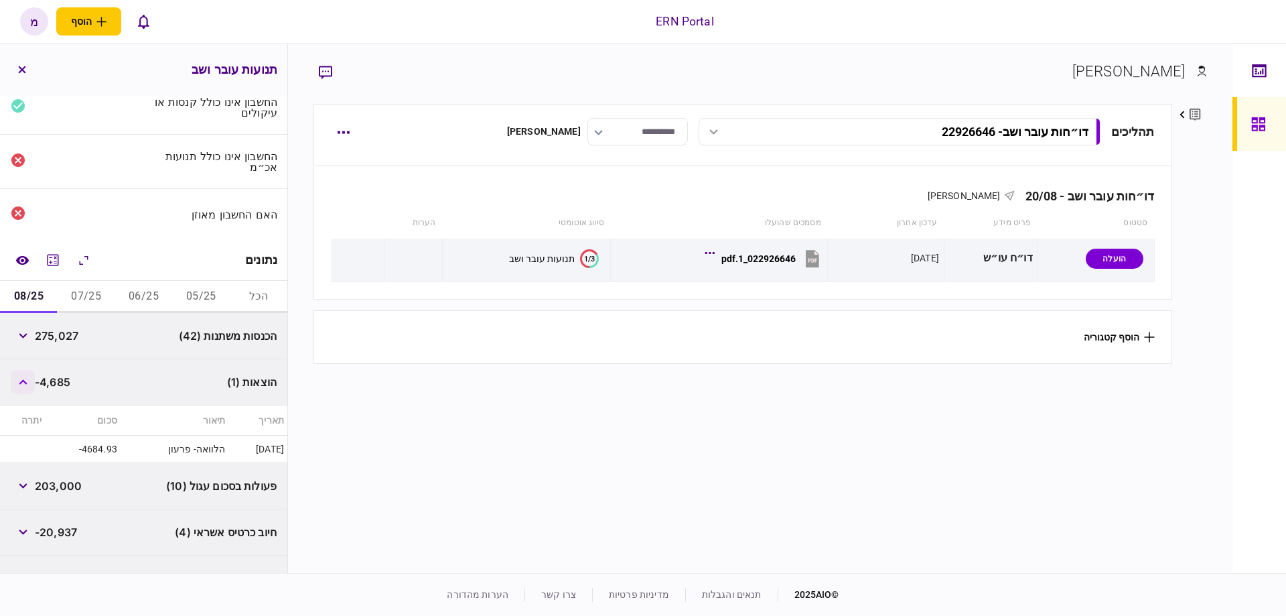
click at [27, 380] on icon "button" at bounding box center [23, 381] width 8 height 5
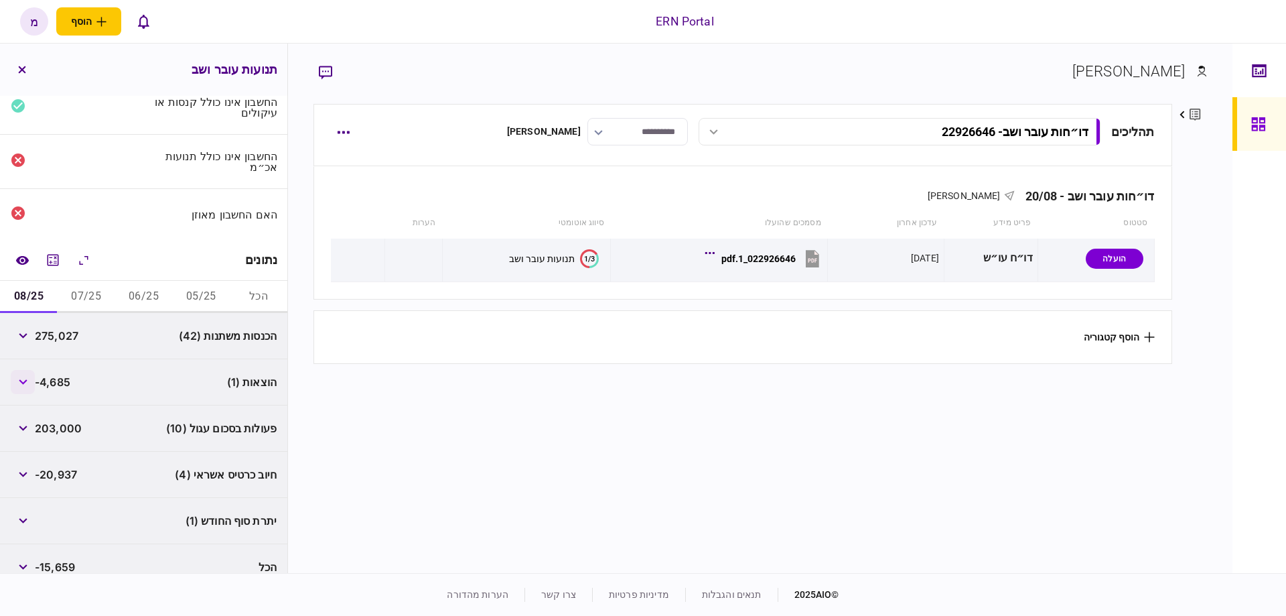
click at [33, 374] on button "button" at bounding box center [23, 382] width 24 height 24
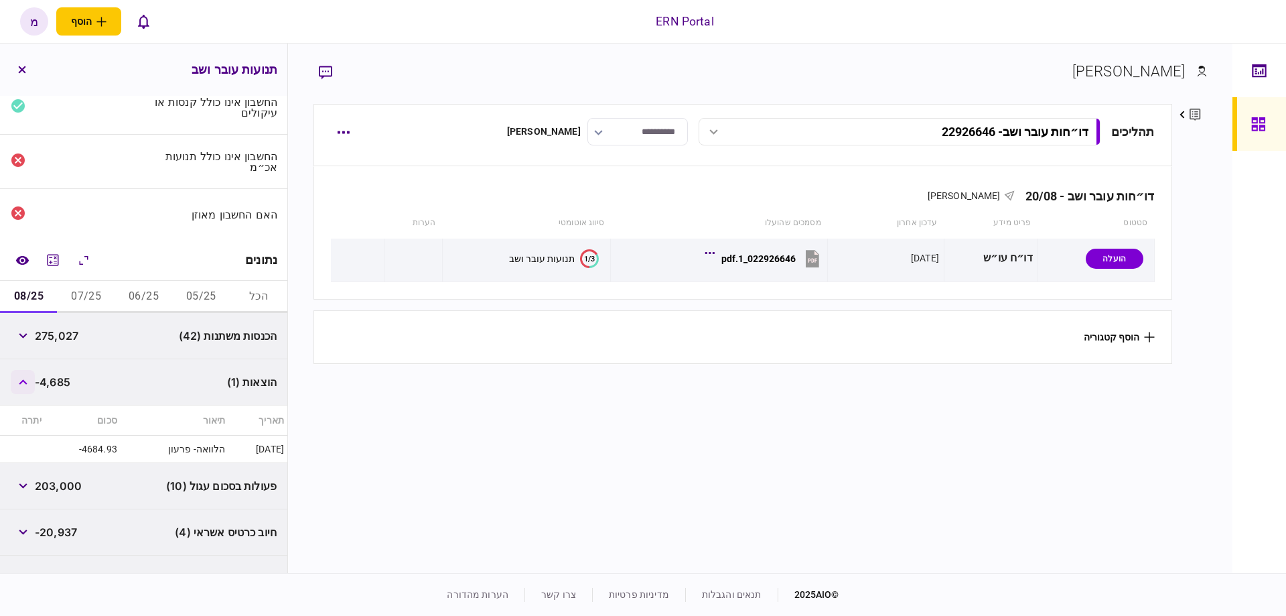
click at [33, 374] on button "button" at bounding box center [23, 382] width 24 height 24
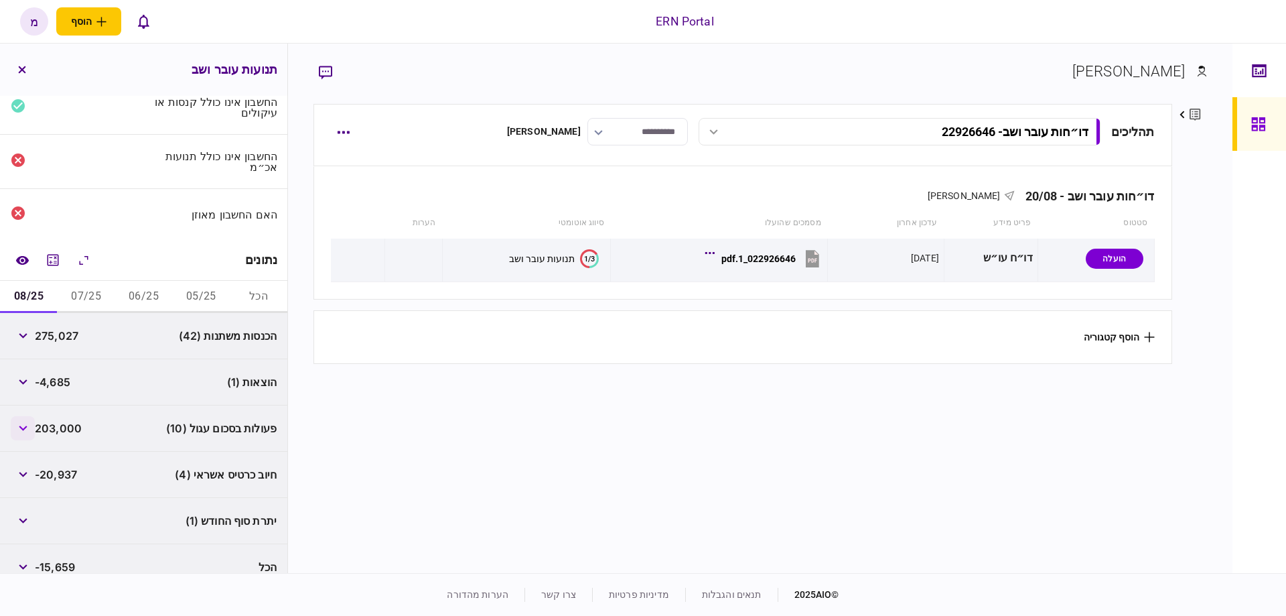
click at [31, 432] on button "button" at bounding box center [23, 428] width 24 height 24
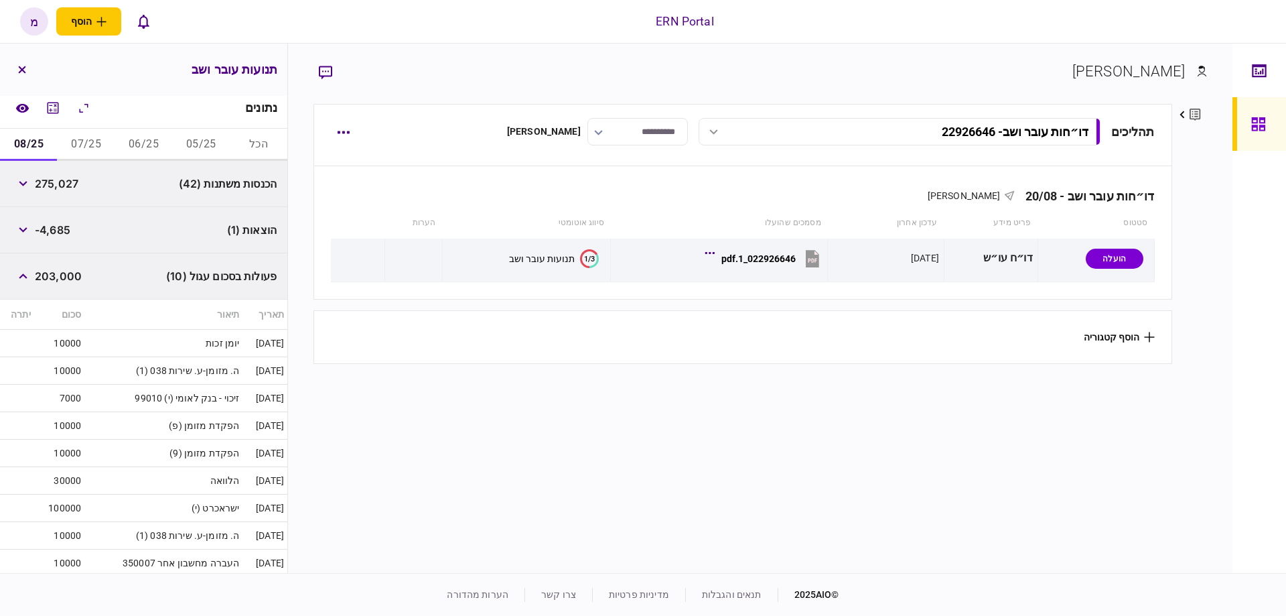
scroll to position [284, 0]
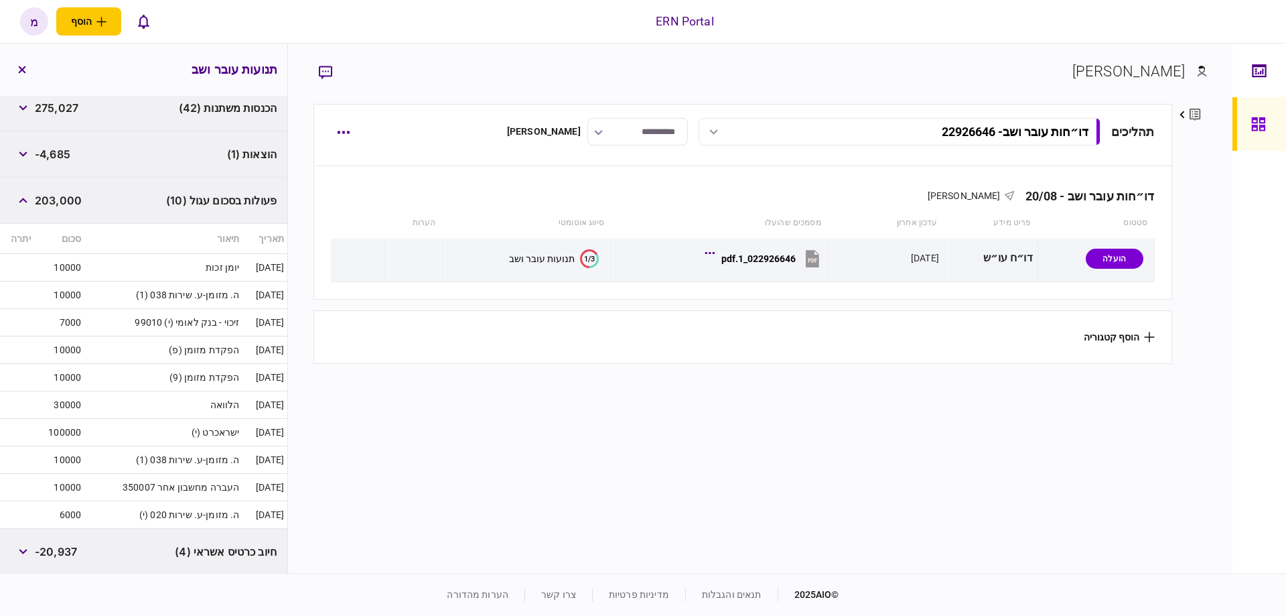
click at [66, 400] on td "30000" at bounding box center [59, 404] width 50 height 27
click at [23, 206] on button "button" at bounding box center [23, 200] width 24 height 24
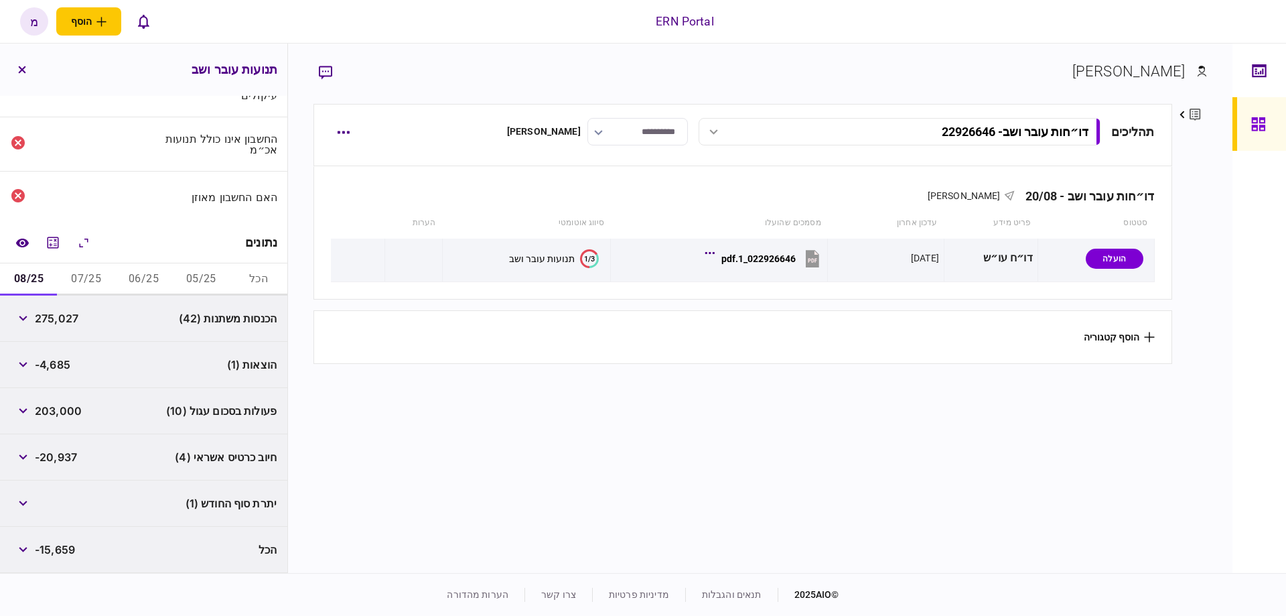
scroll to position [71, 0]
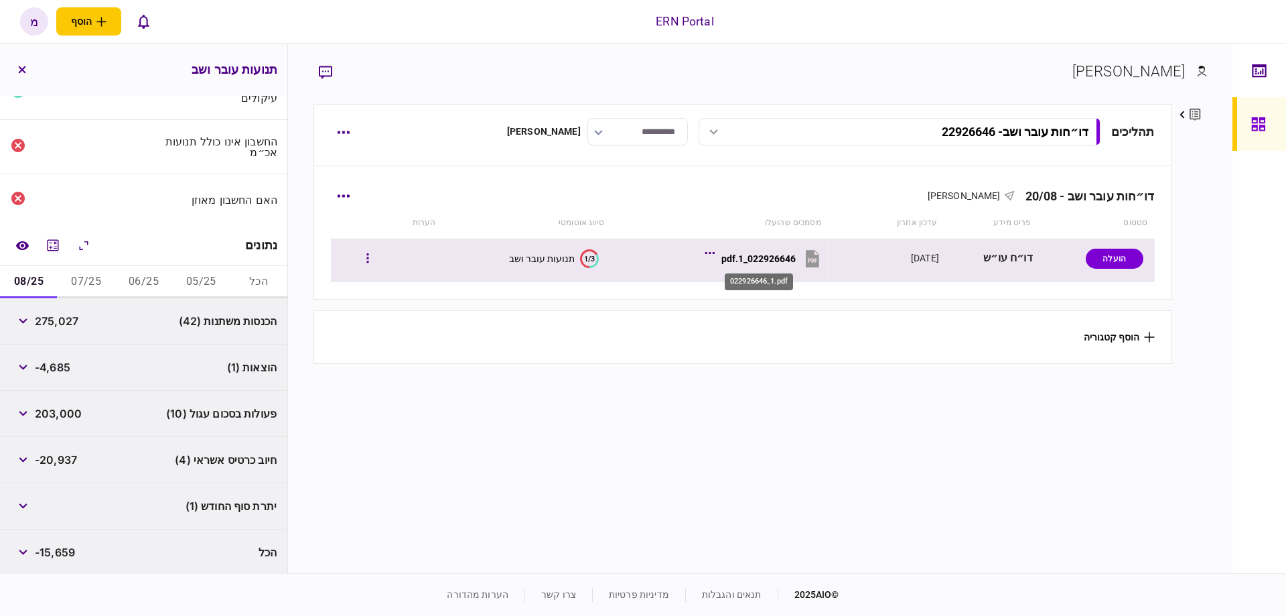
click at [740, 255] on div "022926646_1.pdf" at bounding box center [758, 258] width 74 height 11
click at [372, 265] on button "button" at bounding box center [368, 258] width 24 height 24
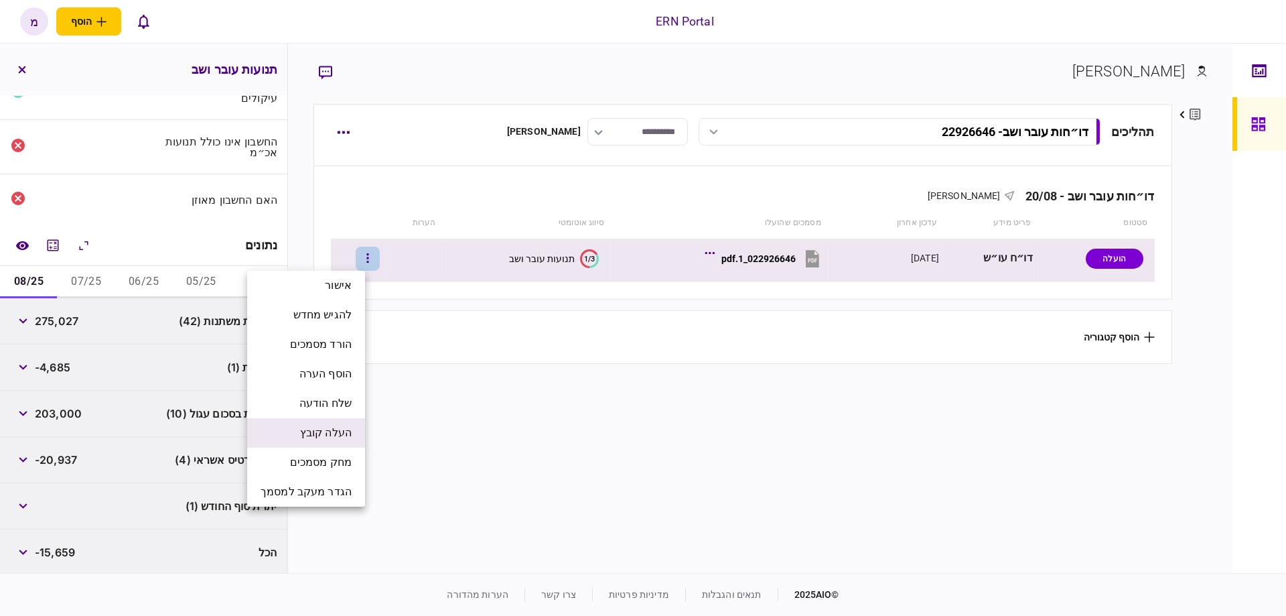
click at [336, 429] on span "העלה קובץ" at bounding box center [326, 433] width 52 height 16
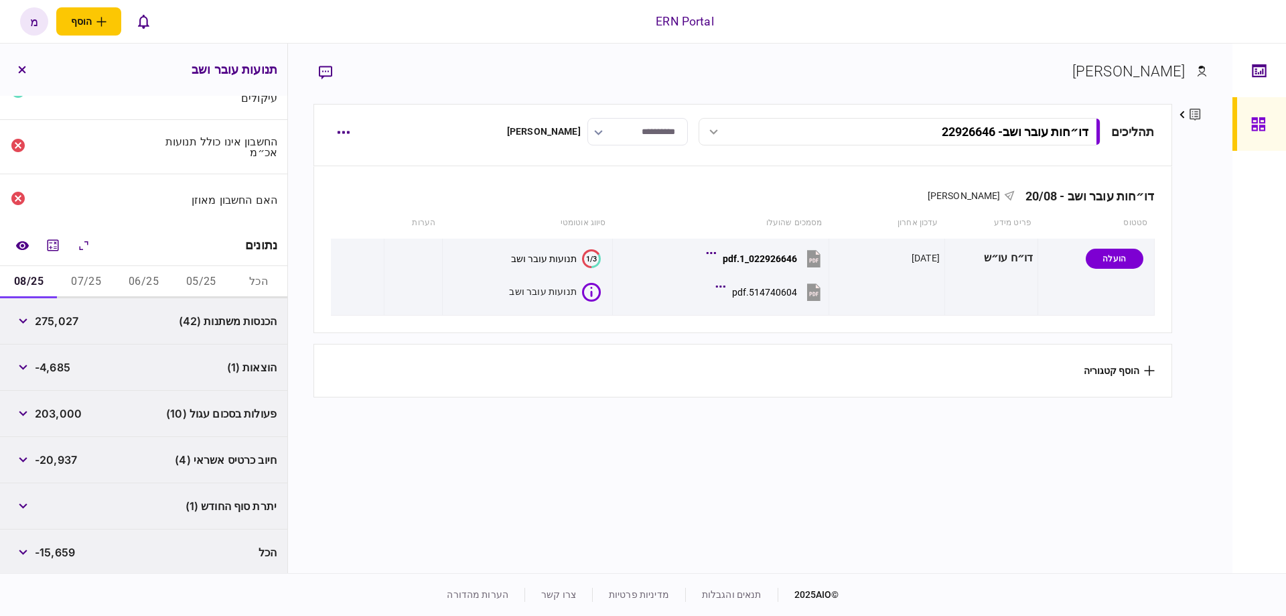
click at [879, 451] on section "תהליכים דו״חות עובר ושב - 22926646 דו״חות עובר ושב - 22926646 15:51 20/08/2025 …" at bounding box center [742, 337] width 858 height 466
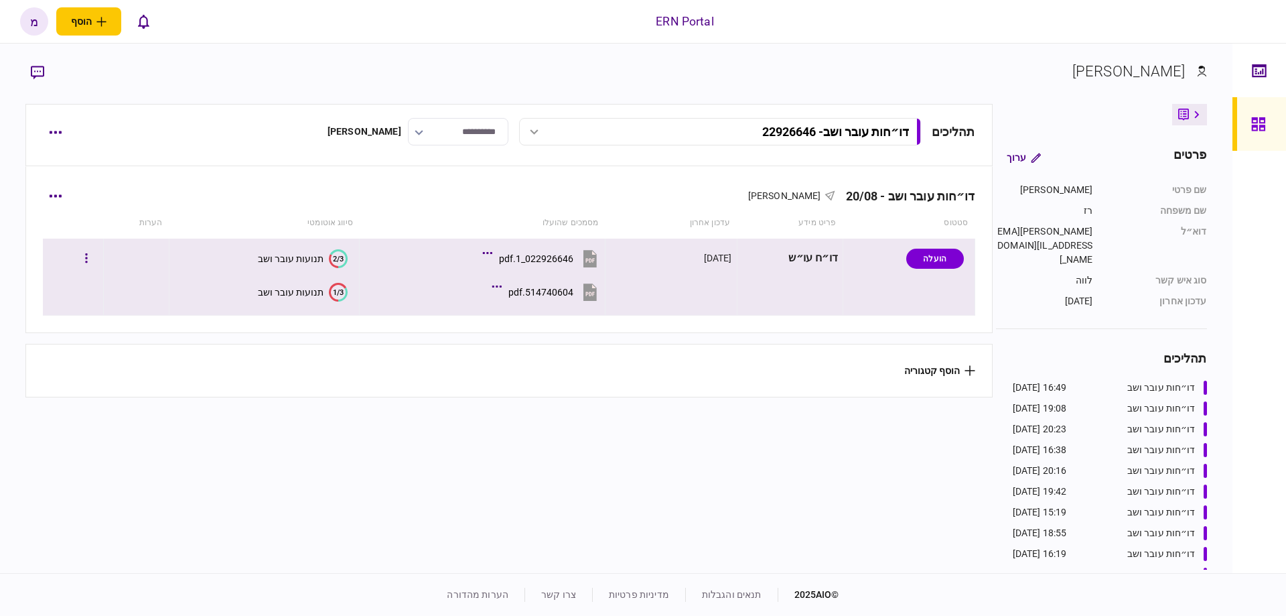
click at [338, 293] on text "1/3" at bounding box center [338, 291] width 11 height 9
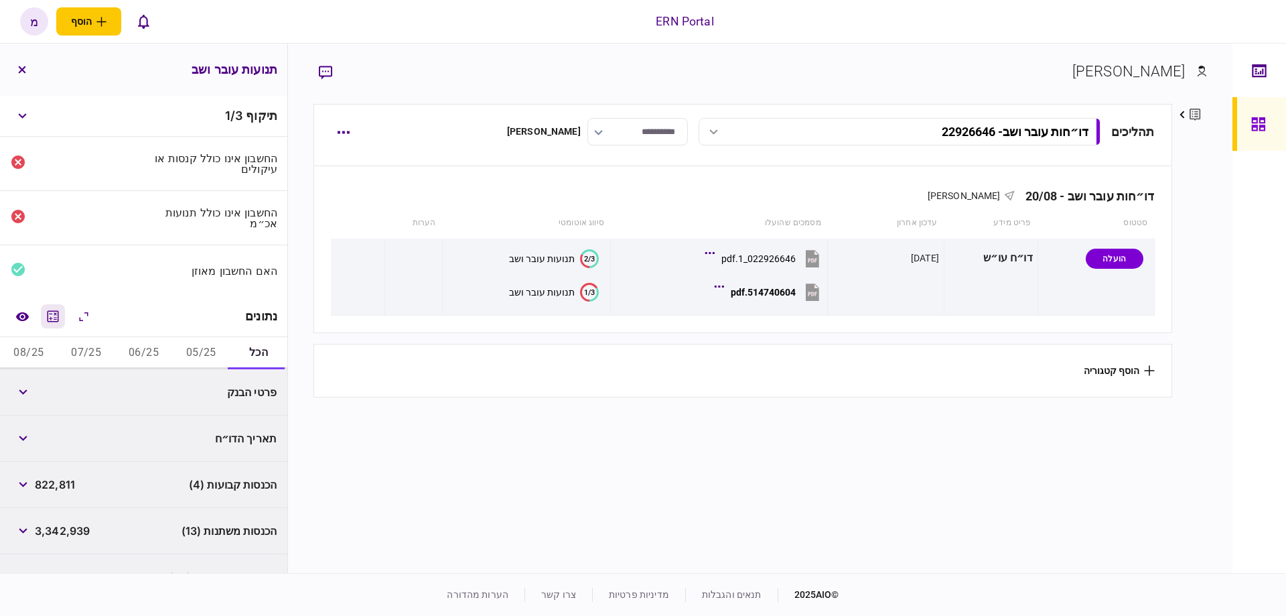
click at [56, 304] on button "מחשבון" at bounding box center [53, 316] width 24 height 24
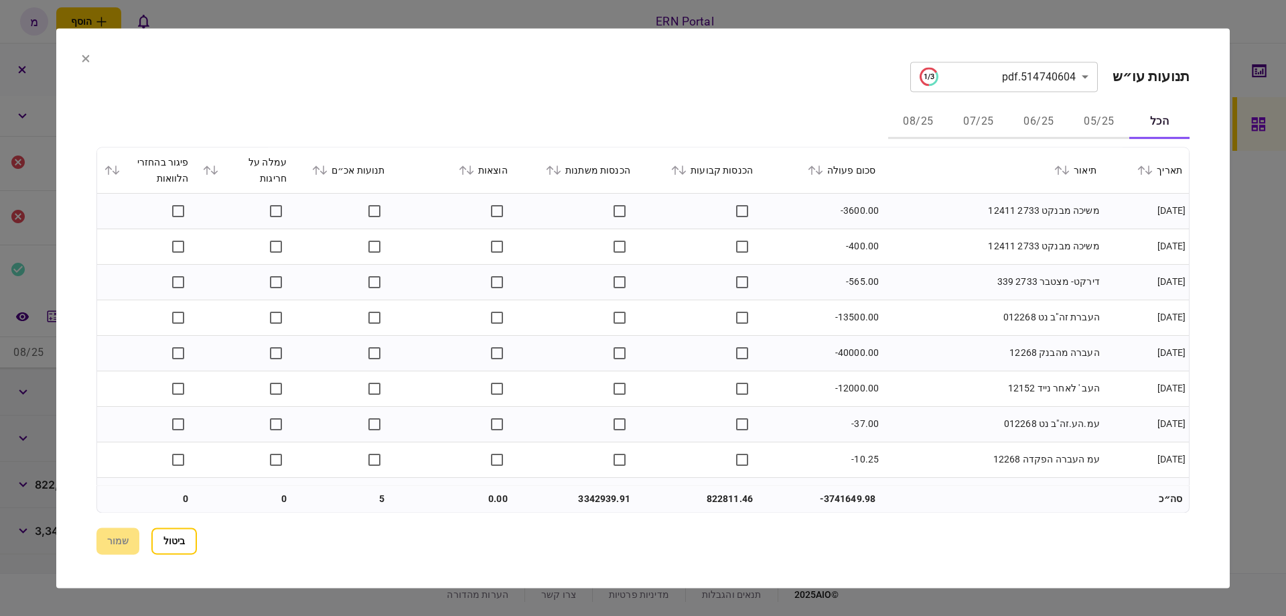
click at [336, 163] on div "תנועות אכ״ם" at bounding box center [342, 170] width 85 height 16
click at [328, 167] on icon at bounding box center [323, 169] width 8 height 9
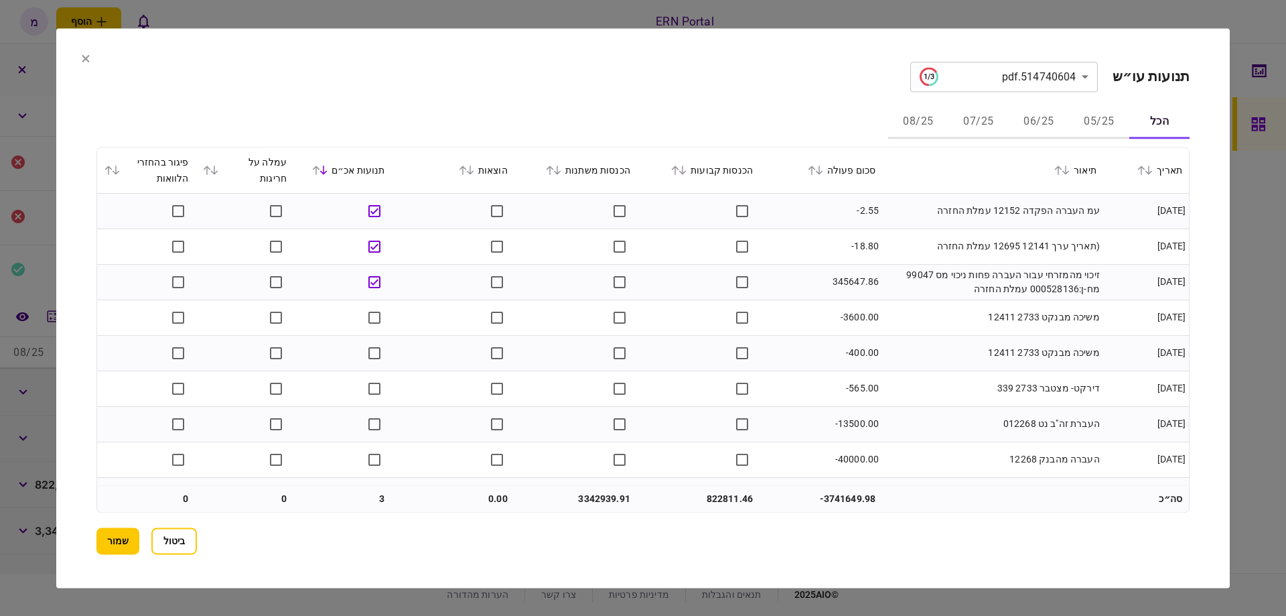
click at [687, 167] on icon at bounding box center [682, 169] width 8 height 9
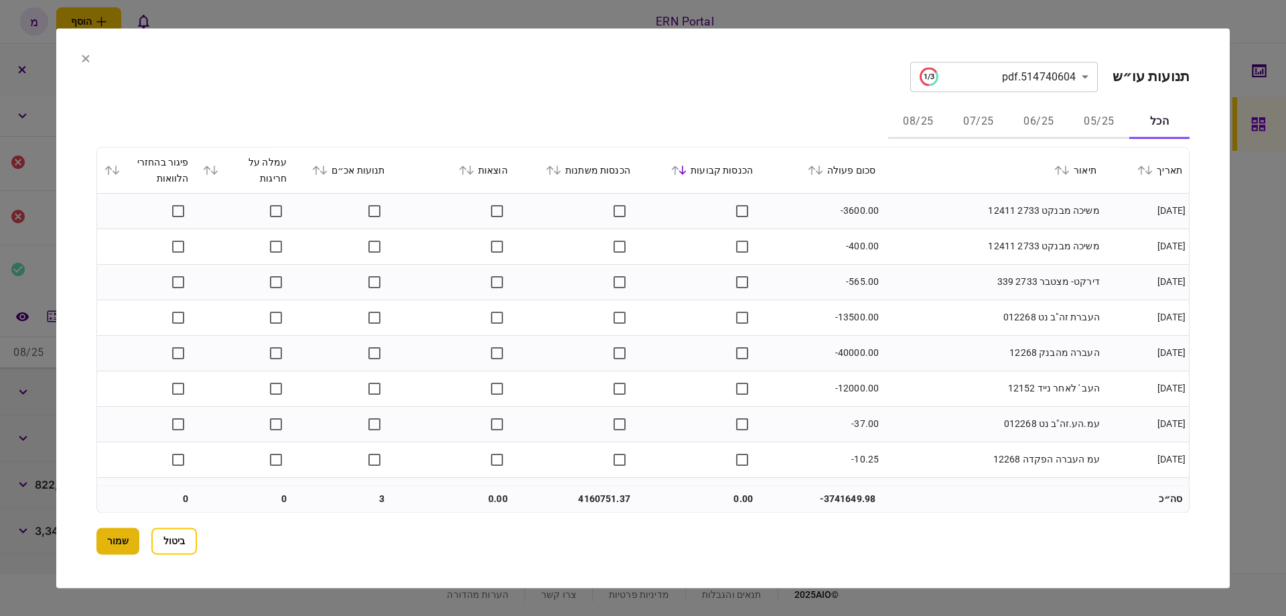
click at [124, 534] on button "שמור" at bounding box center [117, 540] width 43 height 27
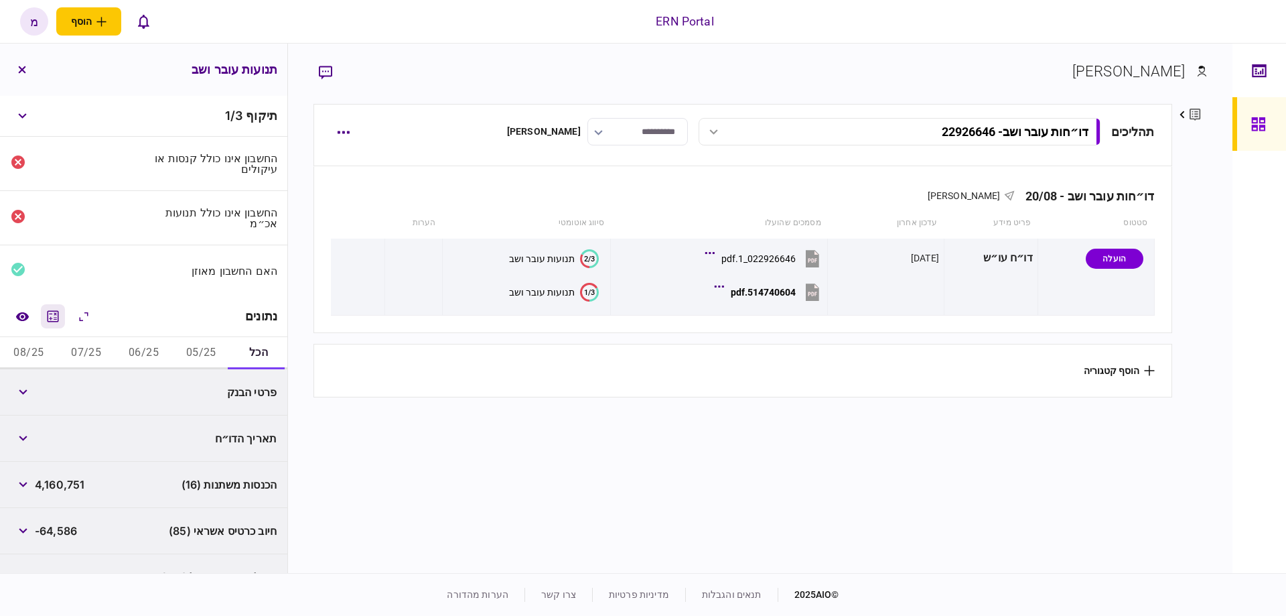
click at [56, 317] on icon "מחשבון" at bounding box center [53, 316] width 16 height 16
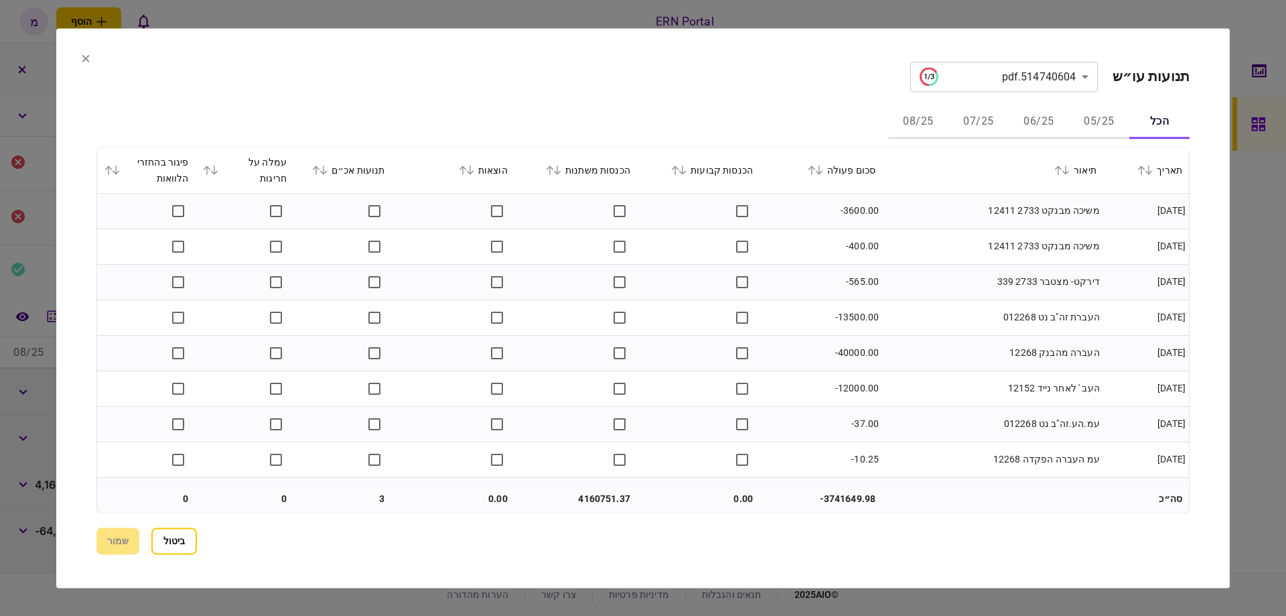
drag, startPoint x: 866, startPoint y: 388, endPoint x: 873, endPoint y: 371, distance: 18.7
click at [868, 384] on td "-12000.00" at bounding box center [821, 388] width 123 height 35
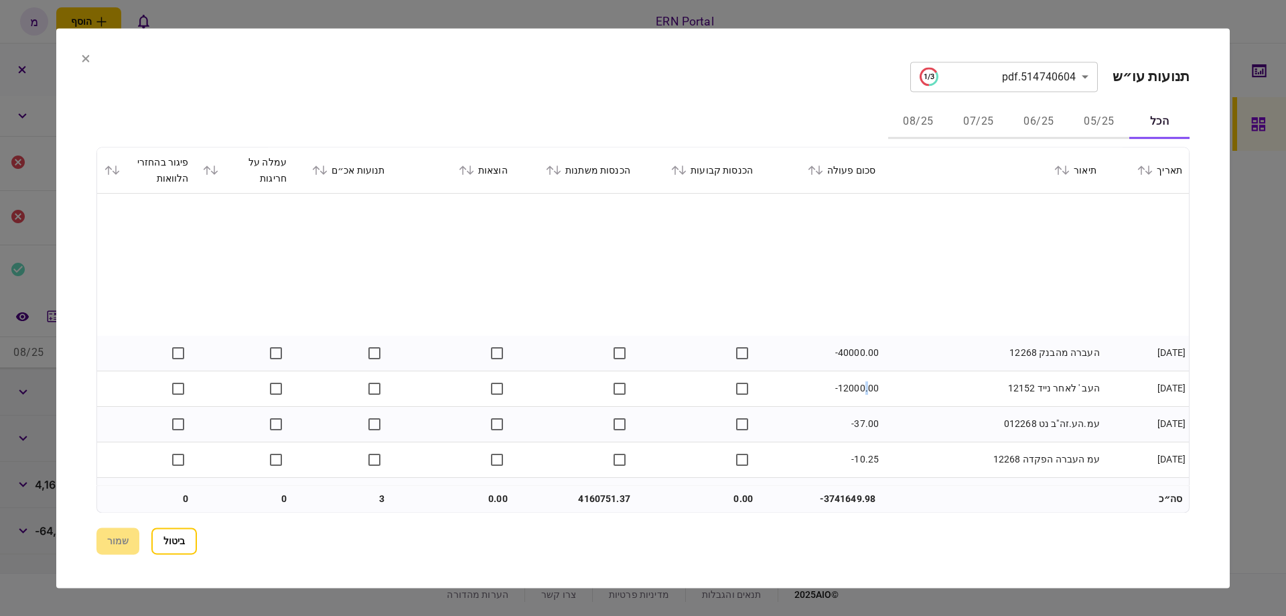
scroll to position [380, 0]
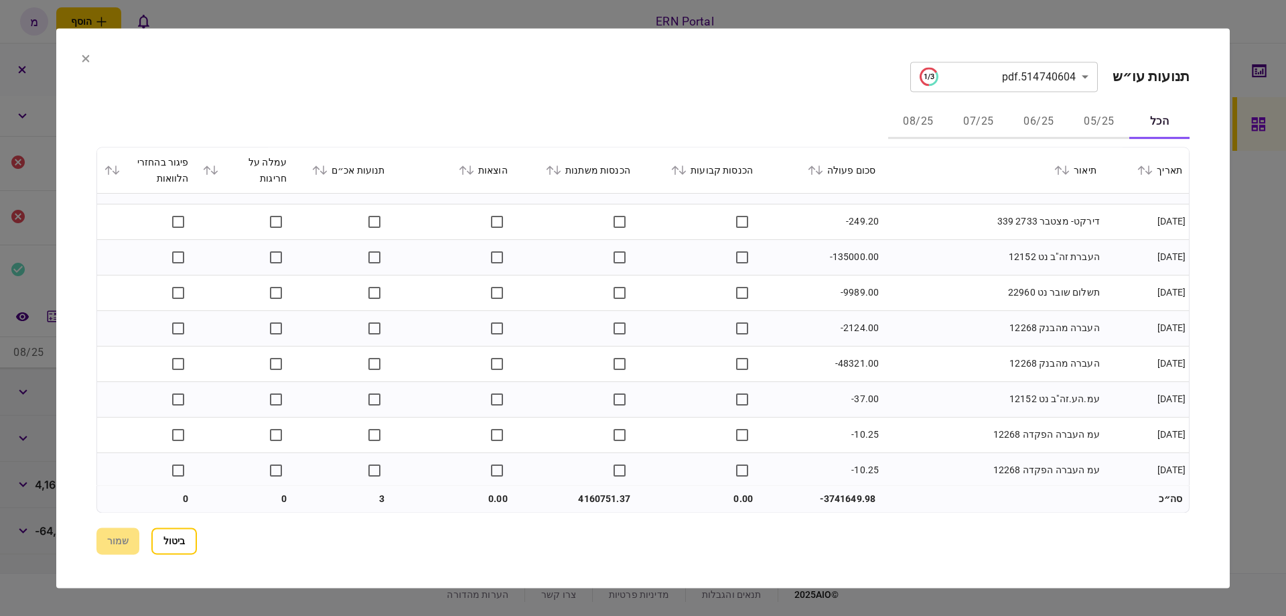
click at [335, 178] on th "תנועות אכ״ם" at bounding box center [342, 170] width 98 height 46
click at [328, 170] on icon at bounding box center [323, 169] width 8 height 9
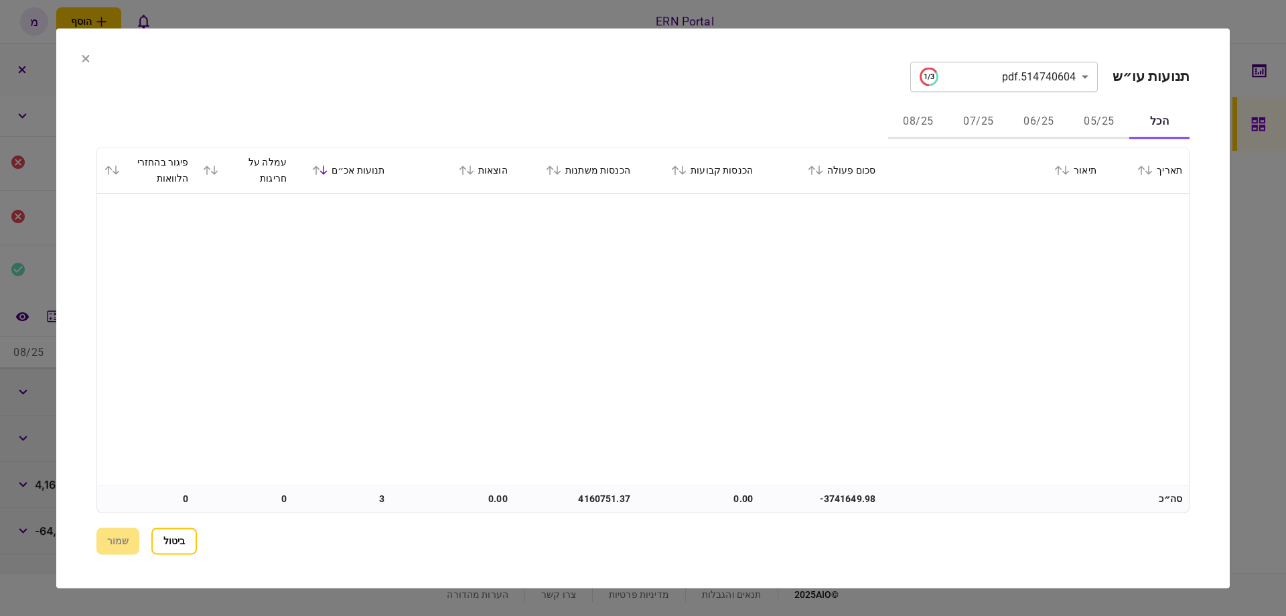
scroll to position [0, 0]
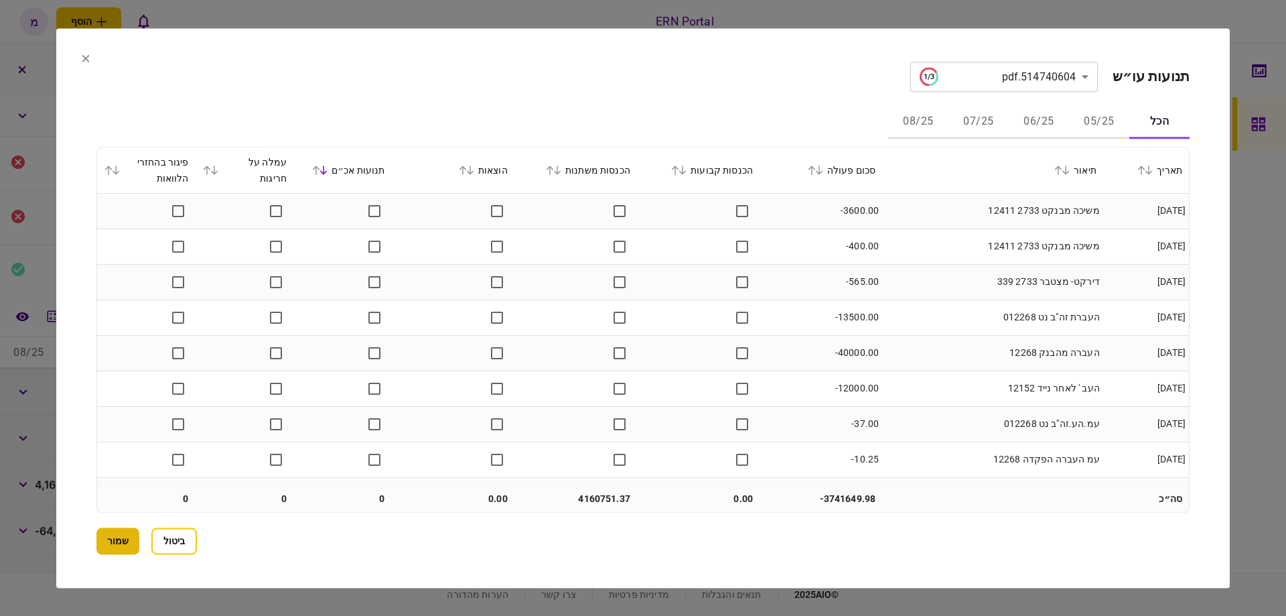
click at [120, 534] on button "שמור" at bounding box center [117, 540] width 43 height 27
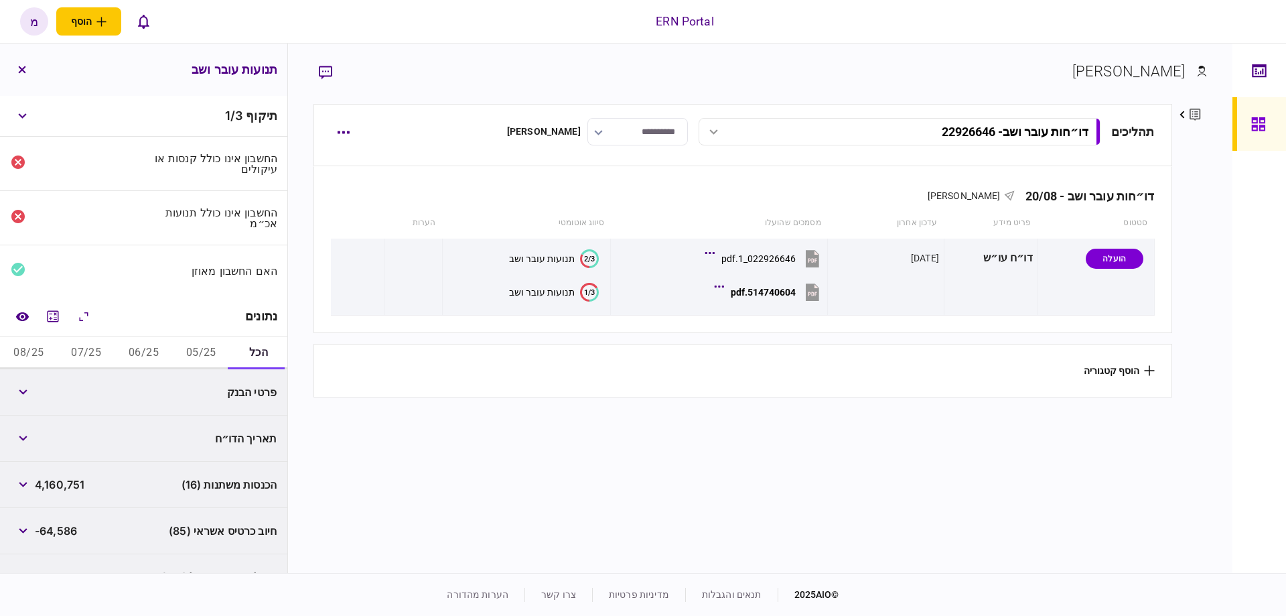
click at [199, 349] on button "05/25" at bounding box center [201, 353] width 58 height 32
click at [29, 473] on button "button" at bounding box center [23, 484] width 24 height 24
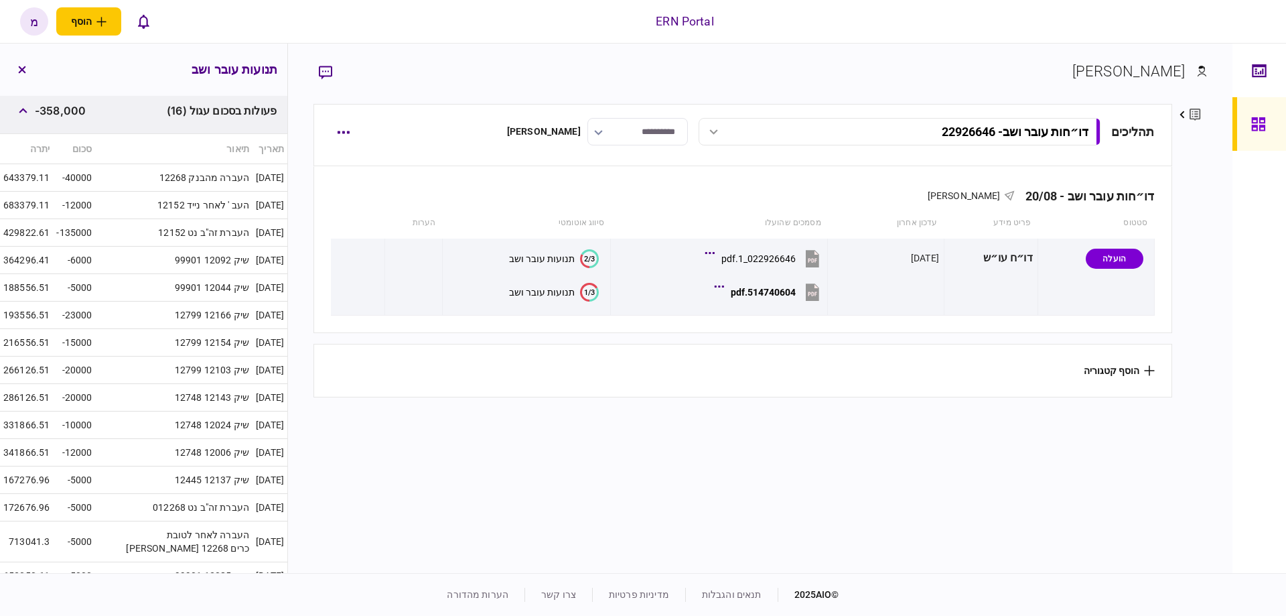
scroll to position [307, 0]
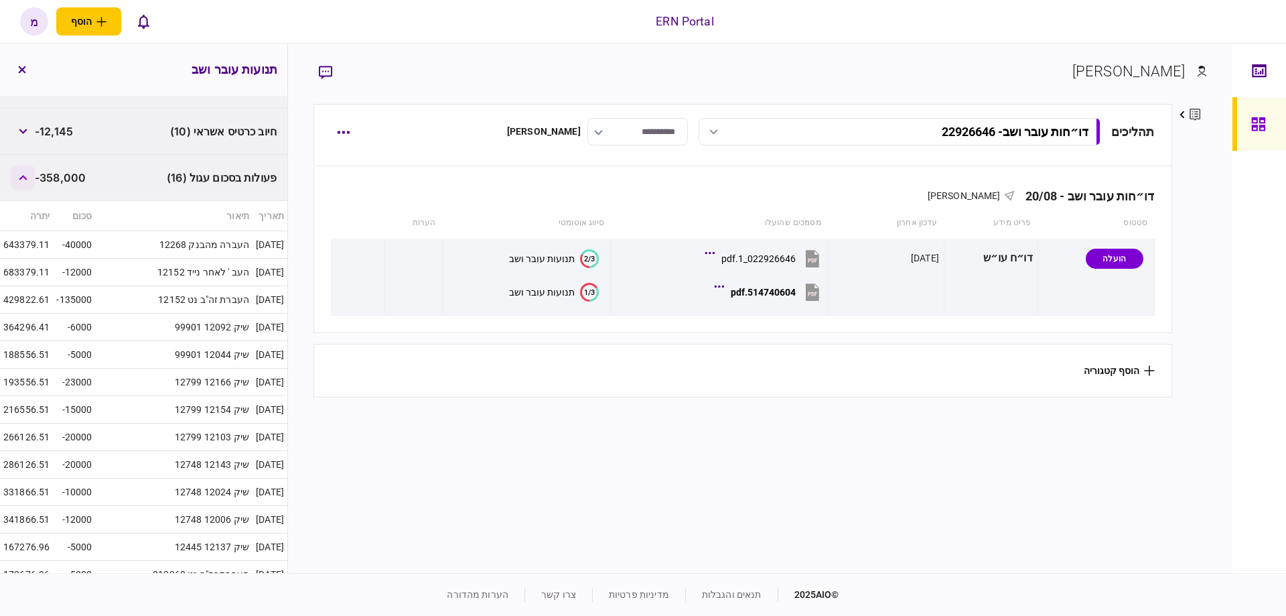
click at [21, 175] on button "button" at bounding box center [23, 177] width 24 height 24
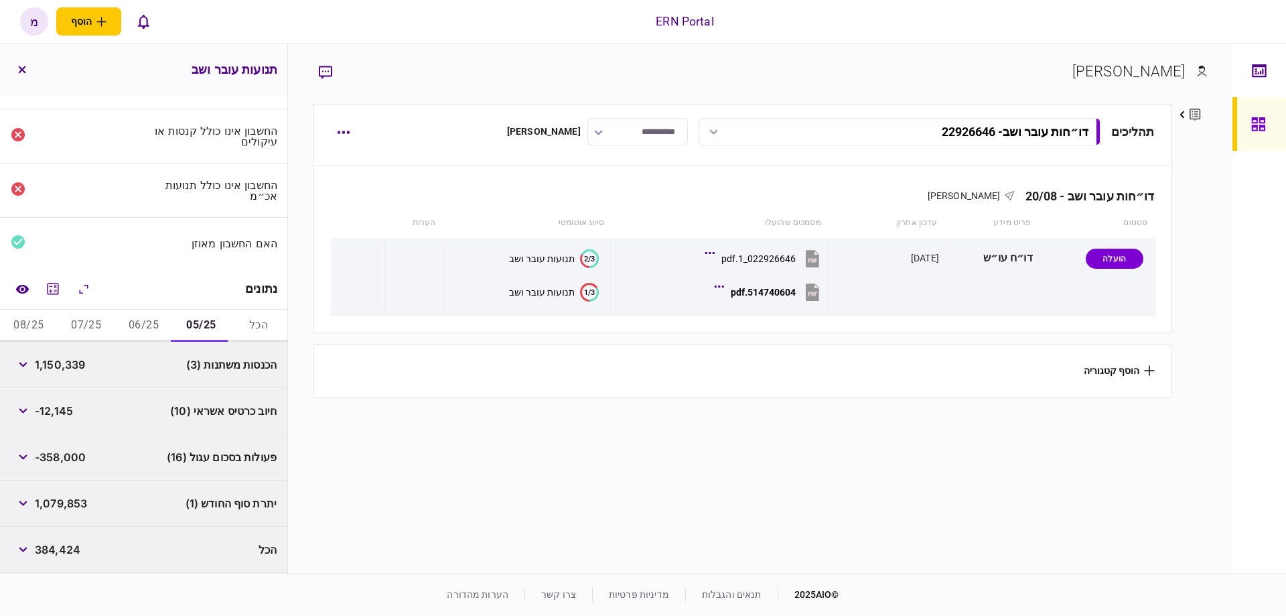
scroll to position [25, 0]
click at [27, 419] on button "button" at bounding box center [23, 413] width 24 height 24
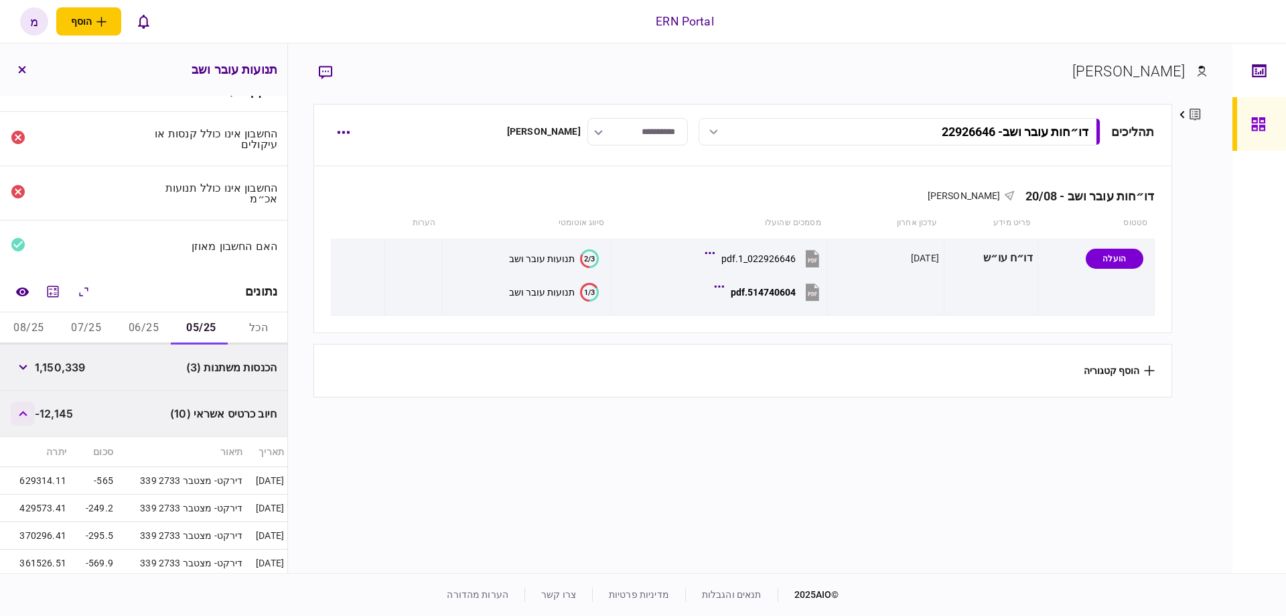
click at [27, 419] on button "button" at bounding box center [23, 413] width 24 height 24
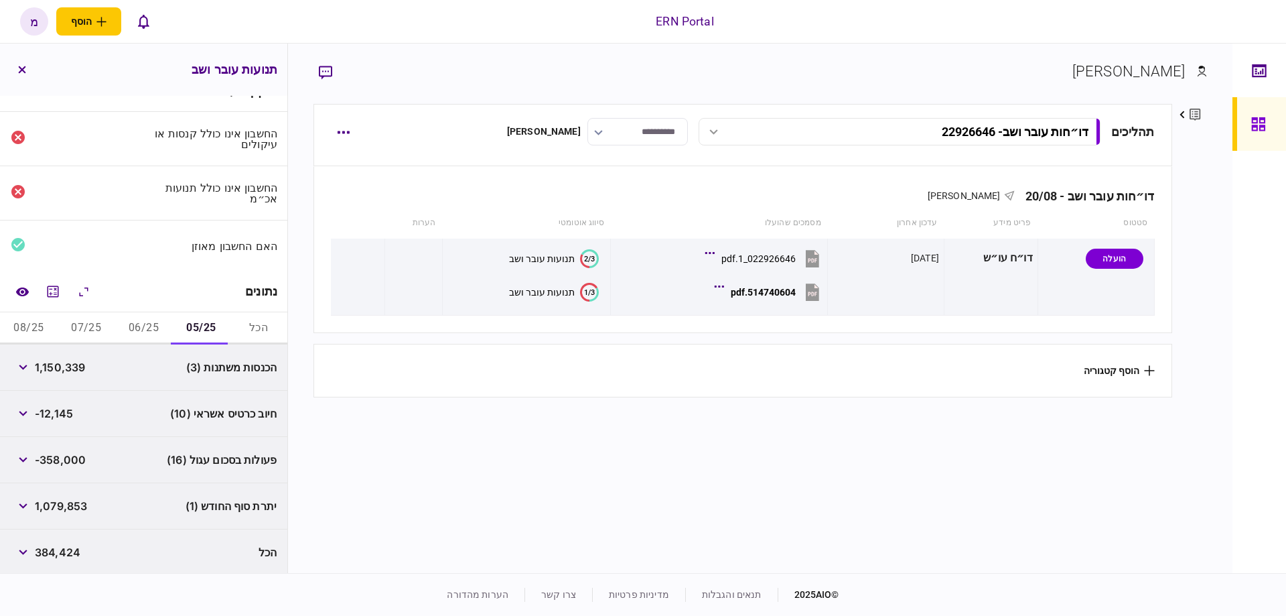
click at [157, 313] on button "06/25" at bounding box center [144, 328] width 58 height 32
click at [29, 461] on button "button" at bounding box center [23, 459] width 24 height 24
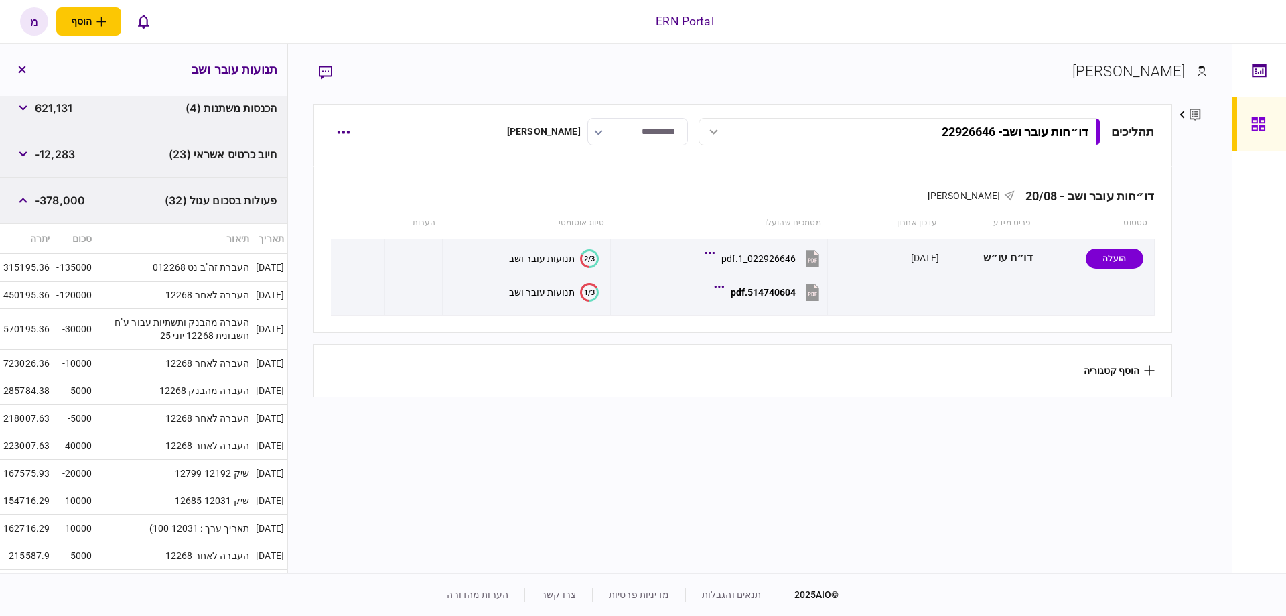
scroll to position [150, 0]
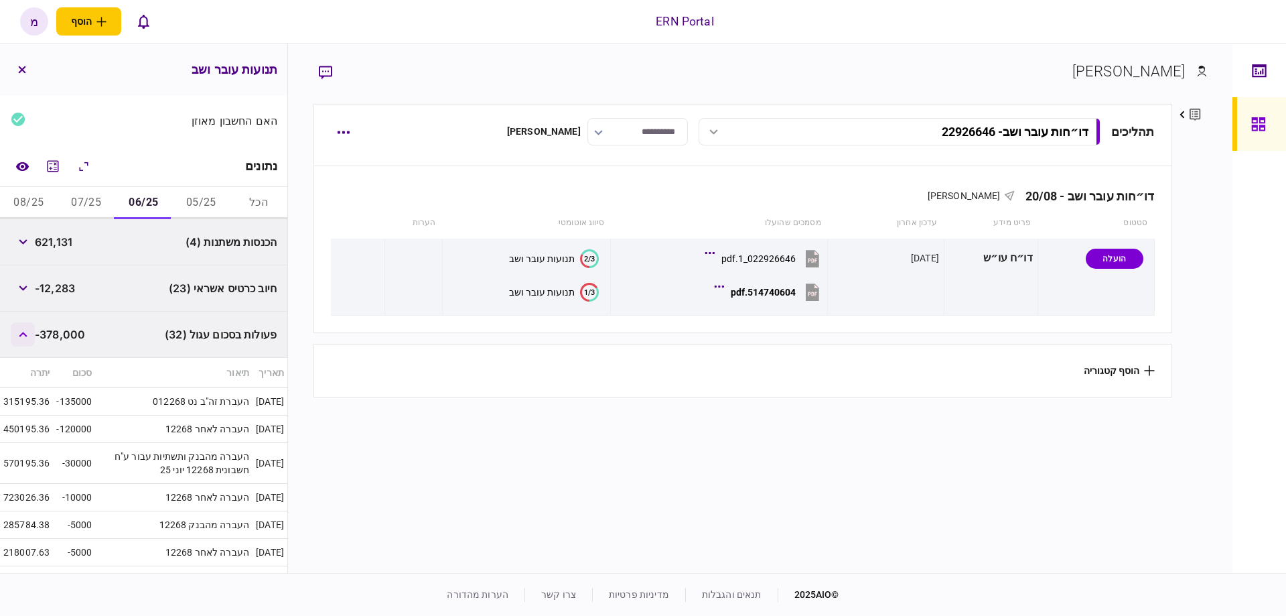
click at [25, 326] on button "button" at bounding box center [23, 334] width 24 height 24
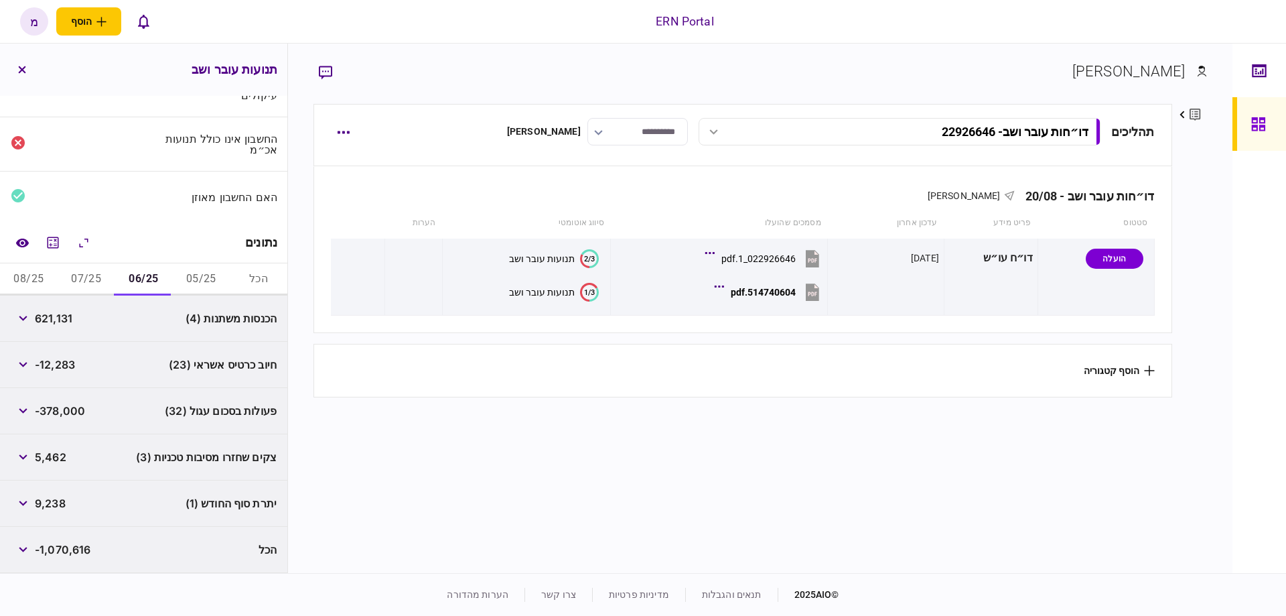
scroll to position [71, 0]
click at [29, 464] on button "button" at bounding box center [23, 459] width 24 height 24
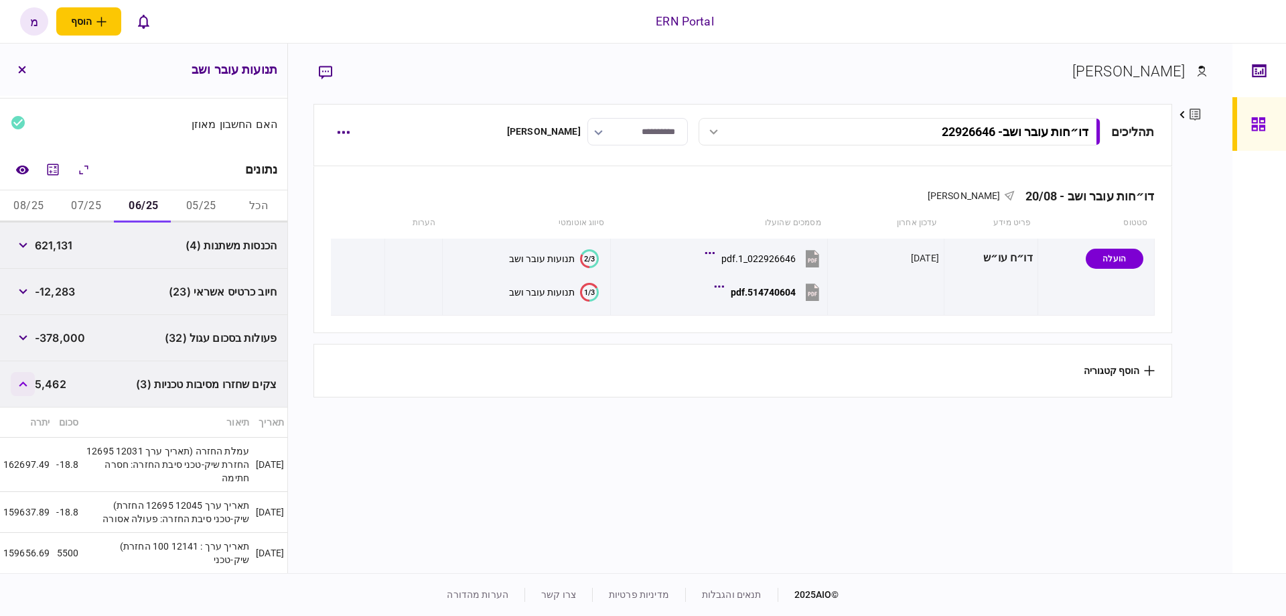
scroll to position [222, 0]
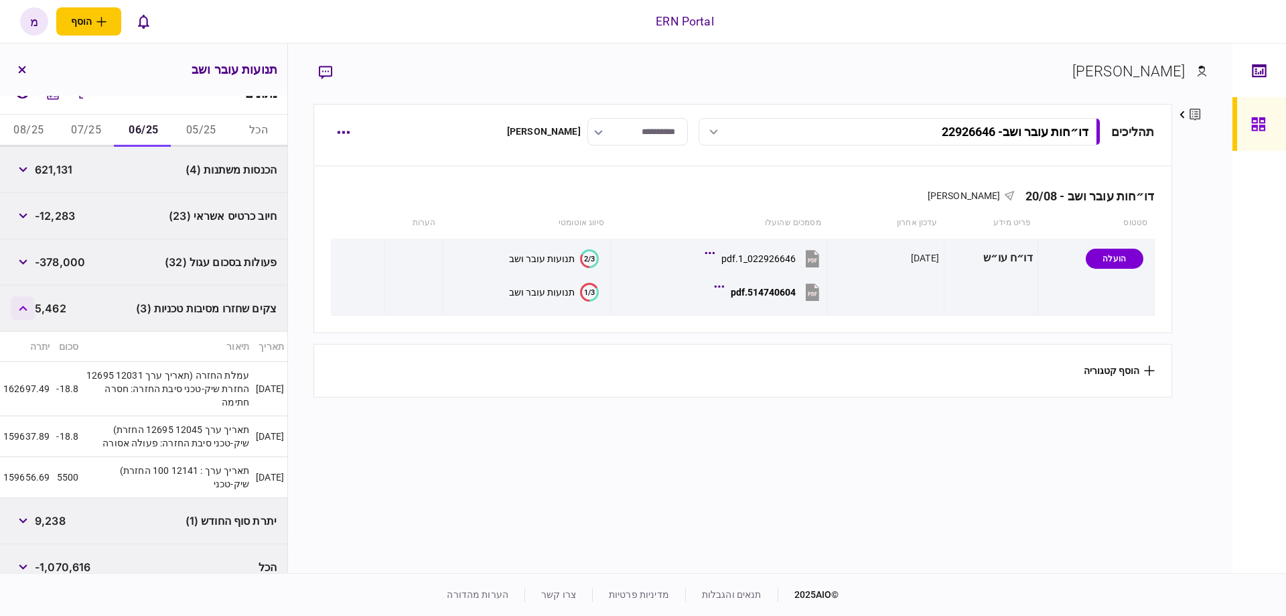
click at [22, 302] on button "button" at bounding box center [23, 308] width 24 height 24
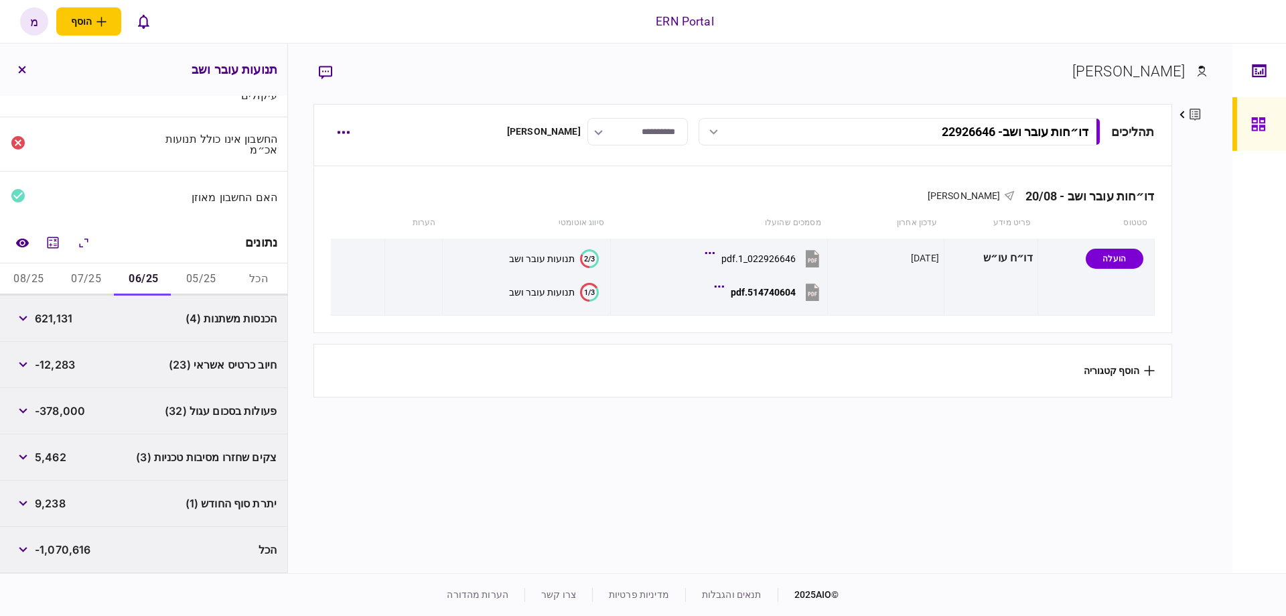
scroll to position [71, 0]
click at [72, 280] on button "07/25" at bounding box center [87, 282] width 58 height 32
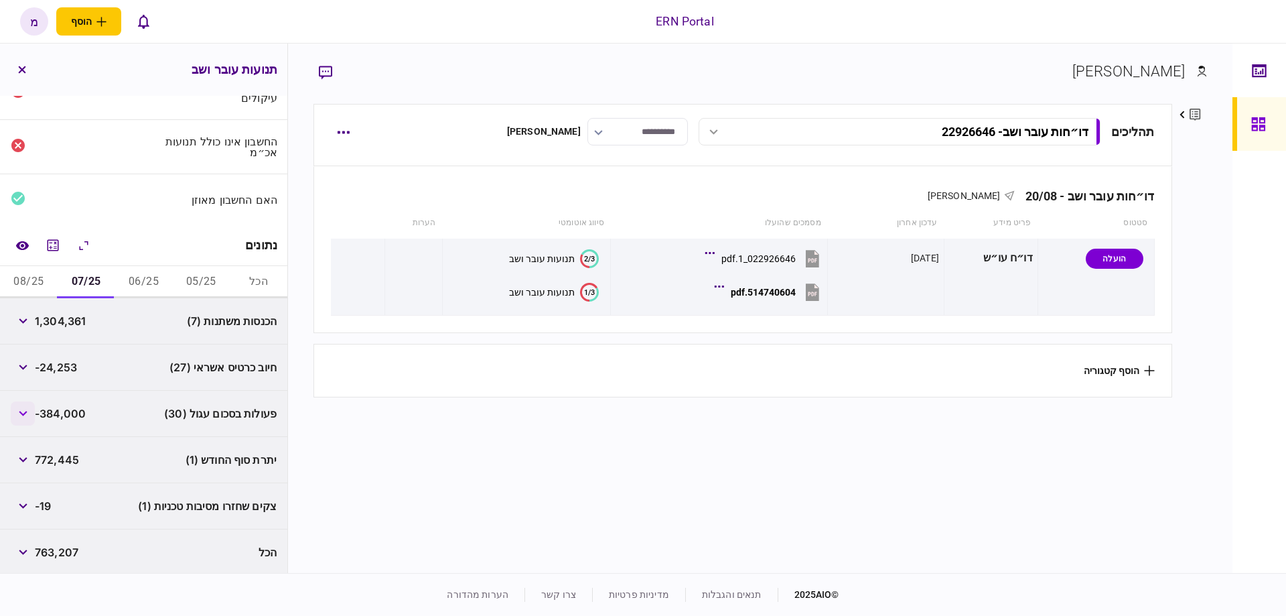
click at [25, 407] on button "button" at bounding box center [23, 413] width 24 height 24
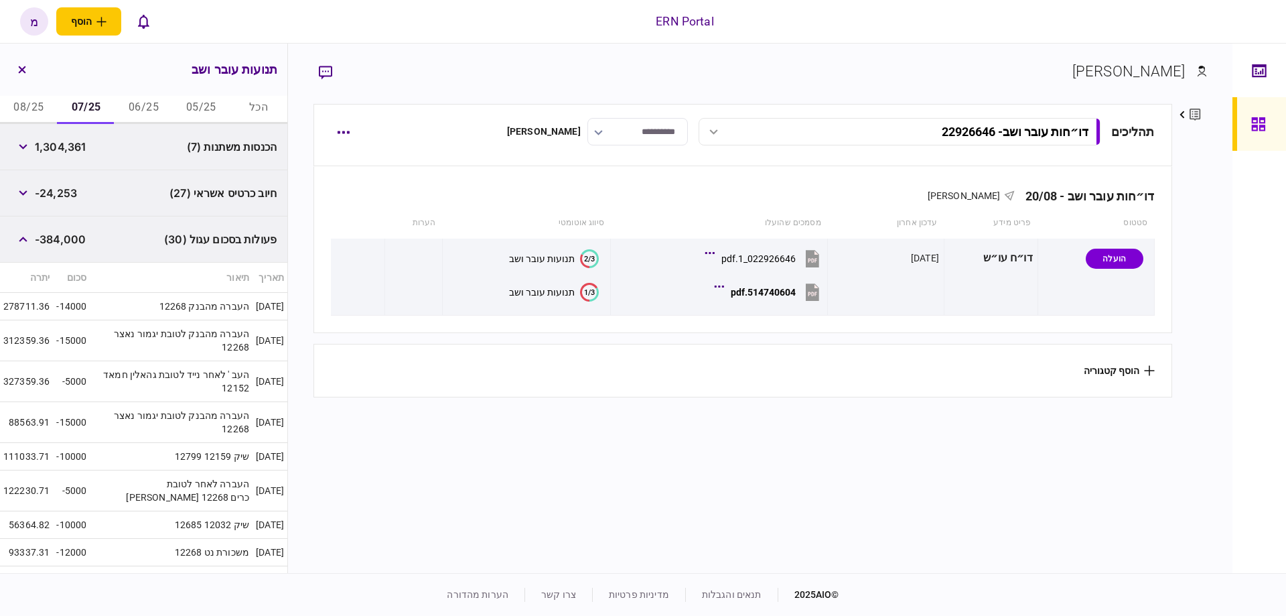
scroll to position [178, 0]
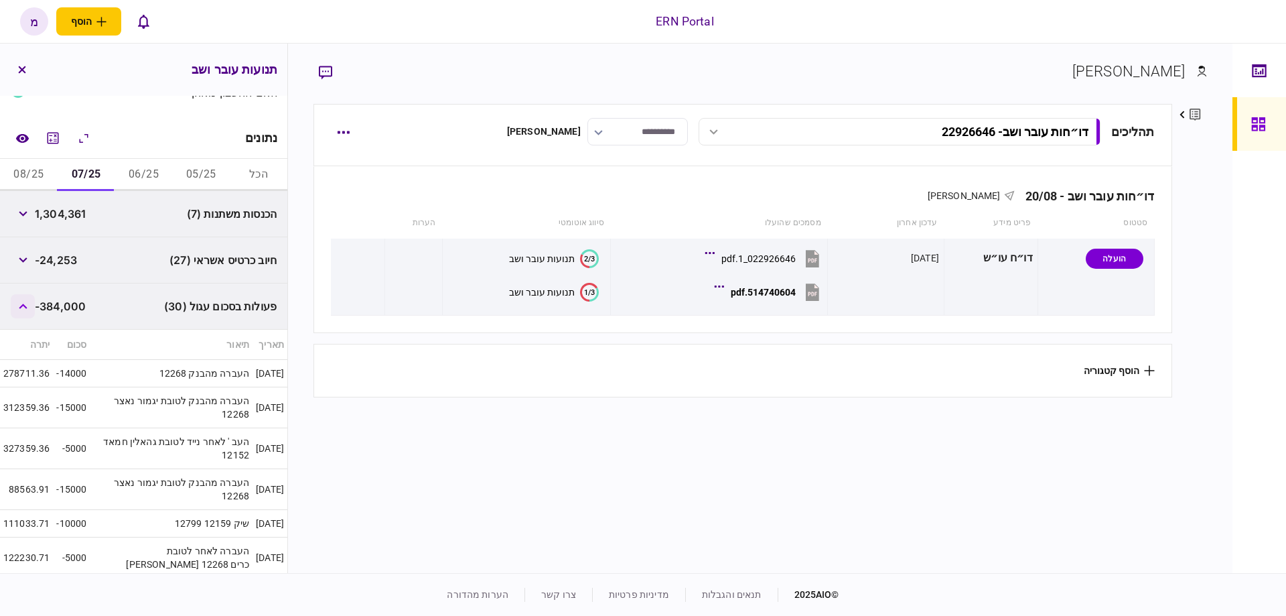
click at [21, 298] on button "button" at bounding box center [23, 306] width 24 height 24
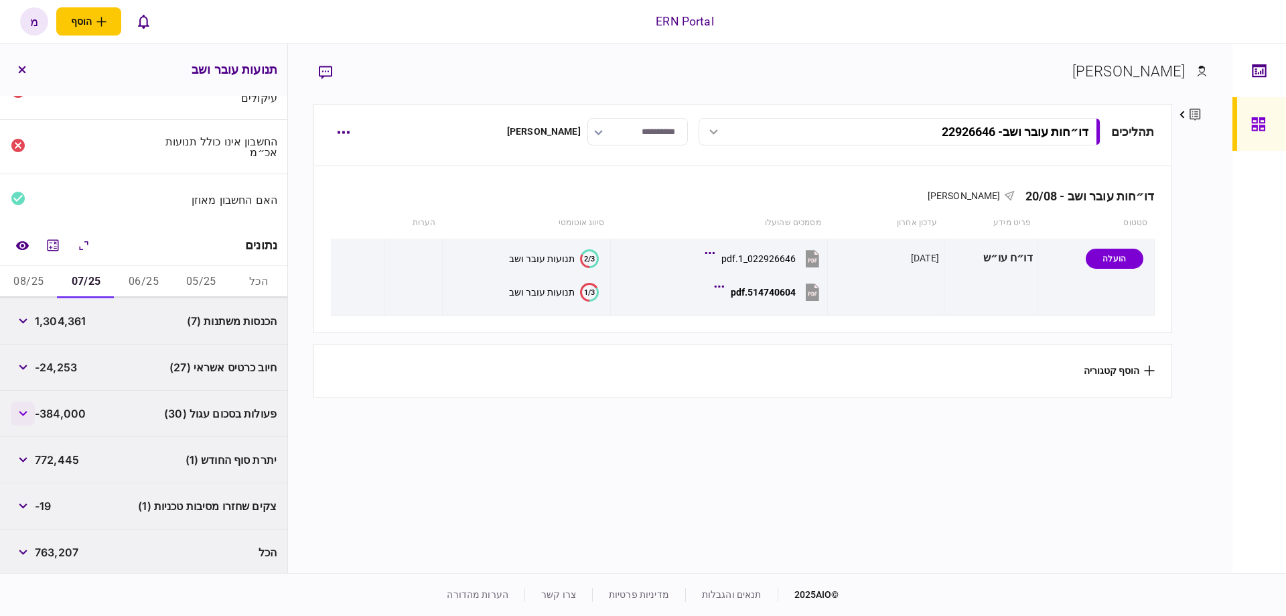
scroll to position [71, 0]
click at [45, 289] on button "08/25" at bounding box center [29, 282] width 58 height 32
click at [31, 364] on button "button" at bounding box center [23, 367] width 24 height 24
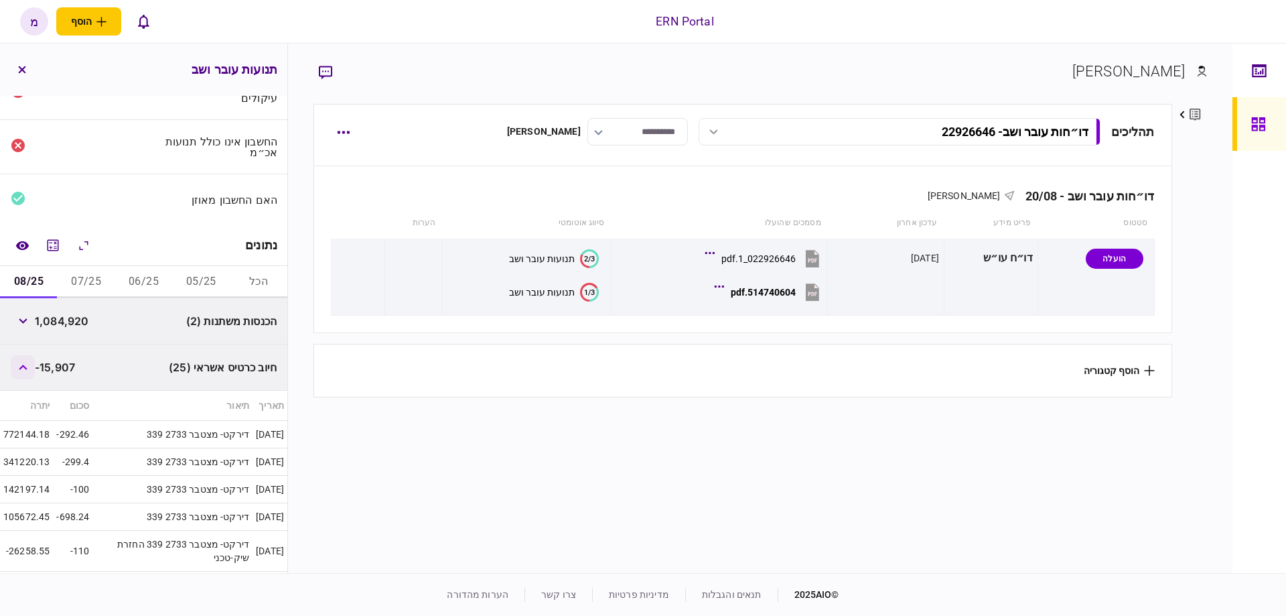
click at [30, 365] on button "button" at bounding box center [23, 367] width 24 height 24
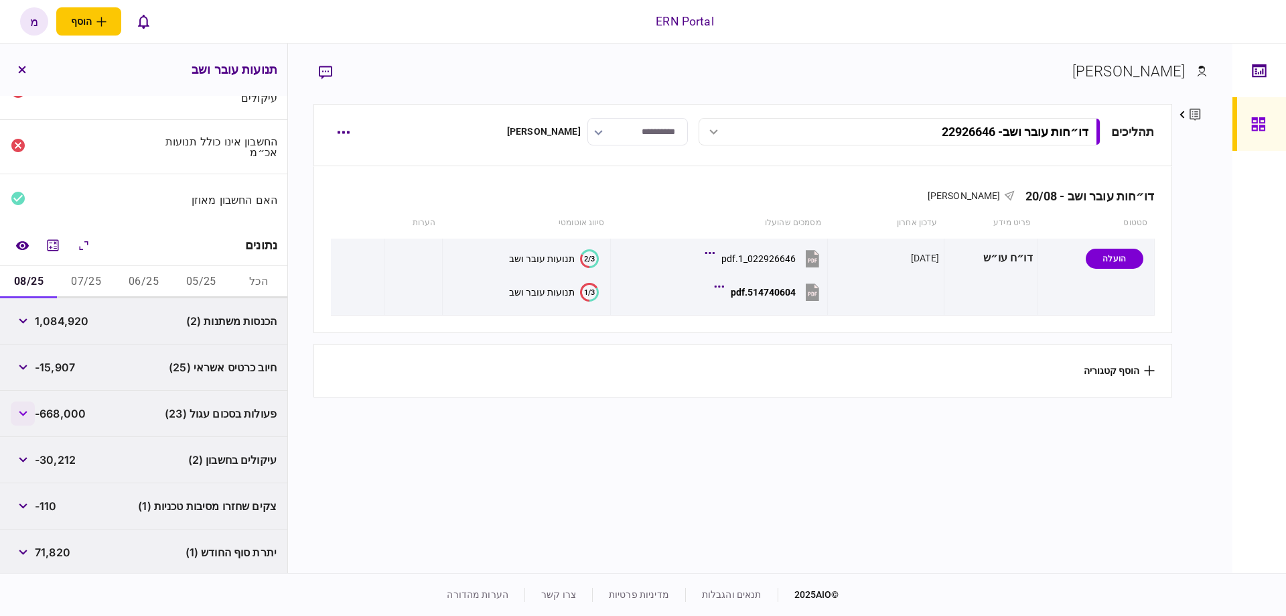
click at [29, 419] on button "button" at bounding box center [23, 413] width 24 height 24
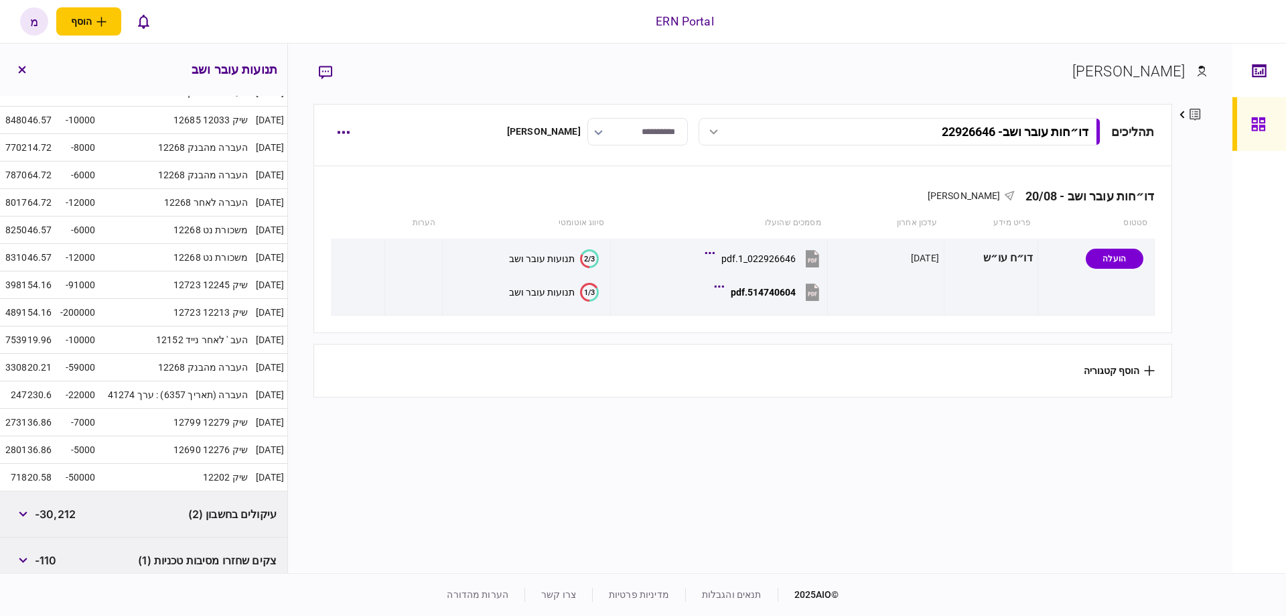
scroll to position [754, 0]
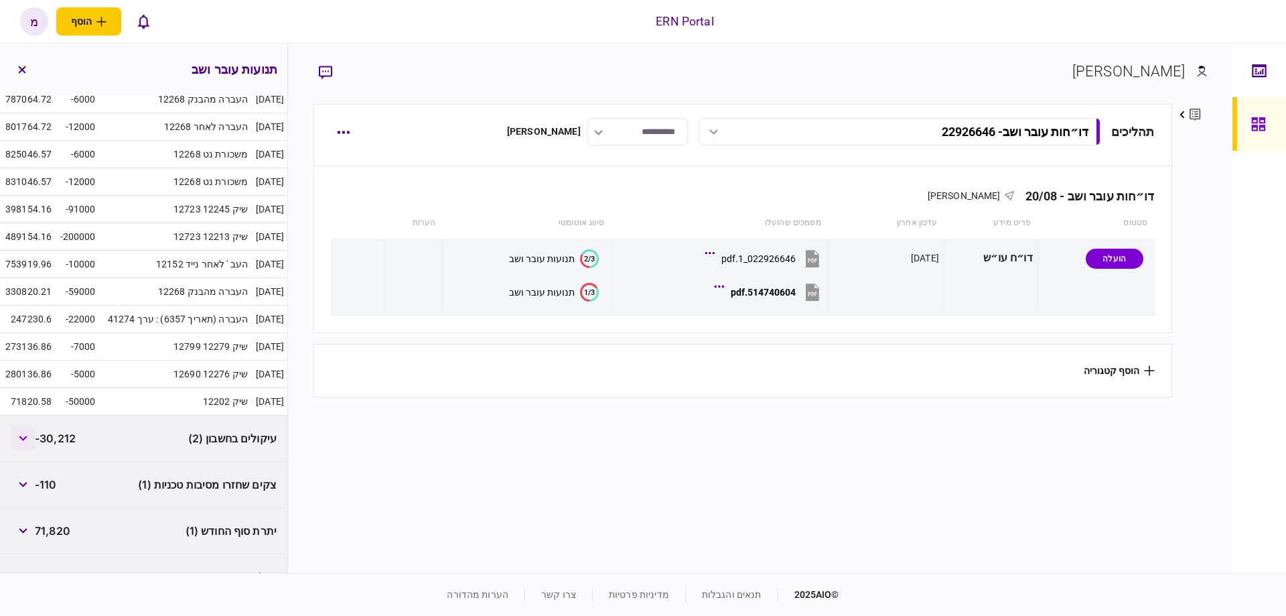
click at [19, 434] on button "button" at bounding box center [23, 438] width 24 height 24
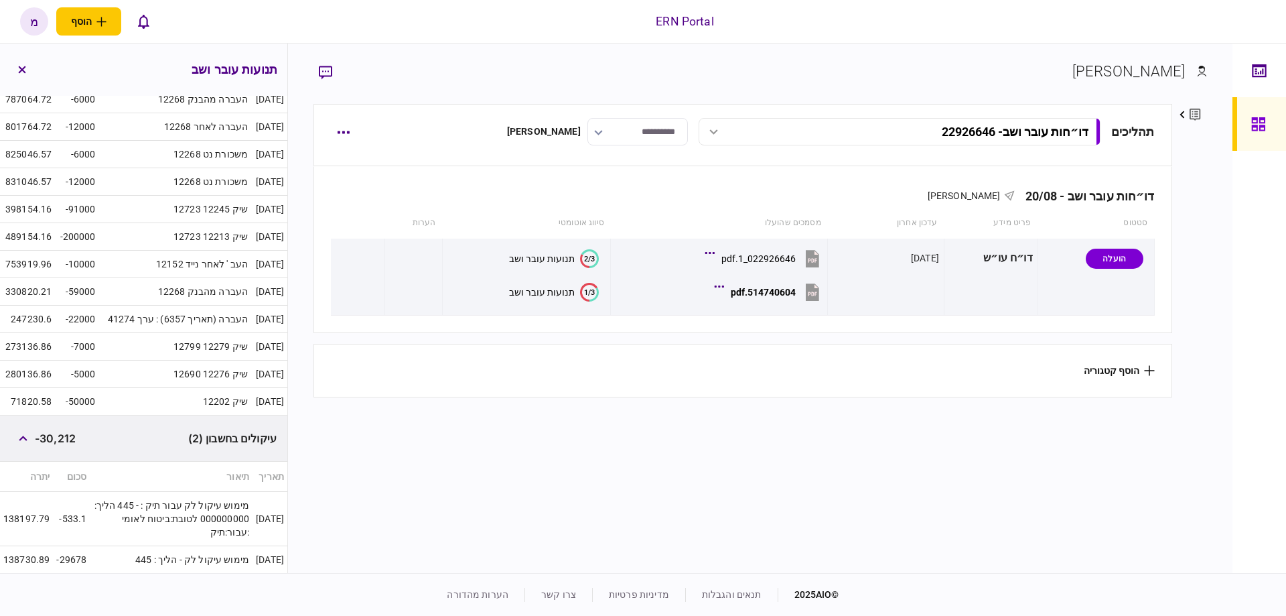
scroll to position [831, 0]
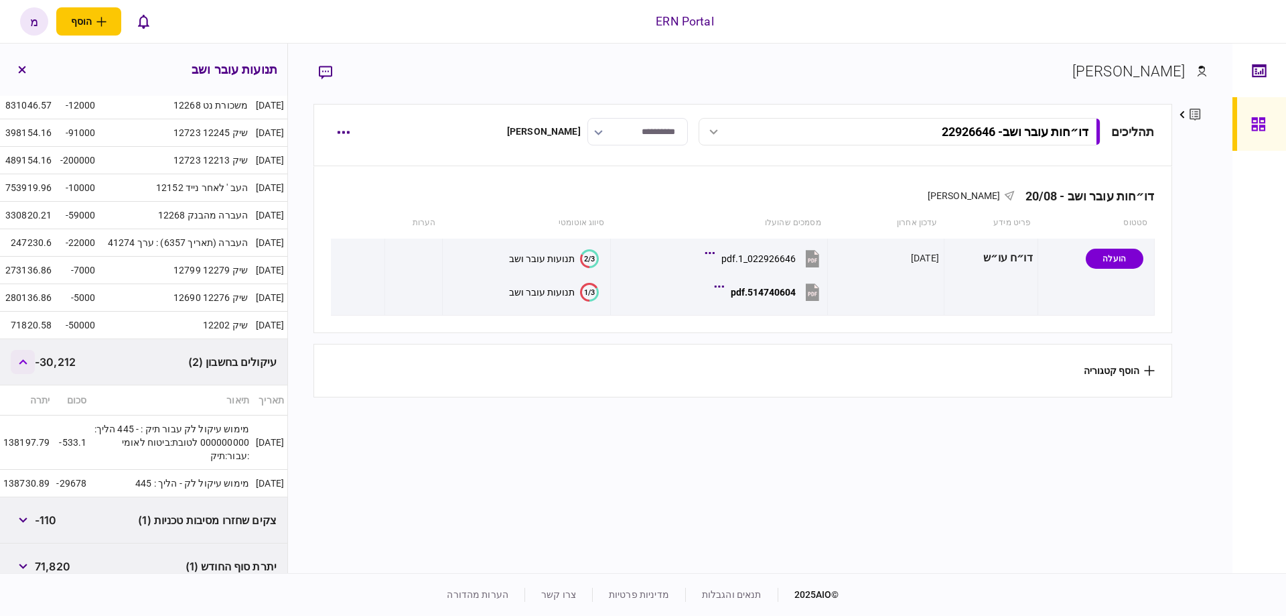
click at [24, 355] on button "button" at bounding box center [23, 362] width 24 height 24
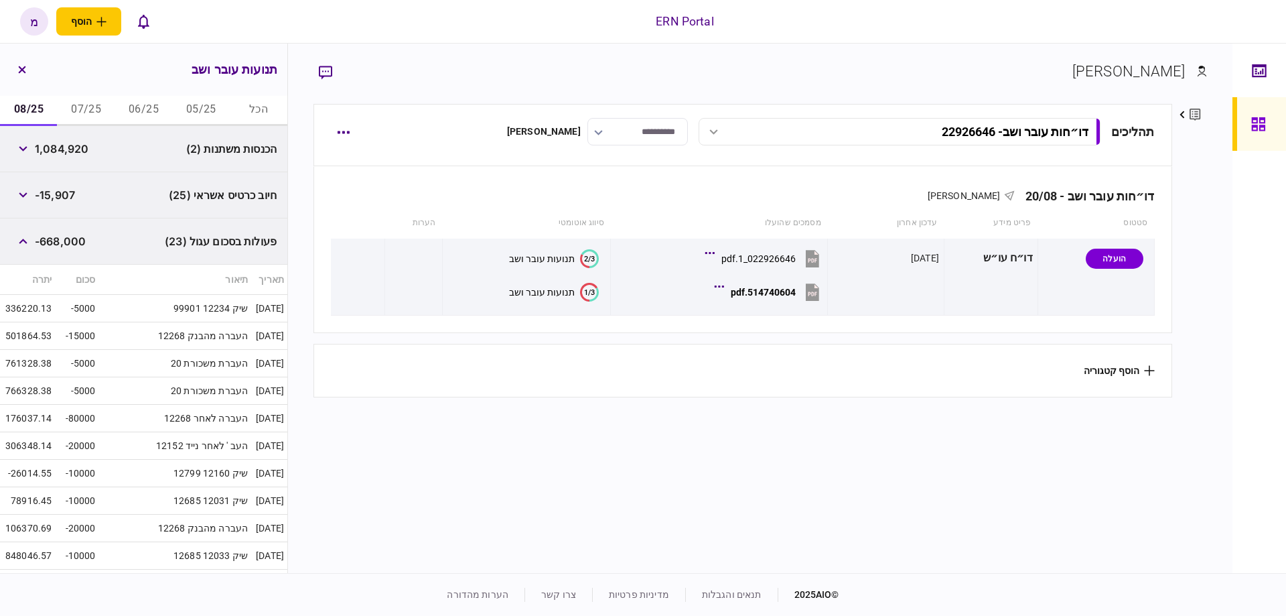
scroll to position [0, 0]
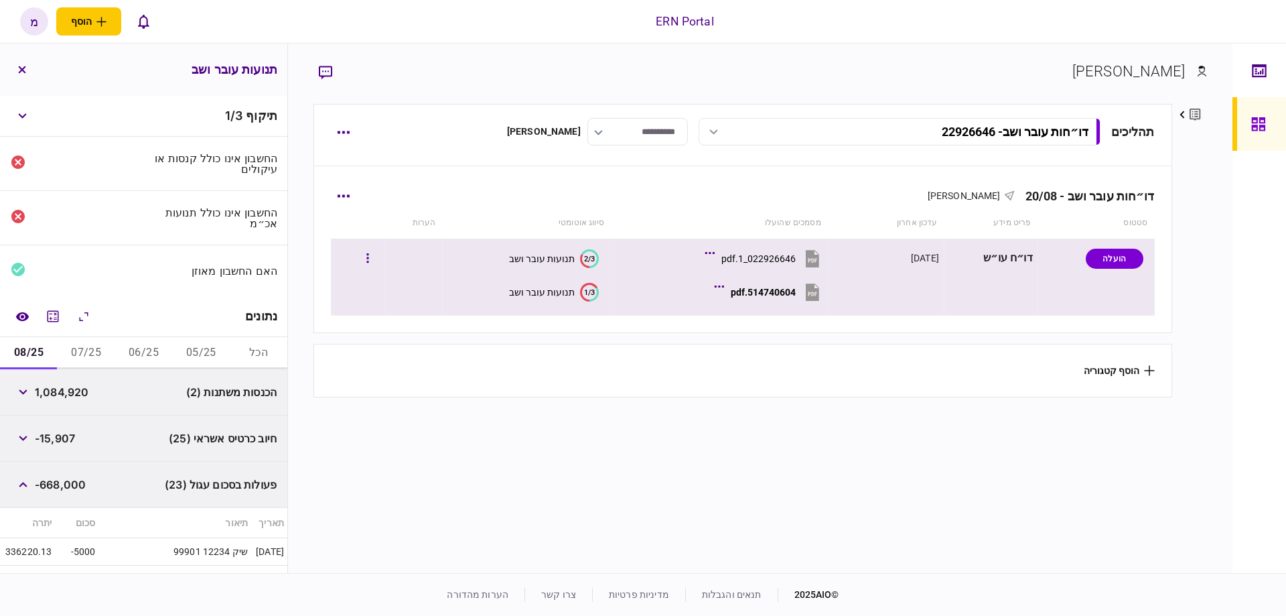
drag, startPoint x: 630, startPoint y: 393, endPoint x: 668, endPoint y: 240, distance: 158.2
click at [663, 256] on section "תהליכים דו״חות עובר ושב - 22926646 דו״חות עובר ושב - 22926646 16:49 20/08/2025 …" at bounding box center [742, 337] width 858 height 466
